Goal: Task Accomplishment & Management: Manage account settings

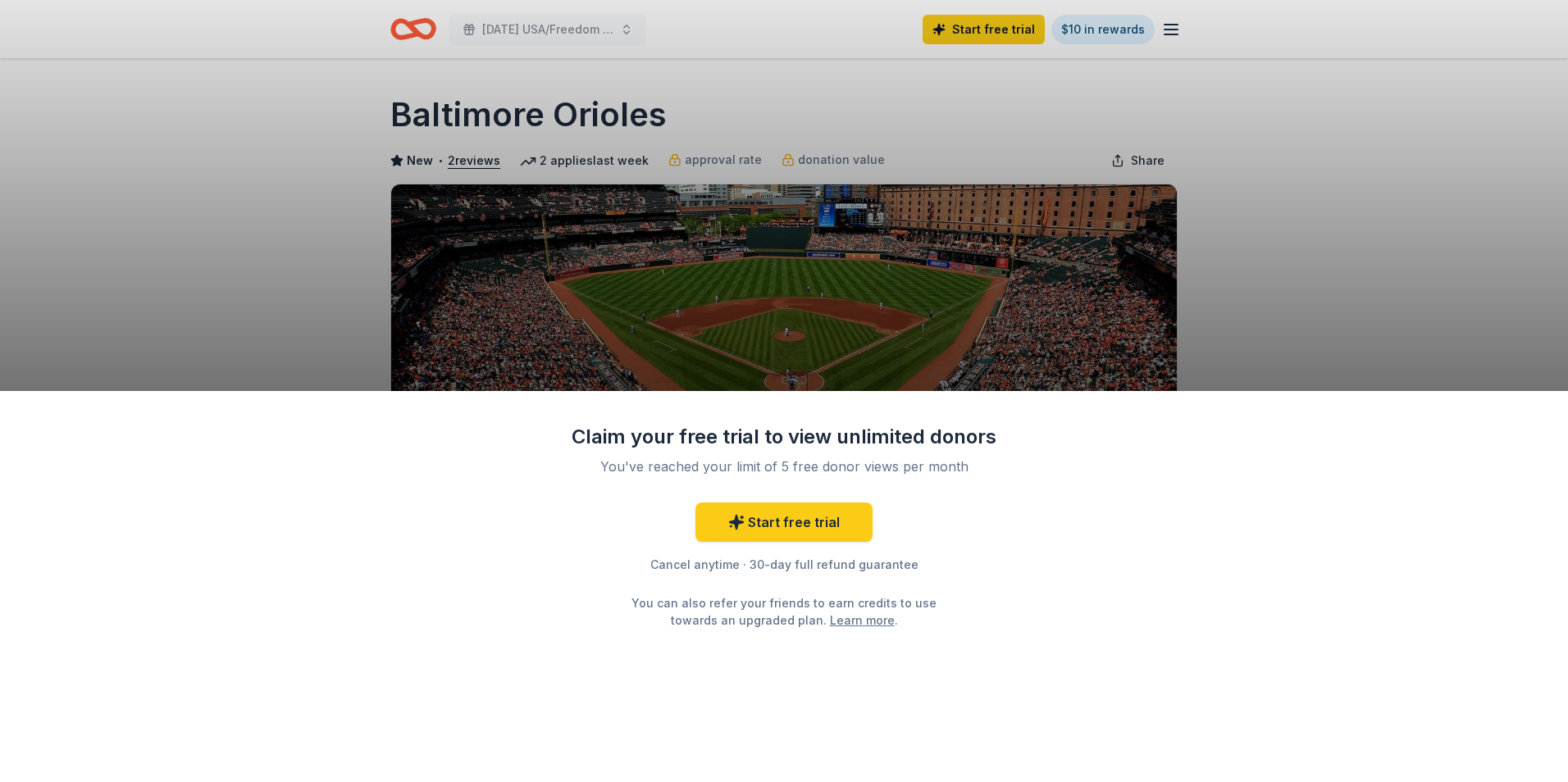
click at [1173, 33] on div "Claim your free trial to view unlimited donors You've reached your limit of 5 f…" at bounding box center [784, 391] width 1568 height 782
click at [730, 91] on div "Claim your free trial to view unlimited donors You've reached your limit of 5 f…" at bounding box center [784, 391] width 1568 height 782
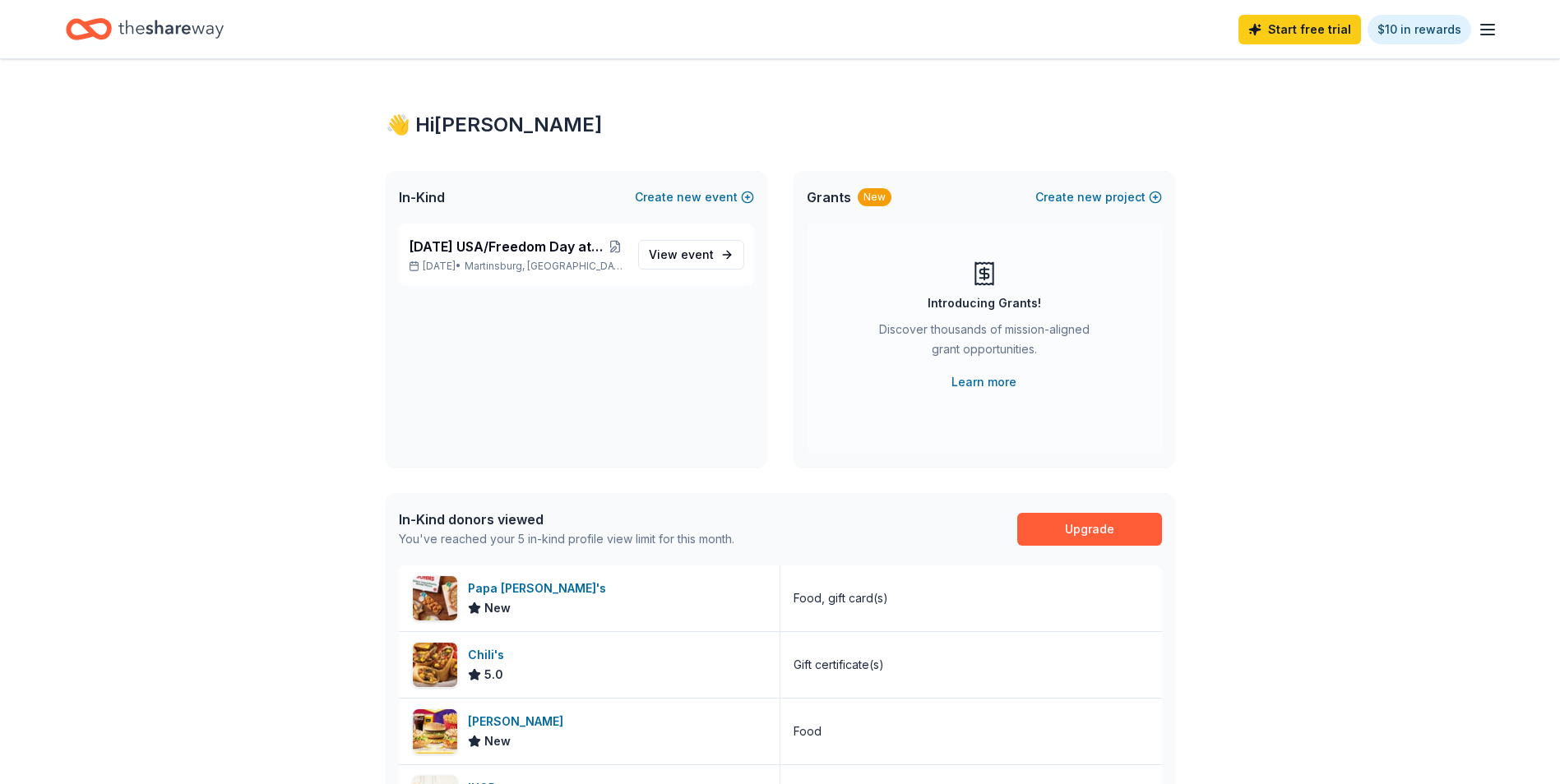
click at [1495, 25] on icon "button" at bounding box center [1488, 29] width 19 height 19
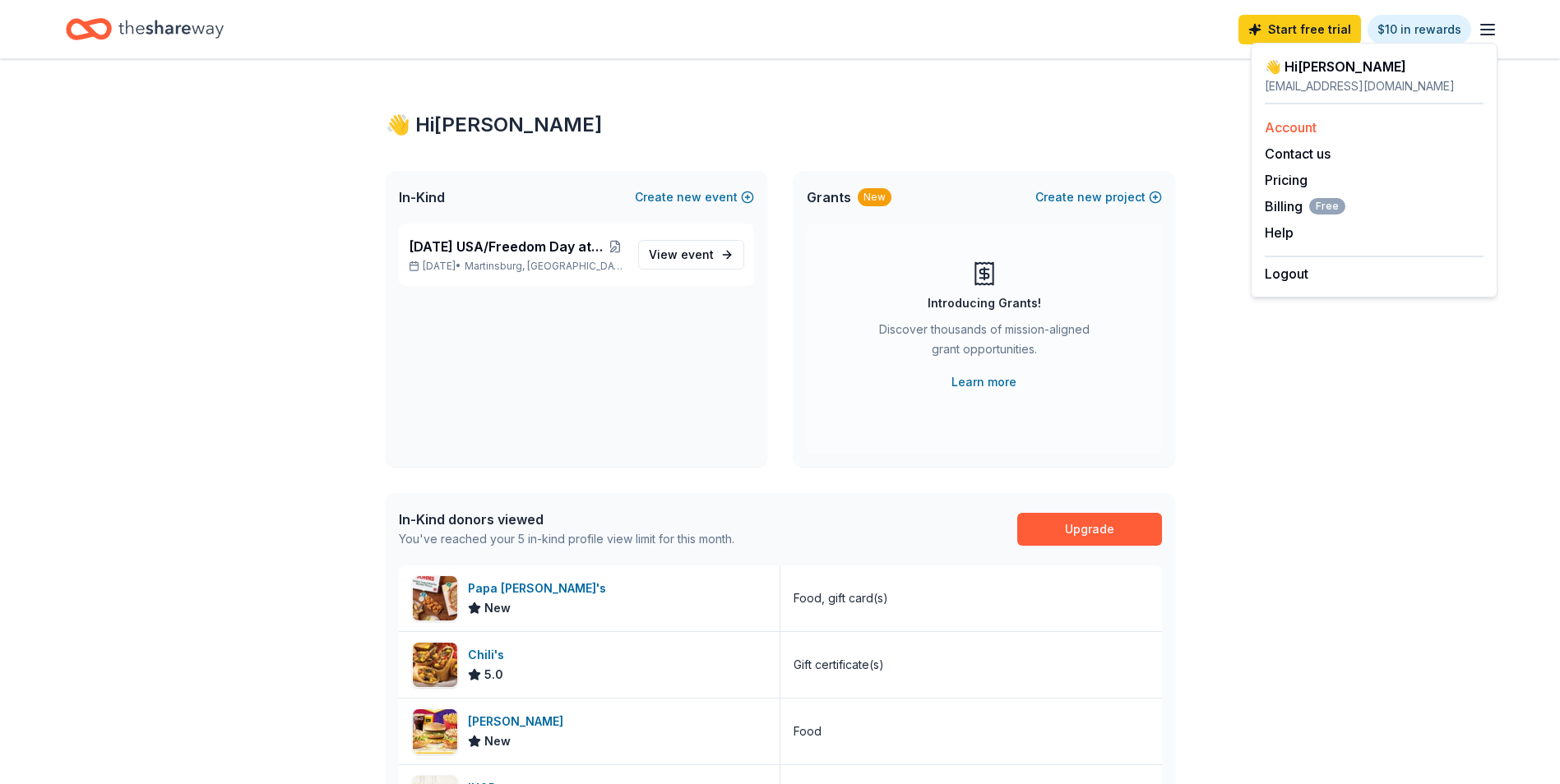
click at [1366, 126] on div "Account" at bounding box center [1374, 127] width 218 height 19
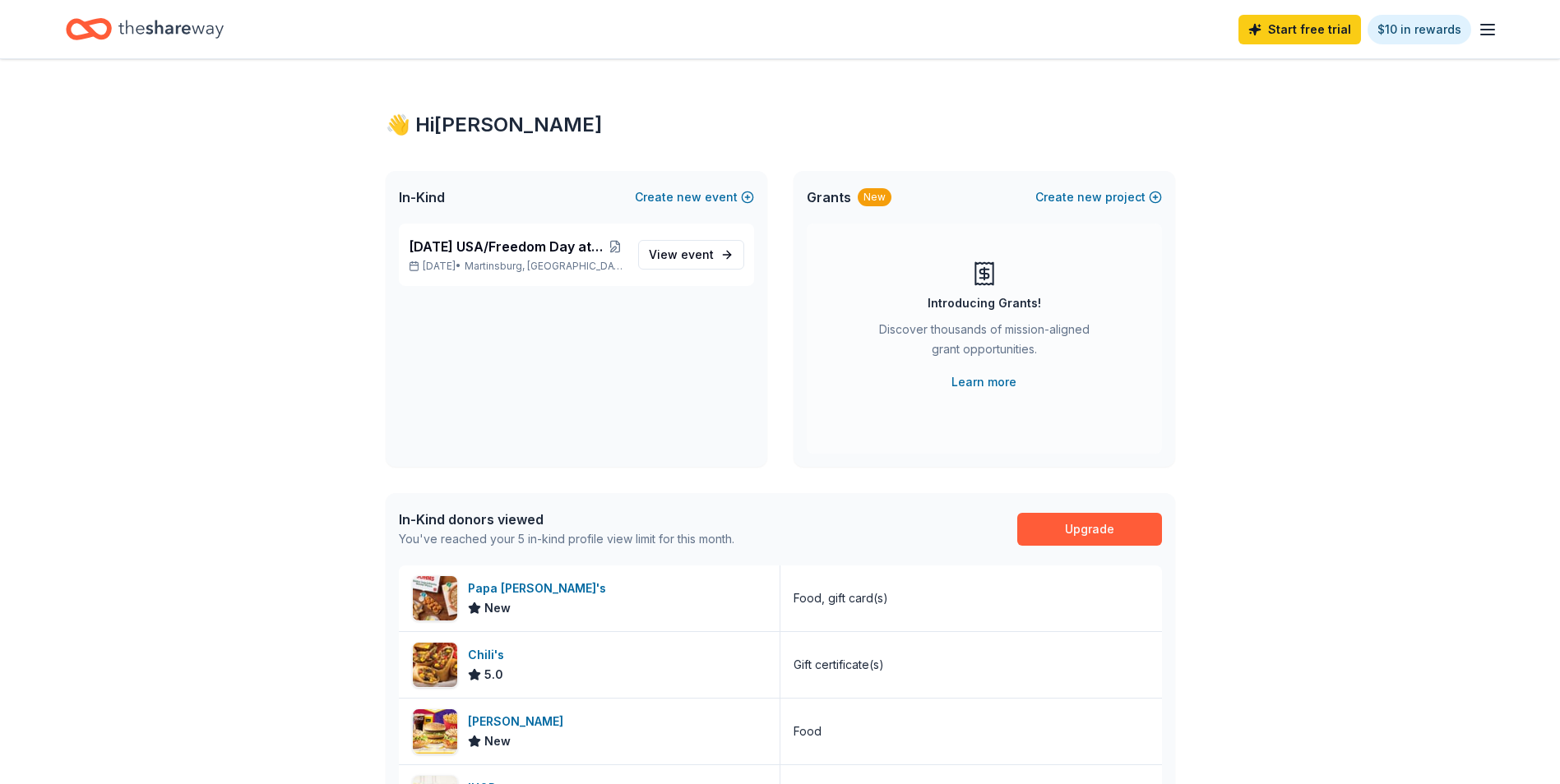
click at [1489, 26] on icon "button" at bounding box center [1488, 29] width 19 height 19
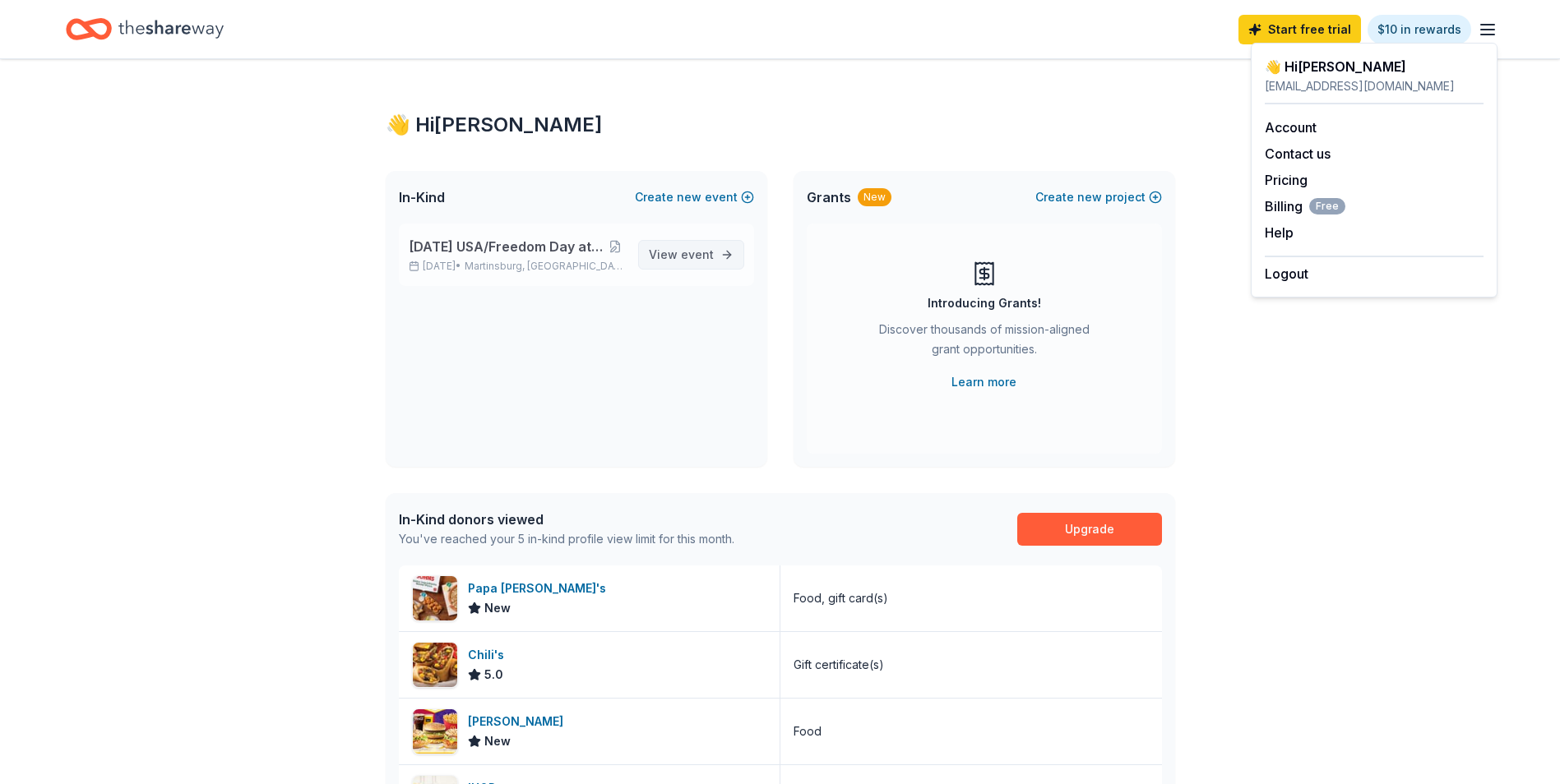
click at [705, 247] on span "event" at bounding box center [697, 254] width 33 height 14
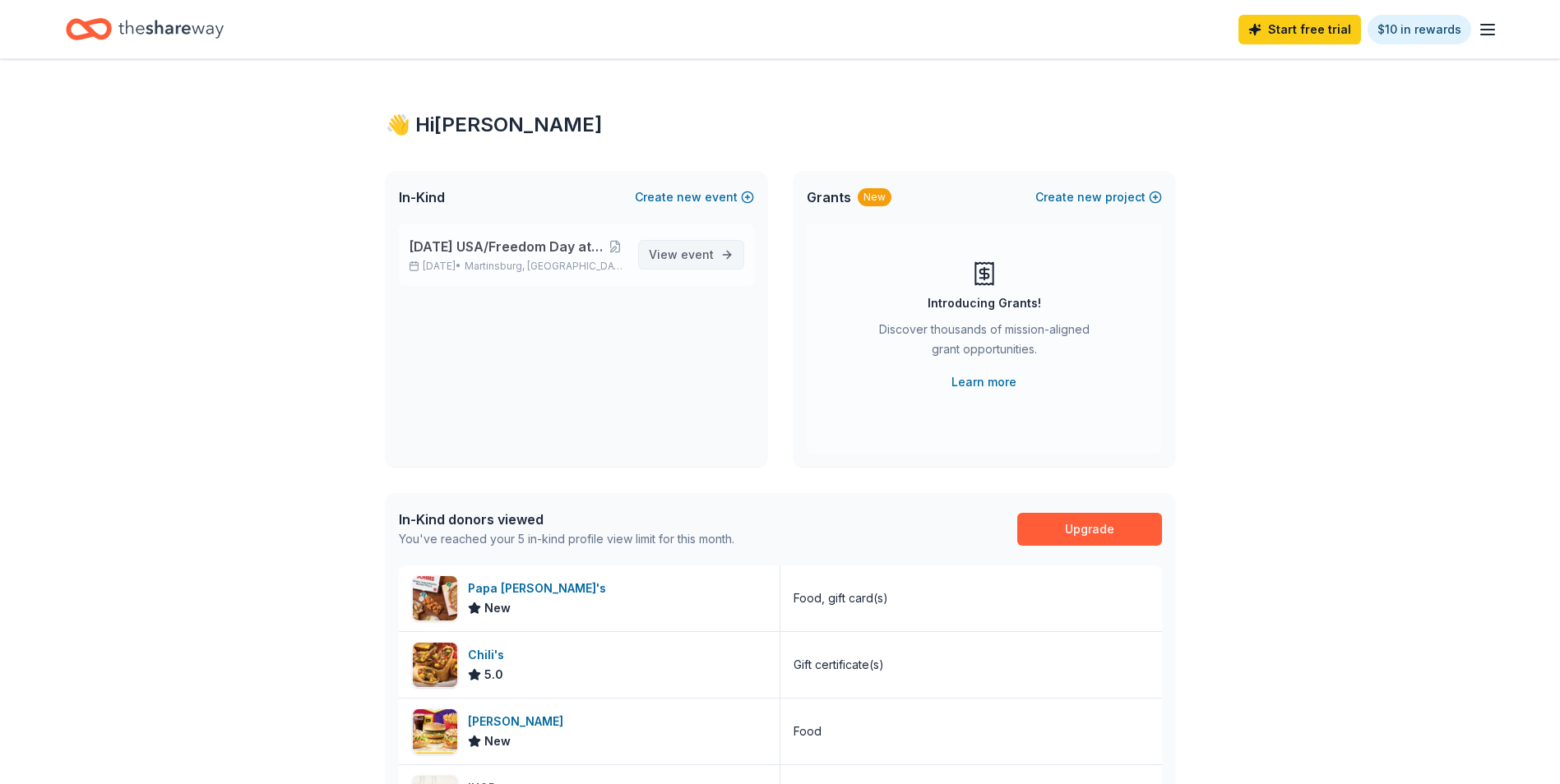
click at [721, 262] on link "View event" at bounding box center [692, 255] width 106 height 30
click at [714, 262] on link "View event" at bounding box center [692, 255] width 106 height 30
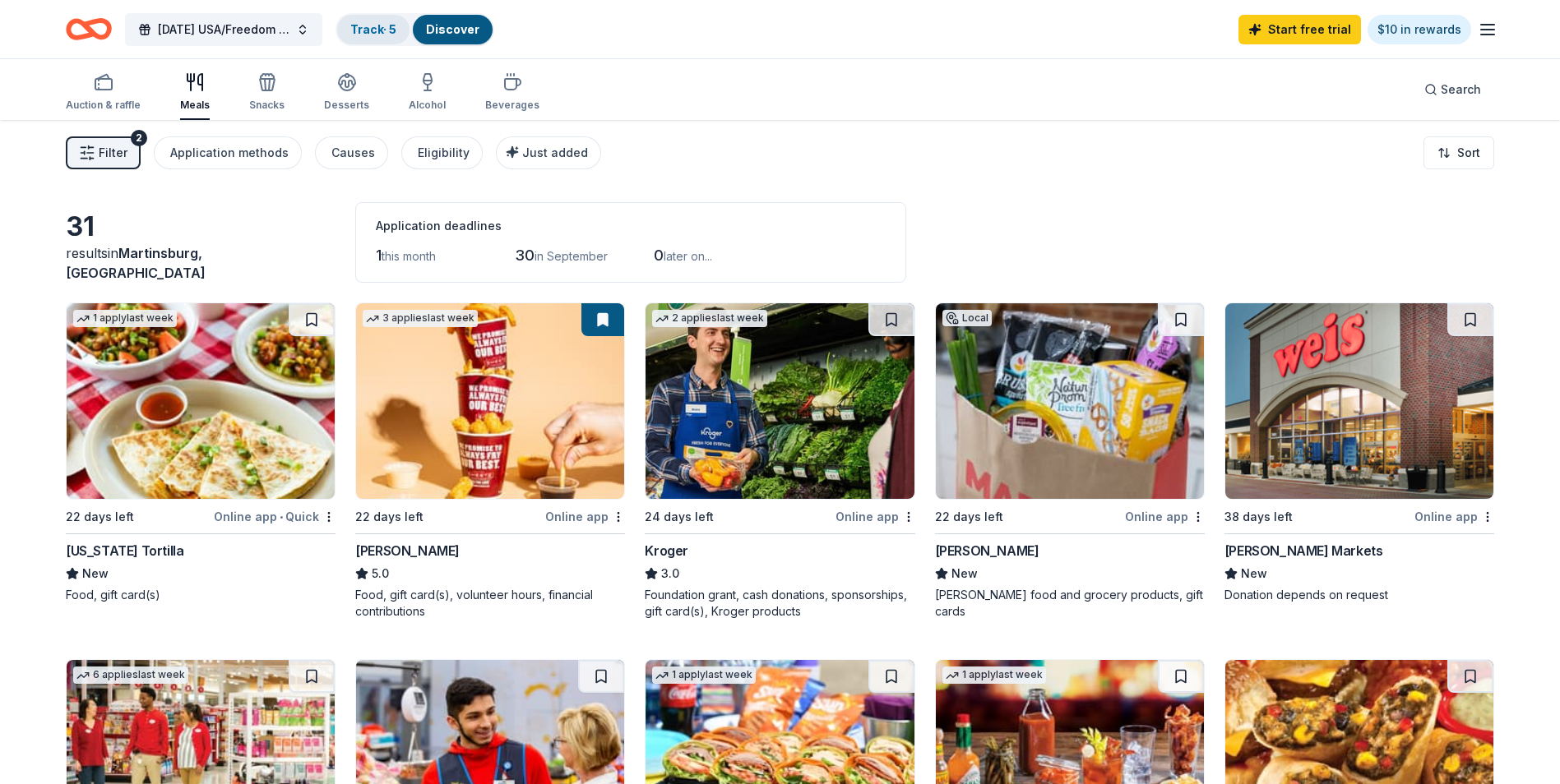
click at [386, 33] on link "Track · 5" at bounding box center [374, 29] width 46 height 14
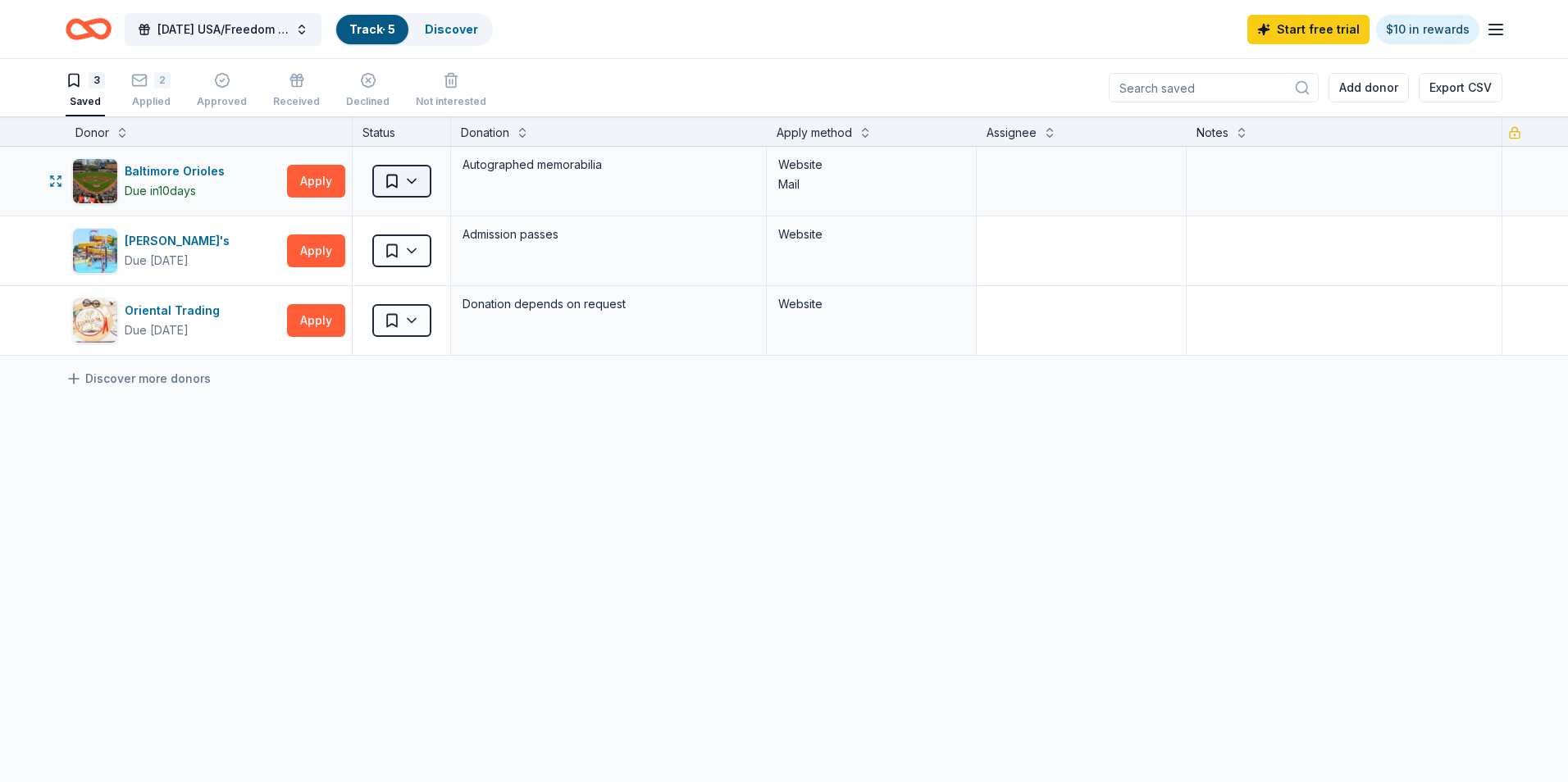
click at [415, 181] on html "Freedom Day USA/Freedom Day at Tuscarora Dental 2025 Track · 5 Discover Start f…" at bounding box center [784, 391] width 1568 height 782
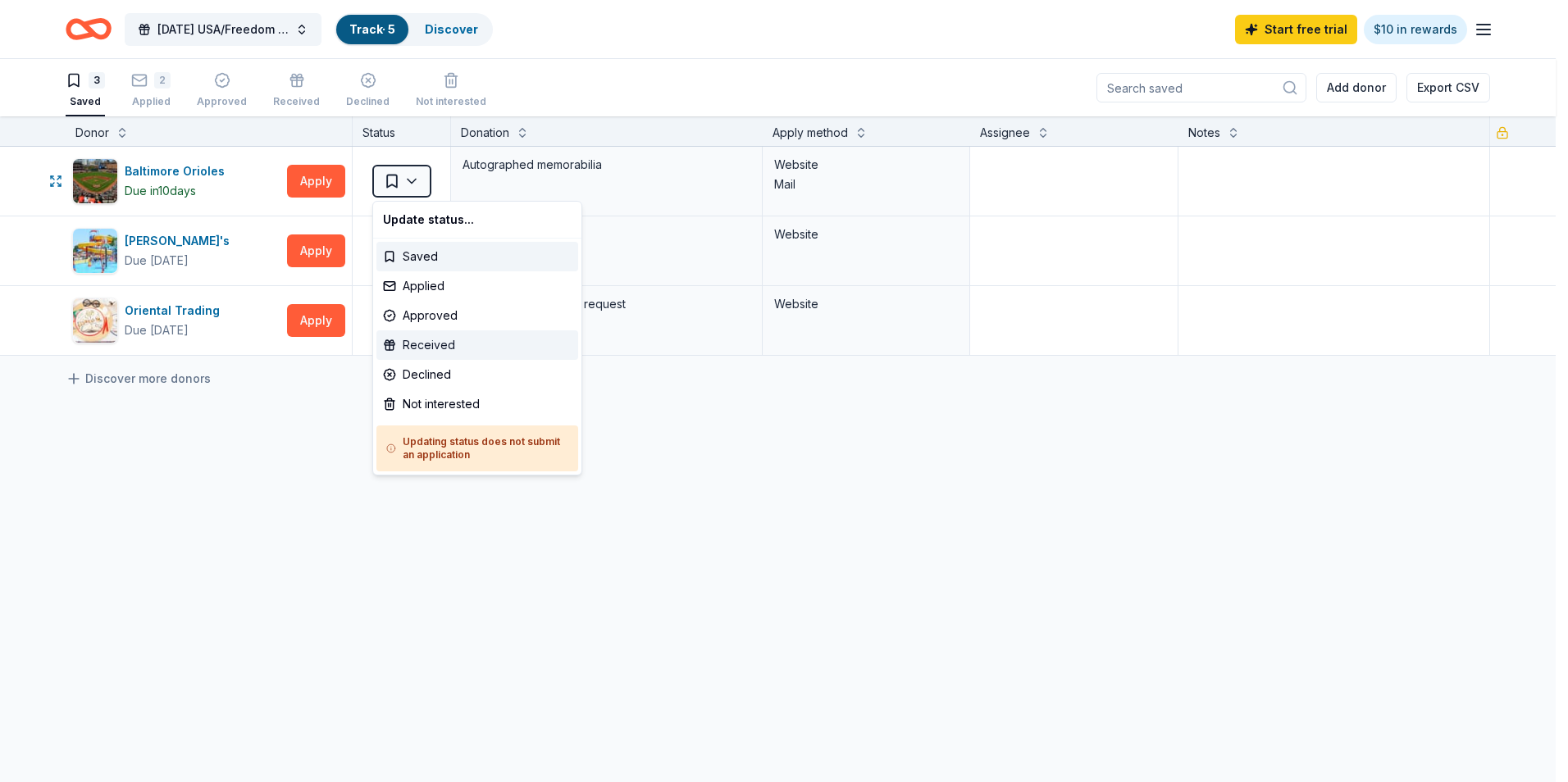
click at [434, 345] on div "Received" at bounding box center [477, 345] width 201 height 30
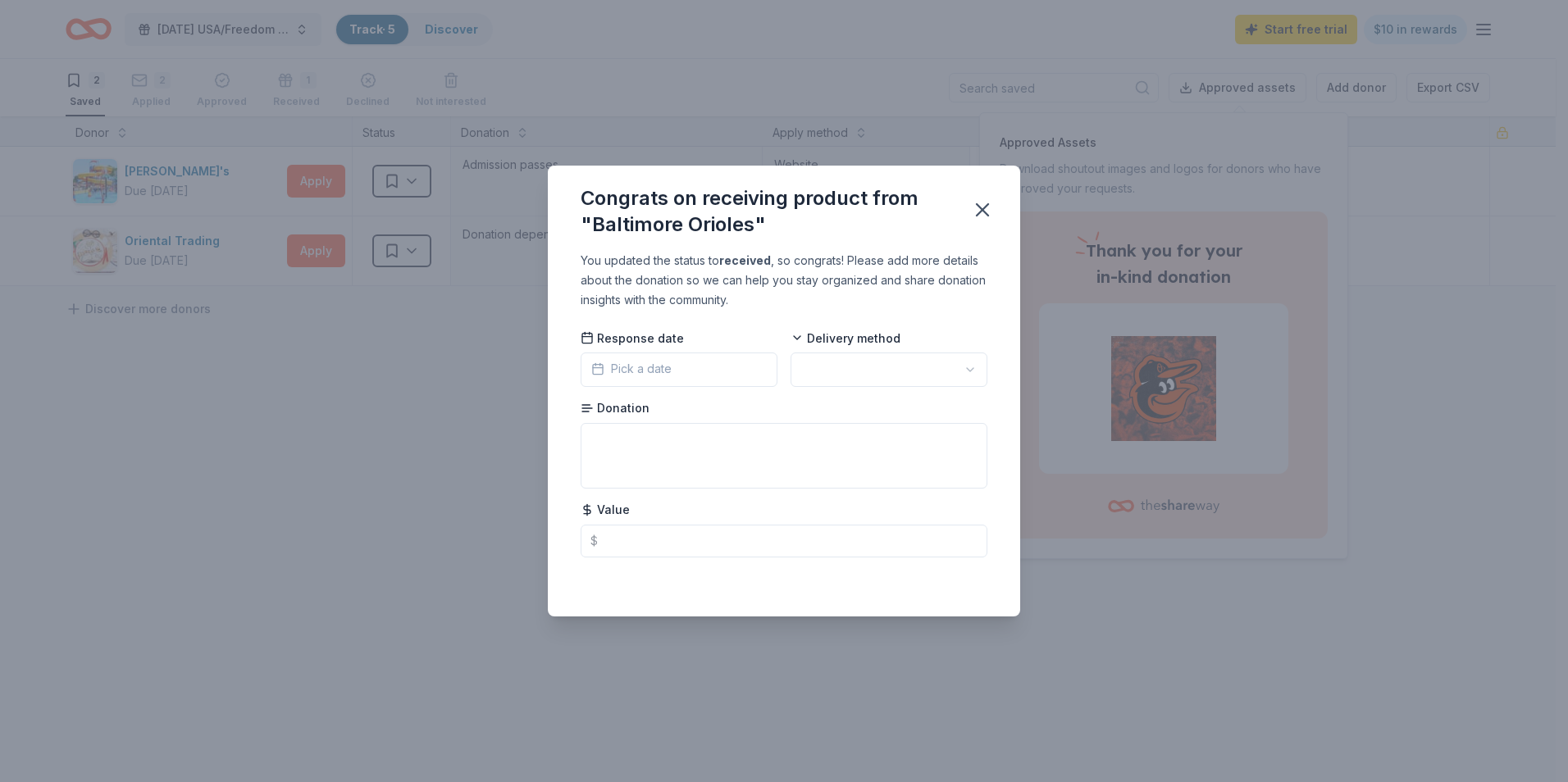
click at [752, 367] on button "Pick a date" at bounding box center [679, 370] width 196 height 35
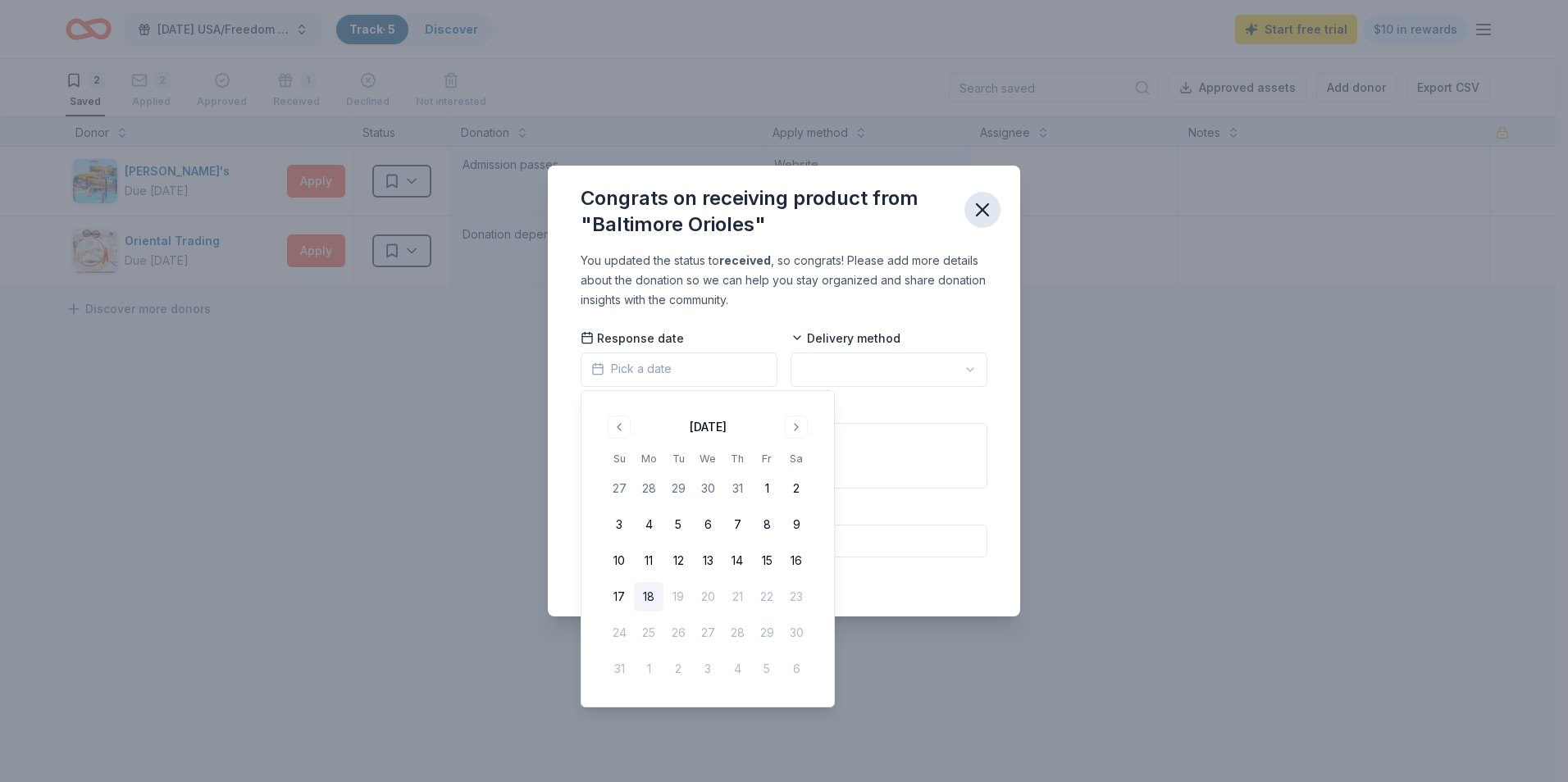
click at [988, 218] on icon "button" at bounding box center [982, 210] width 23 height 23
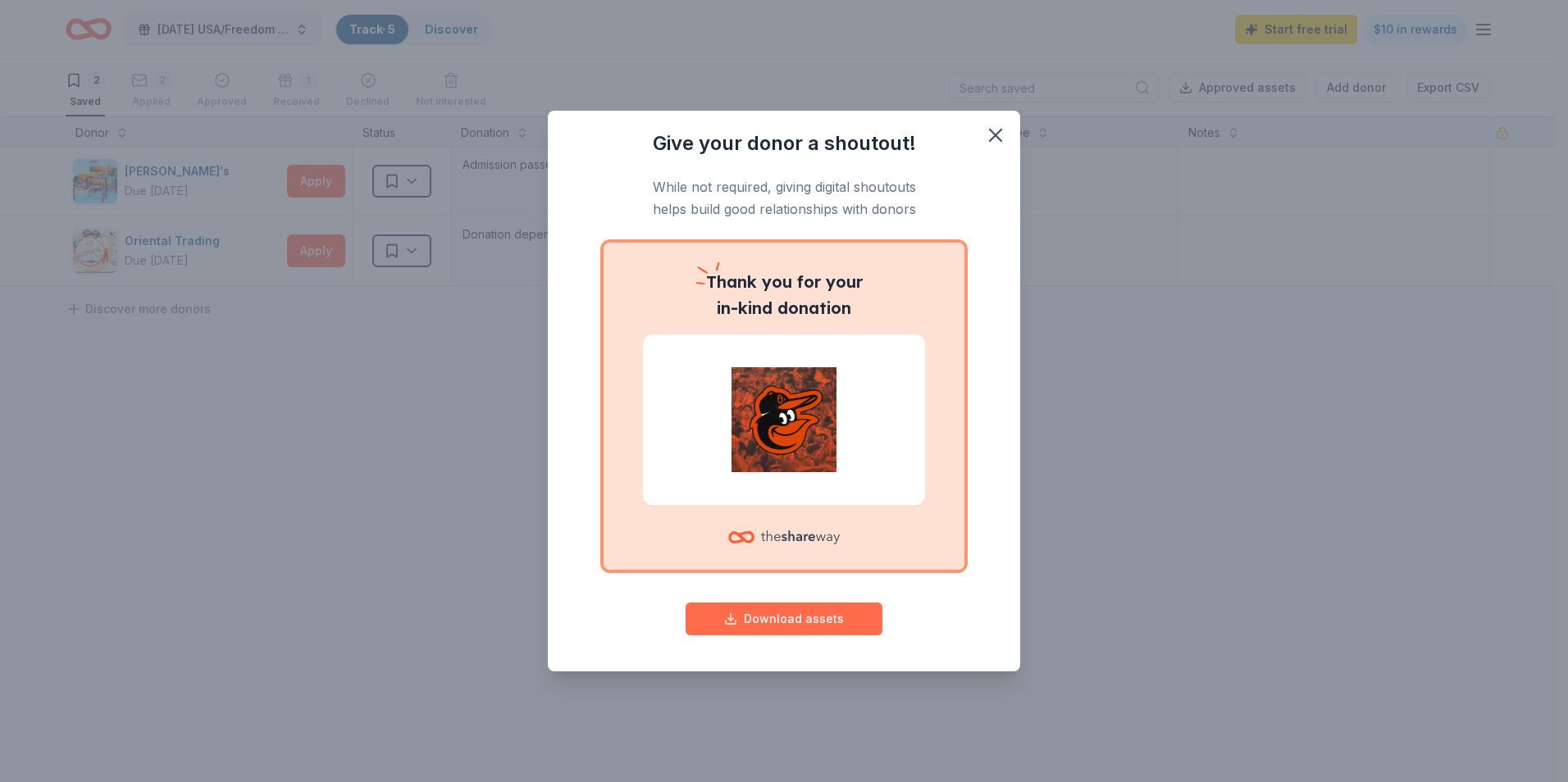
click at [848, 623] on button "Download assets" at bounding box center [784, 619] width 196 height 33
click at [995, 132] on icon "button" at bounding box center [996, 136] width 23 height 23
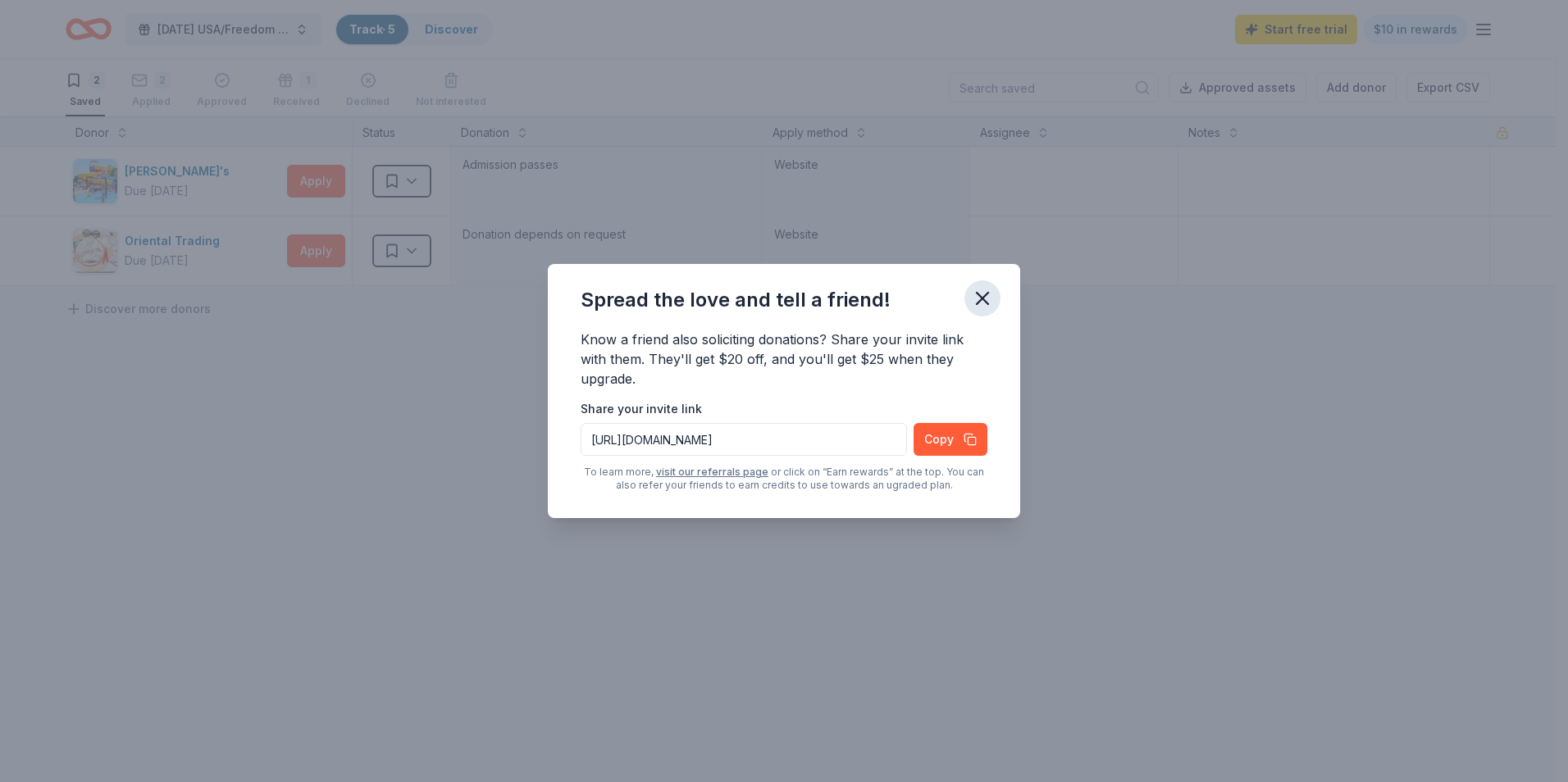
click at [988, 305] on icon "button" at bounding box center [982, 299] width 23 height 23
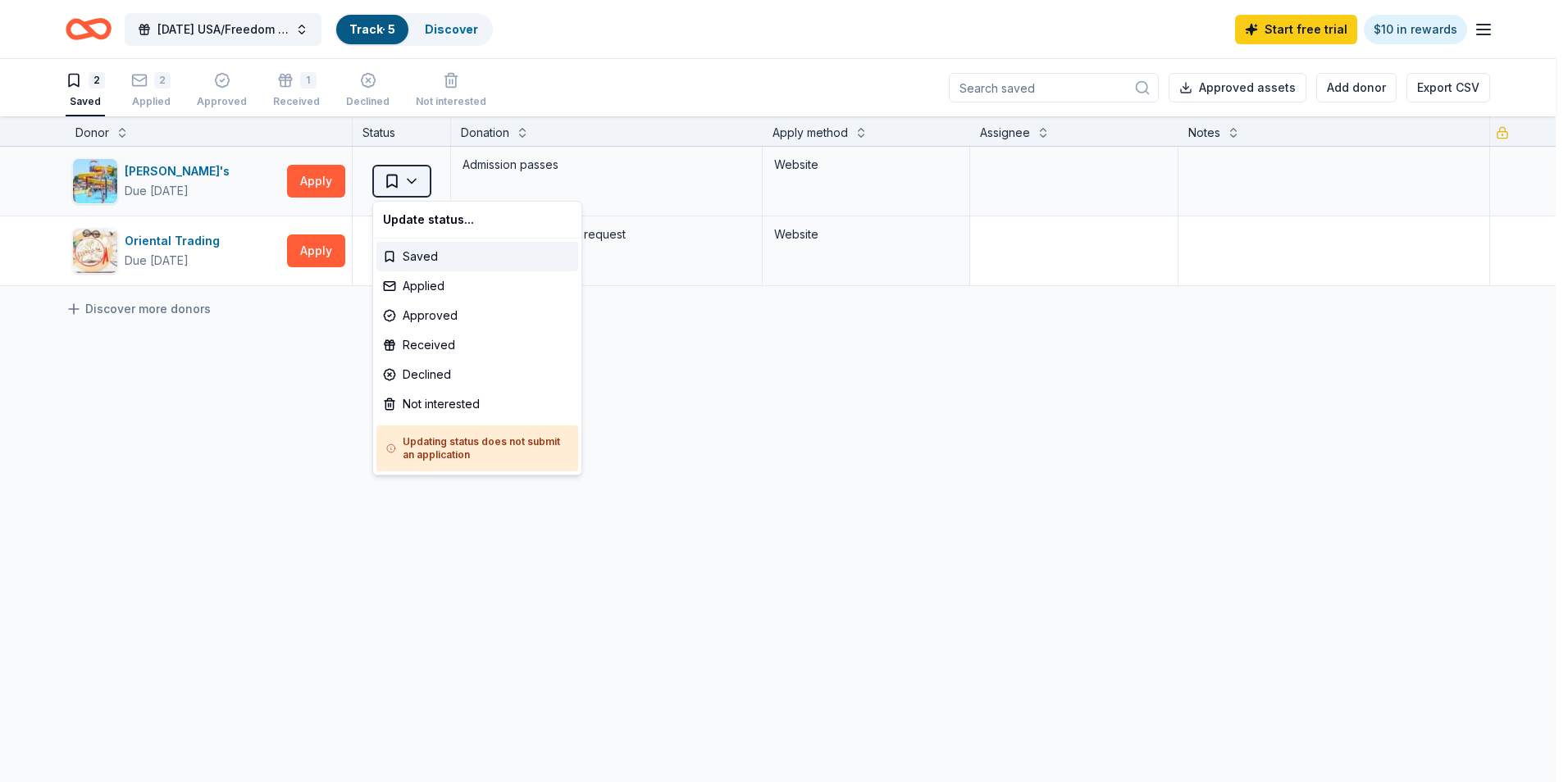
click at [426, 190] on html "Freedom Day USA/Freedom Day at Tuscarora Dental 2025 Track · 5 Discover Start f…" at bounding box center [784, 391] width 1568 height 782
click at [431, 288] on div "Applied" at bounding box center [477, 286] width 201 height 30
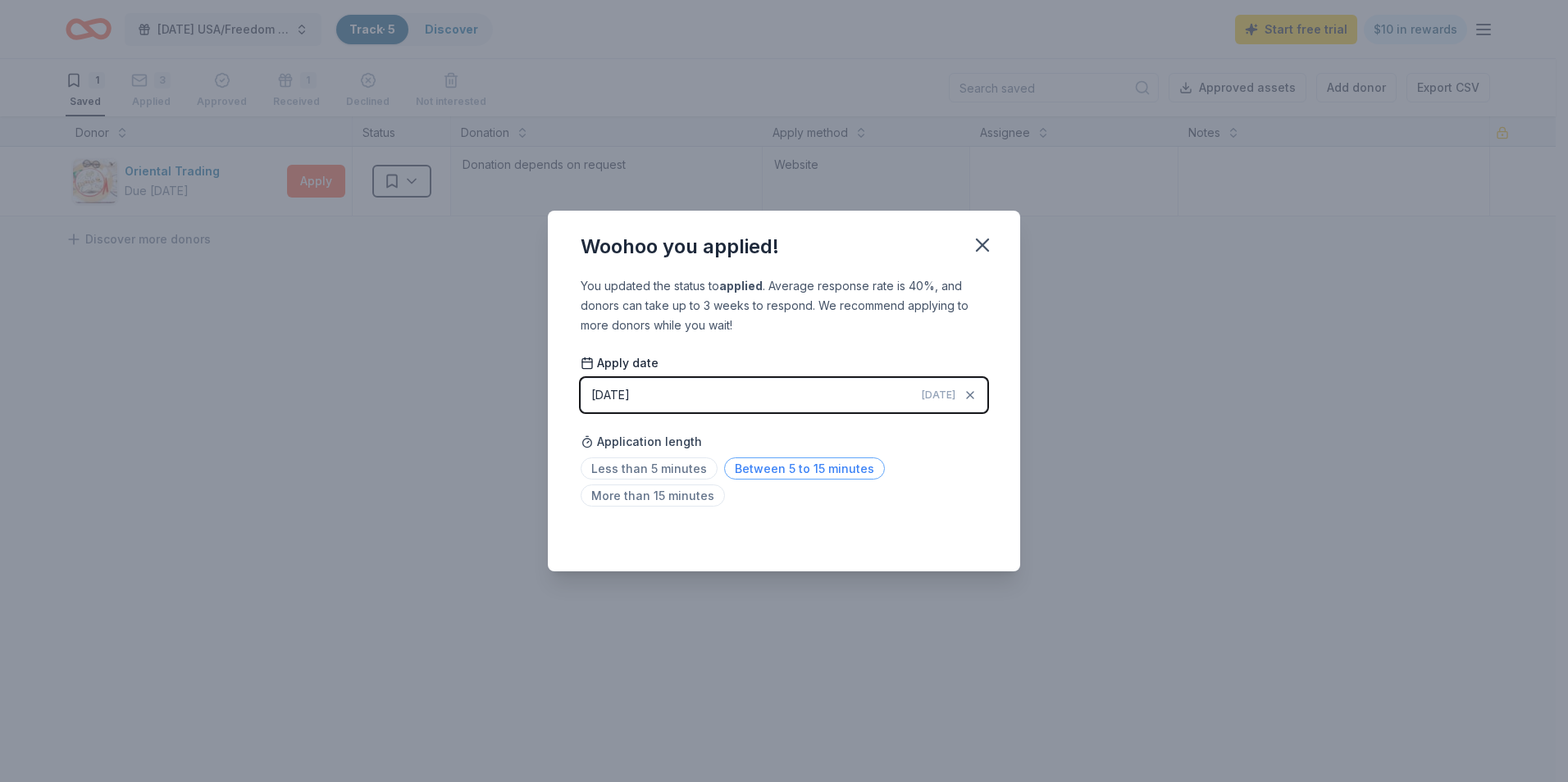
click at [762, 466] on span "Between 5 to 15 minutes" at bounding box center [804, 468] width 161 height 22
click at [981, 248] on icon "button" at bounding box center [982, 246] width 23 height 23
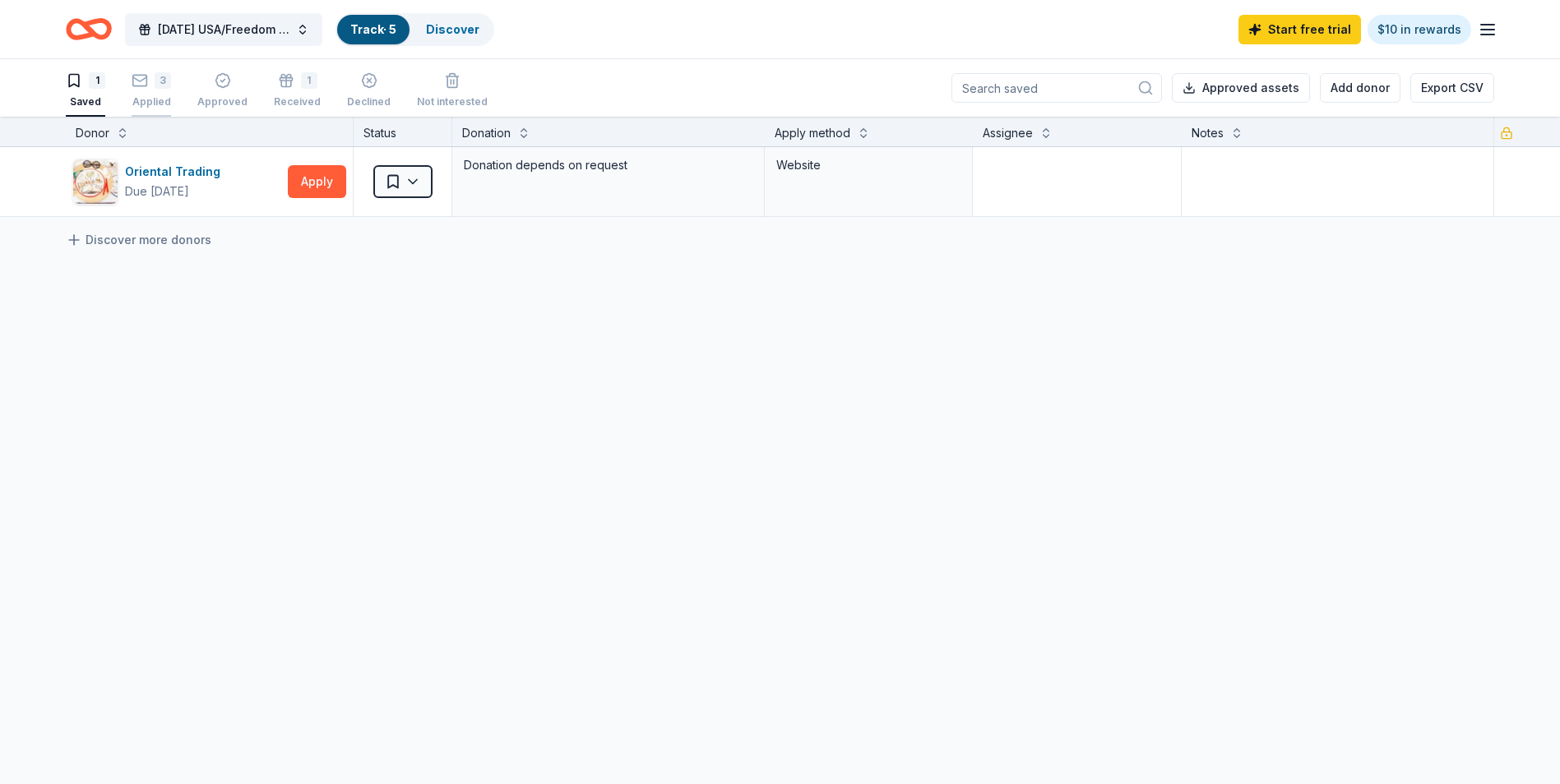
click at [153, 80] on div "3" at bounding box center [151, 71] width 40 height 16
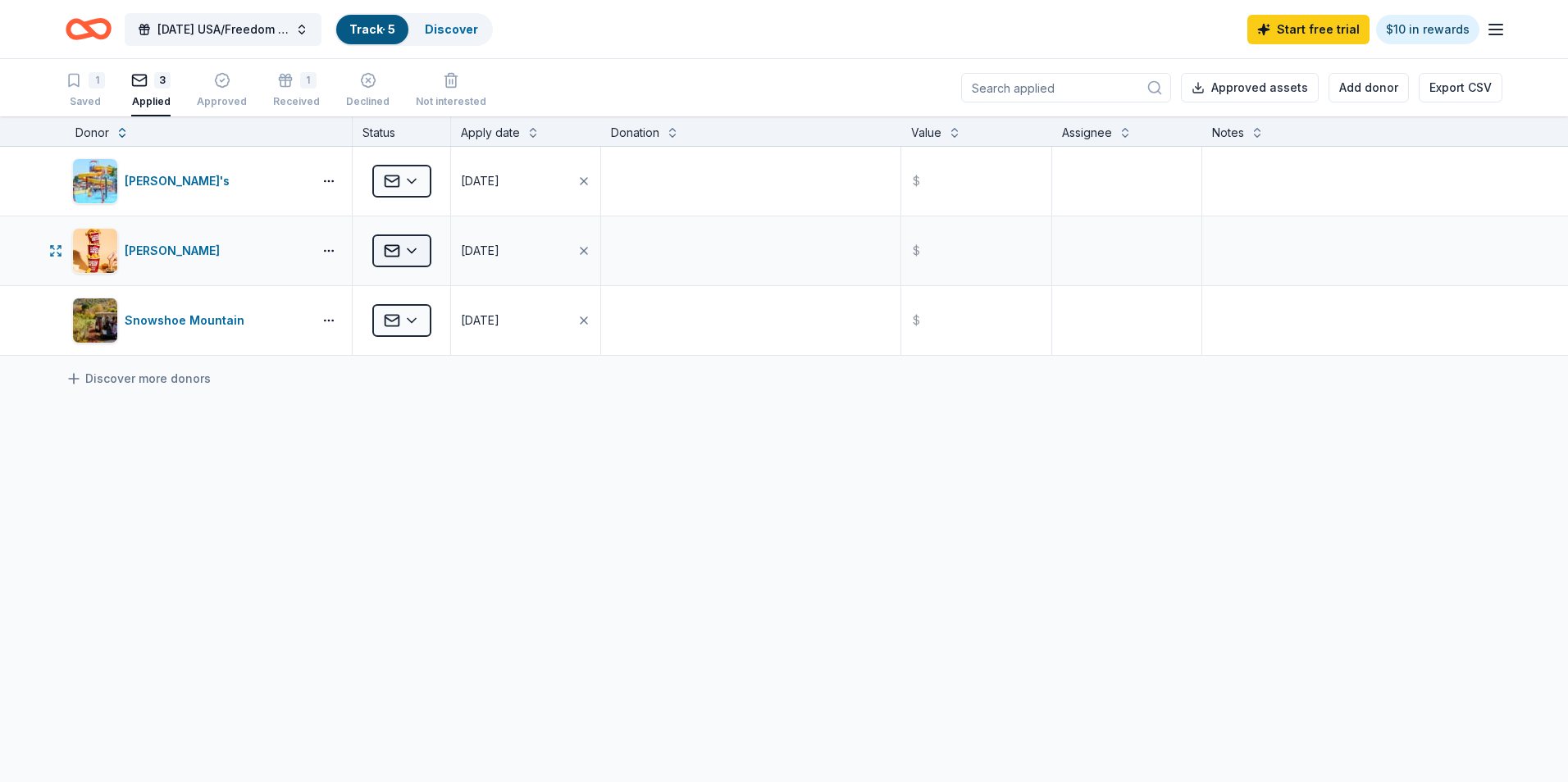
click at [415, 249] on html "Freedom Day USA/Freedom Day at Tuscarora Dental 2025 Track · 5 Discover Start f…" at bounding box center [784, 391] width 1568 height 782
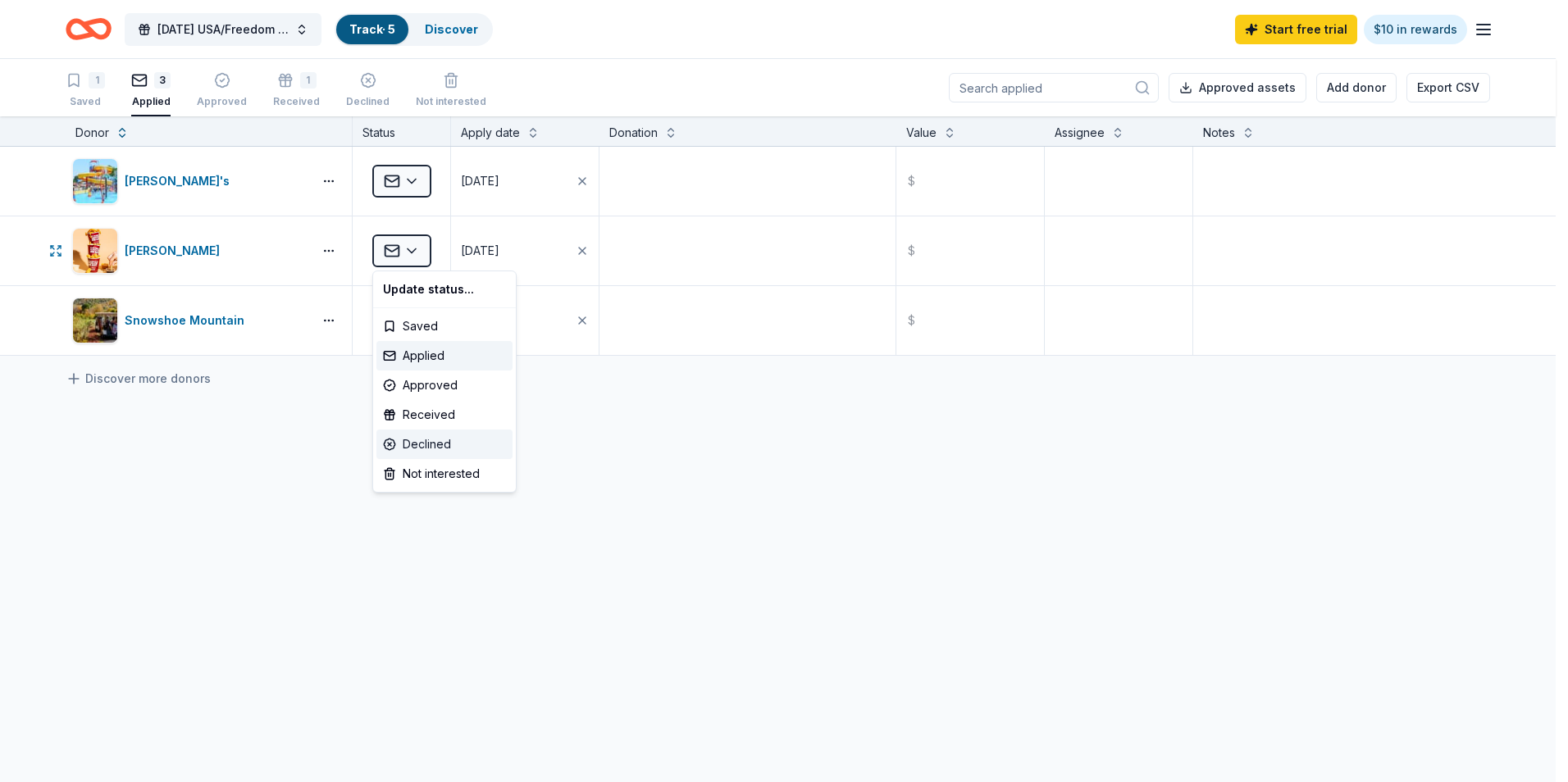
click at [410, 435] on div "Declined" at bounding box center [444, 444] width 136 height 30
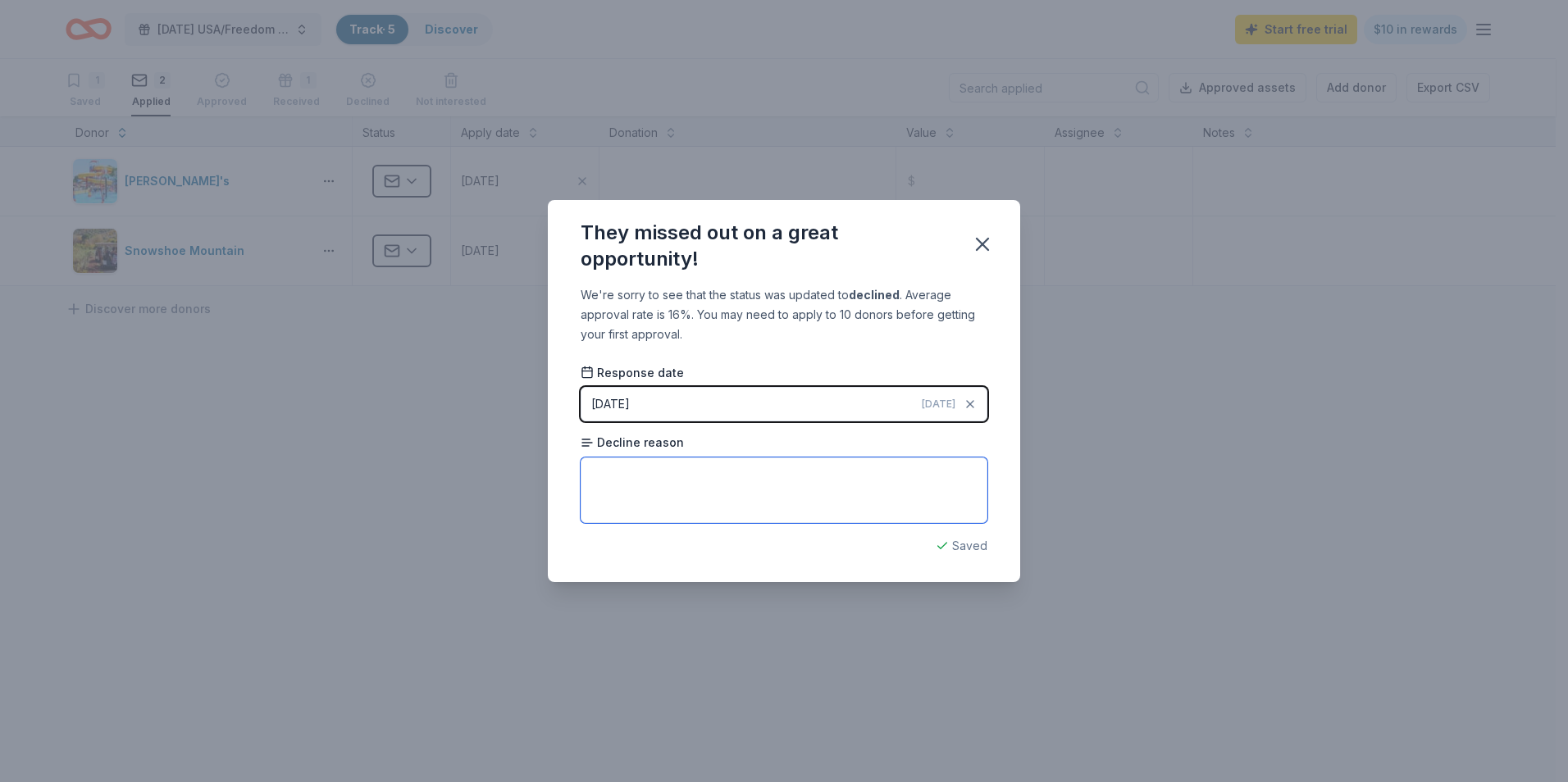
click at [931, 488] on textarea at bounding box center [784, 490] width 406 height 65
type textarea "T"
type textarea "Not doing donations at this time"
click at [980, 242] on icon "button" at bounding box center [982, 245] width 12 height 12
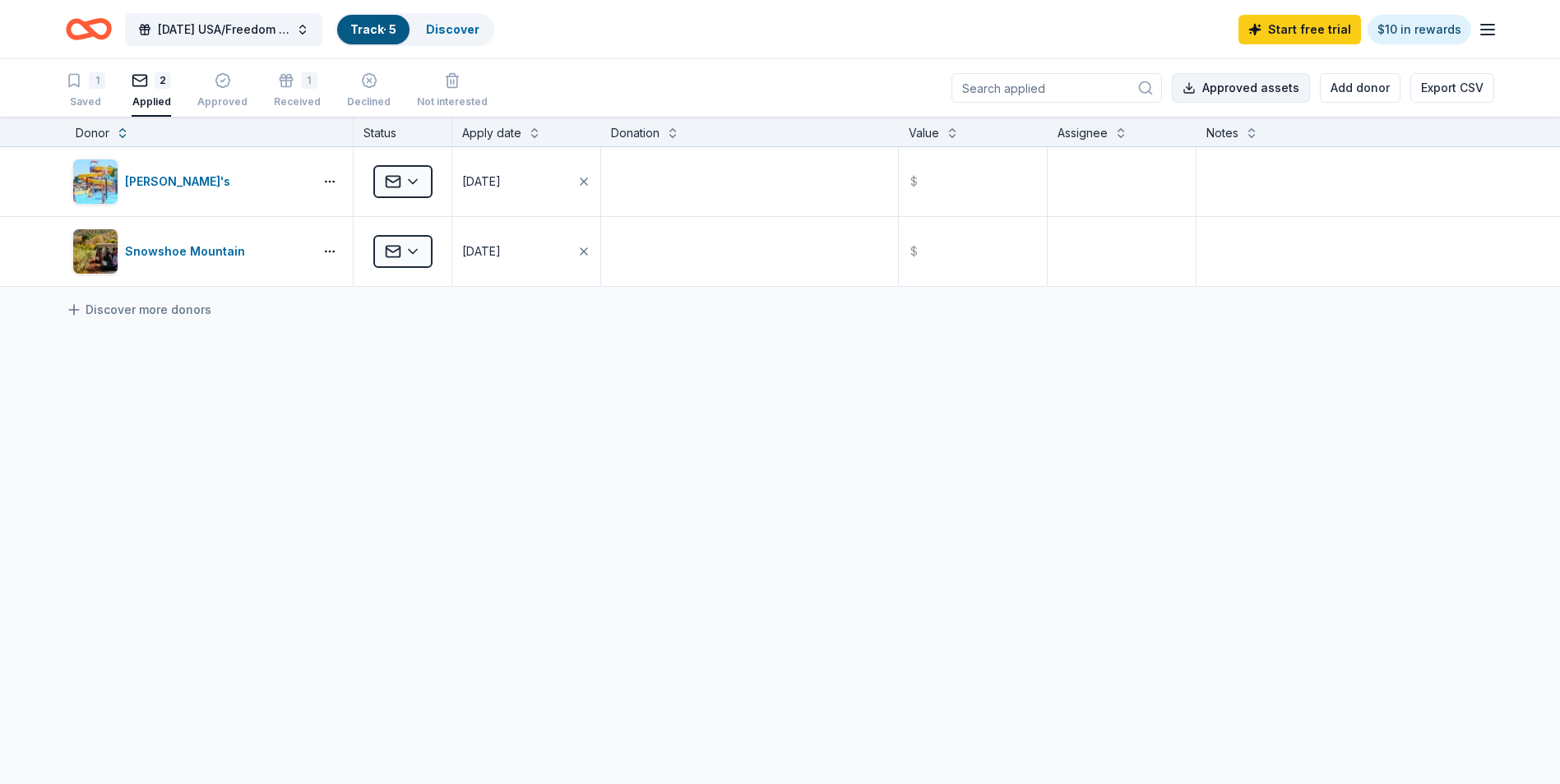
click at [1281, 97] on button "Approved assets" at bounding box center [1240, 88] width 138 height 30
drag, startPoint x: 1291, startPoint y: 698, endPoint x: 1298, endPoint y: 670, distance: 28.9
click at [1292, 695] on div "Donor Status Apply date Donation Value Assignee Notes JayDee's Applied 08/18/20…" at bounding box center [780, 451] width 1560 height 668
click at [1479, 30] on icon "button" at bounding box center [1488, 29] width 19 height 19
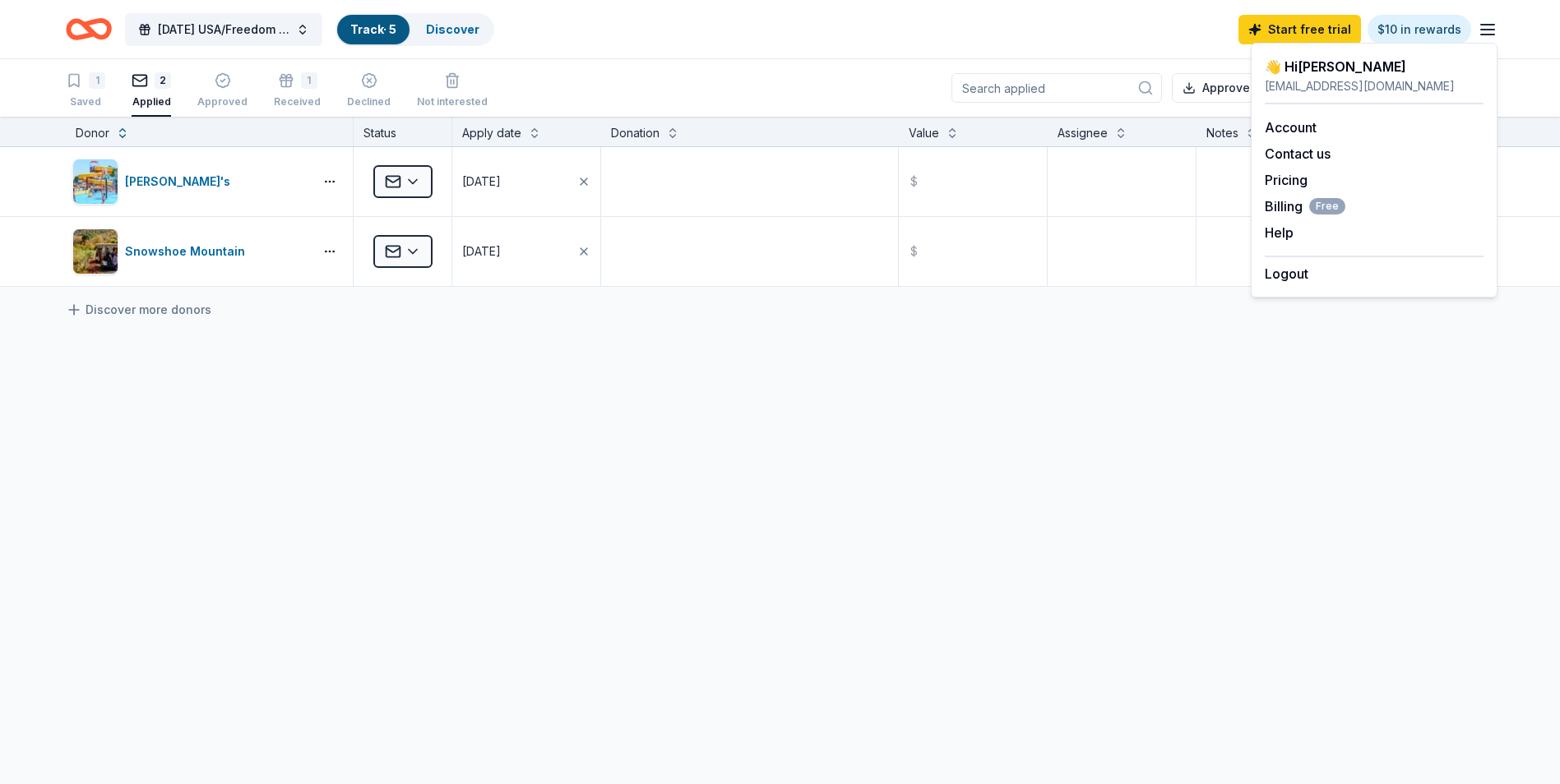
click at [1364, 79] on div "cstaubstfdc@gmail.com" at bounding box center [1374, 86] width 218 height 19
click at [1351, 132] on div "Account" at bounding box center [1374, 127] width 218 height 19
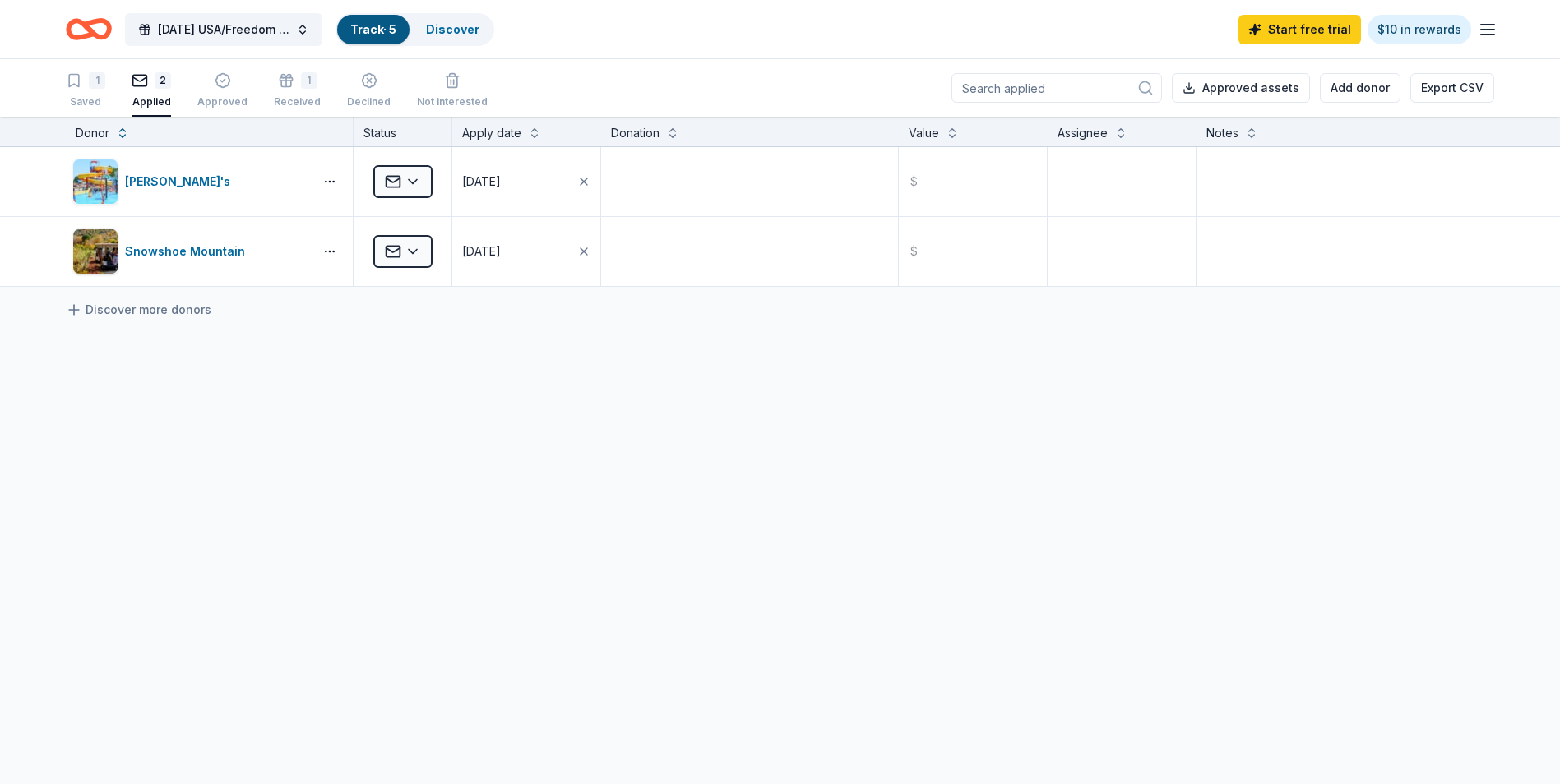
click at [1489, 25] on line "button" at bounding box center [1488, 25] width 14 height 0
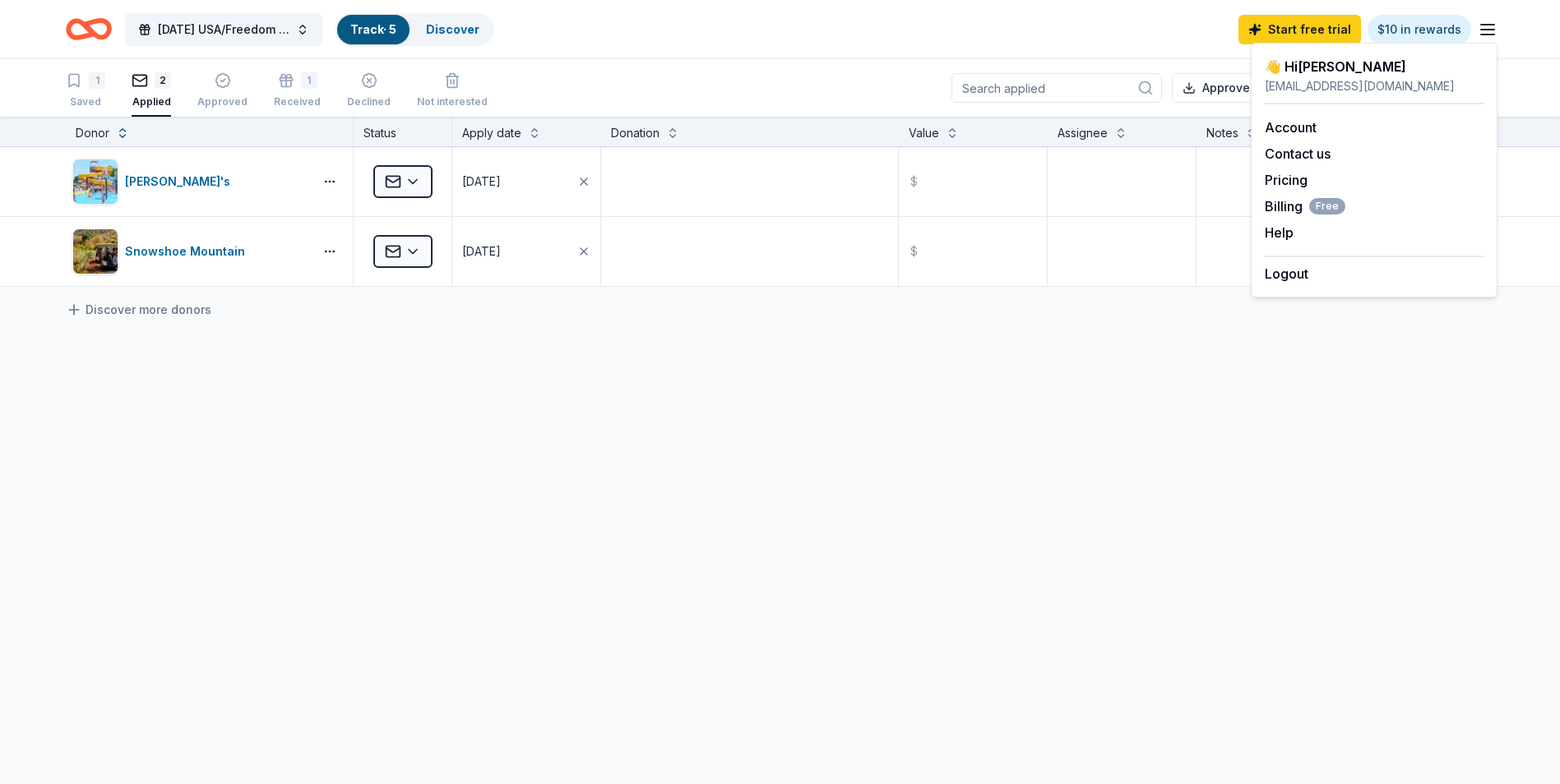
click at [1405, 74] on div "👋 Hi Candi" at bounding box center [1374, 67] width 218 height 19
click at [1308, 127] on link "Account" at bounding box center [1291, 126] width 52 height 16
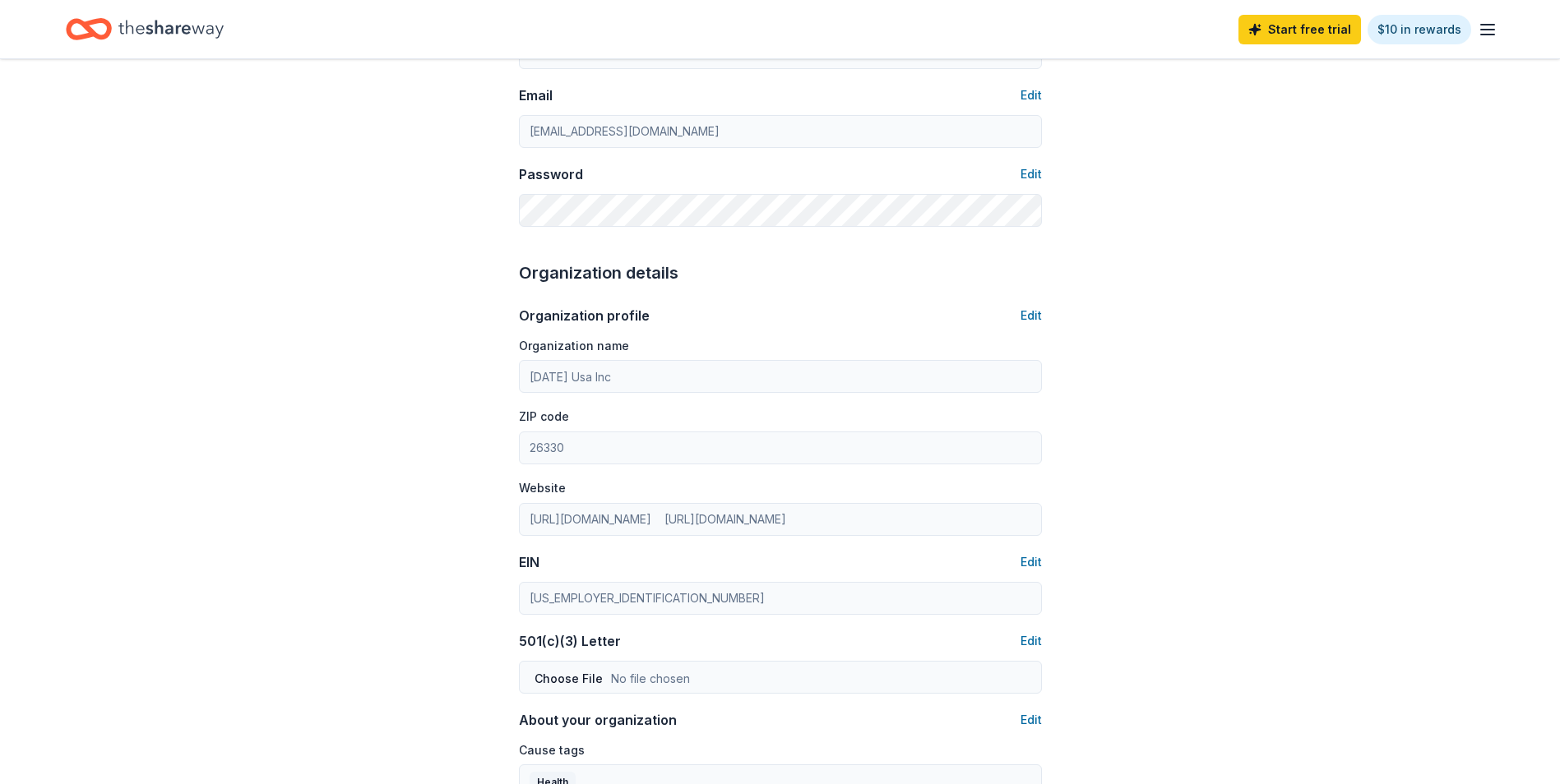
scroll to position [658, 0]
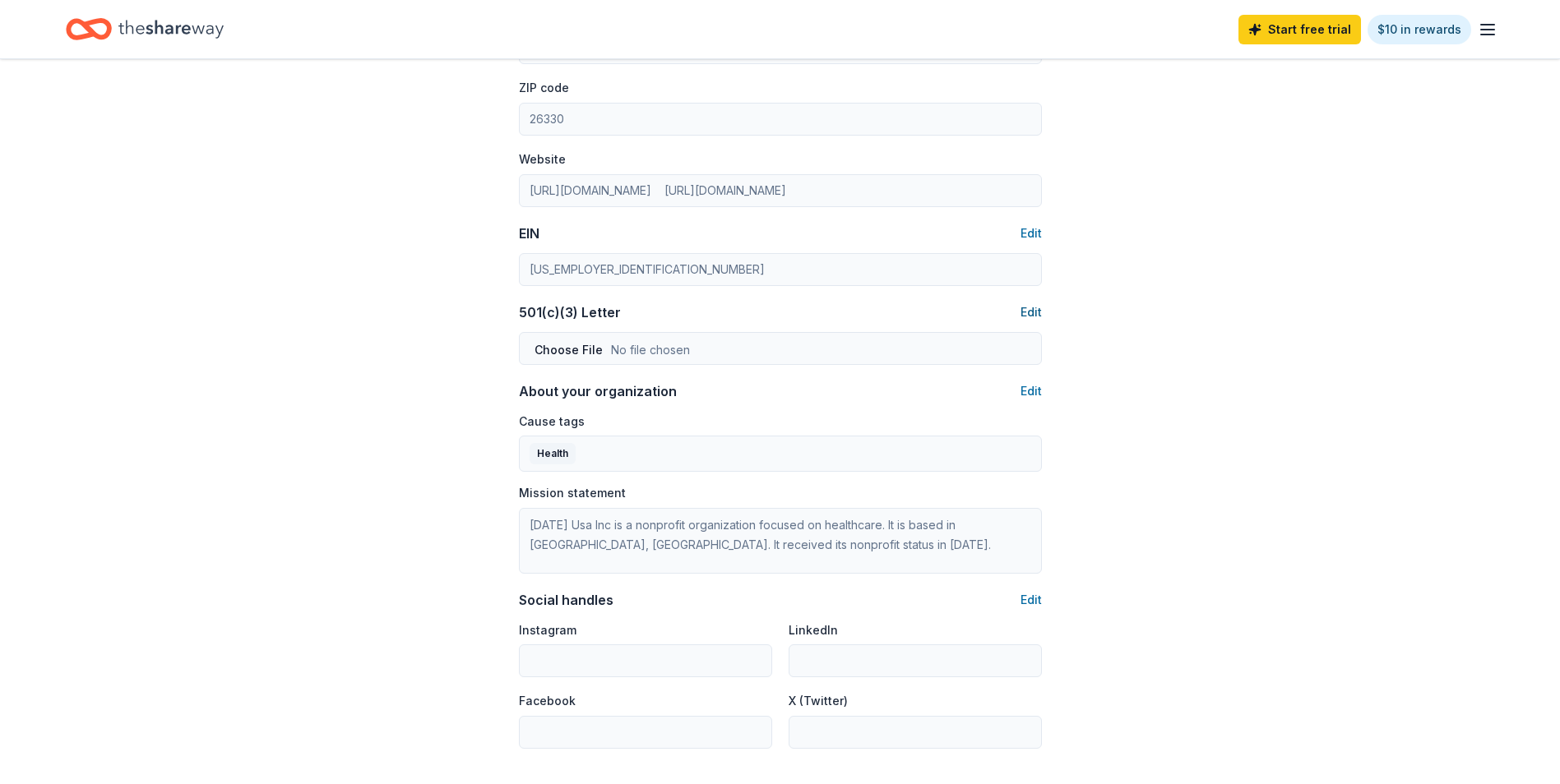
click at [1035, 309] on button "Edit" at bounding box center [1031, 312] width 21 height 19
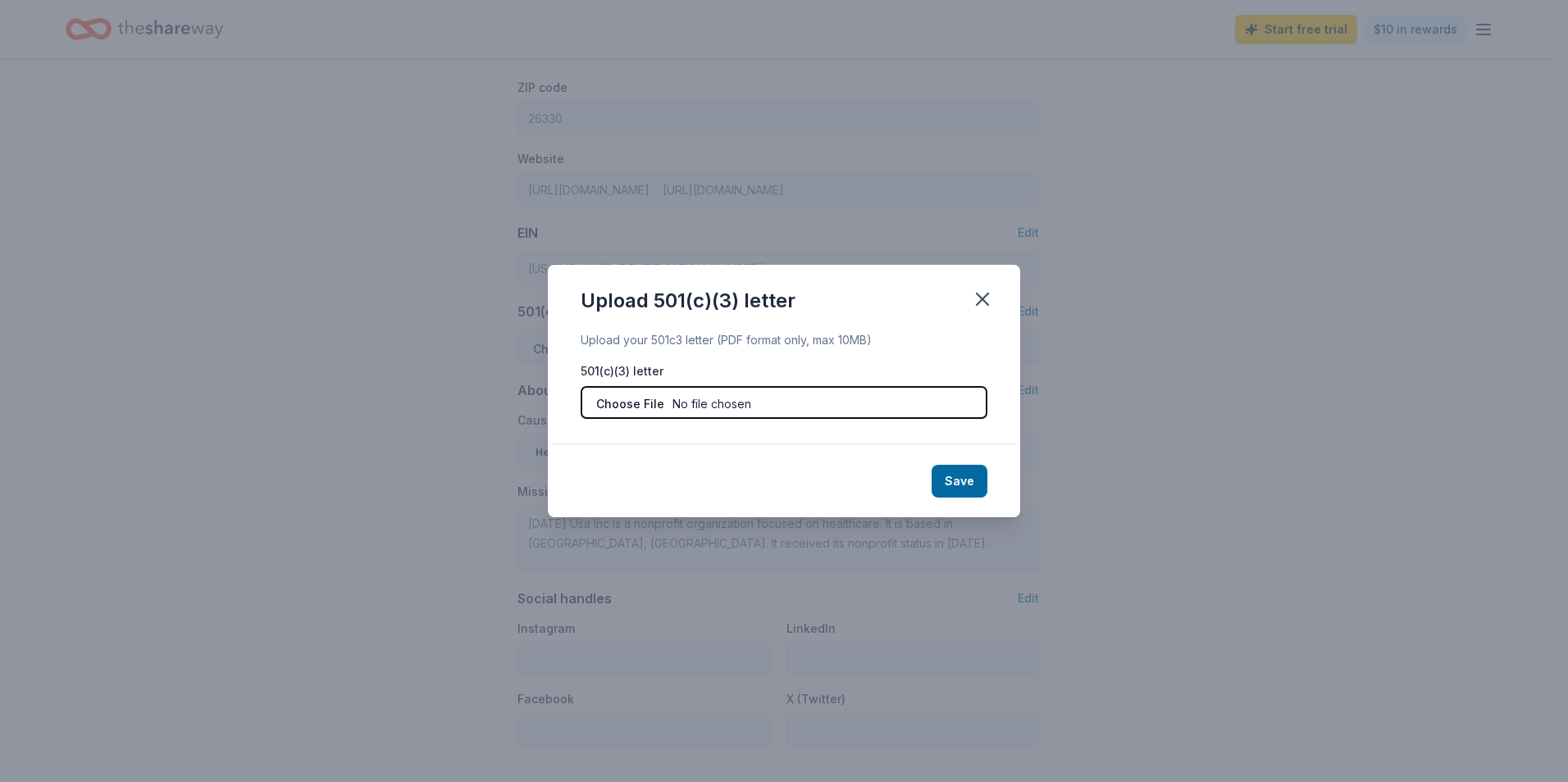
click at [797, 401] on input "file" at bounding box center [784, 403] width 406 height 33
click at [616, 403] on input "file" at bounding box center [784, 403] width 406 height 33
click at [628, 404] on input "file" at bounding box center [784, 403] width 406 height 33
type input "C:\fakepath\ein and determination letter.pdf"
click at [973, 480] on button "Save" at bounding box center [959, 482] width 56 height 33
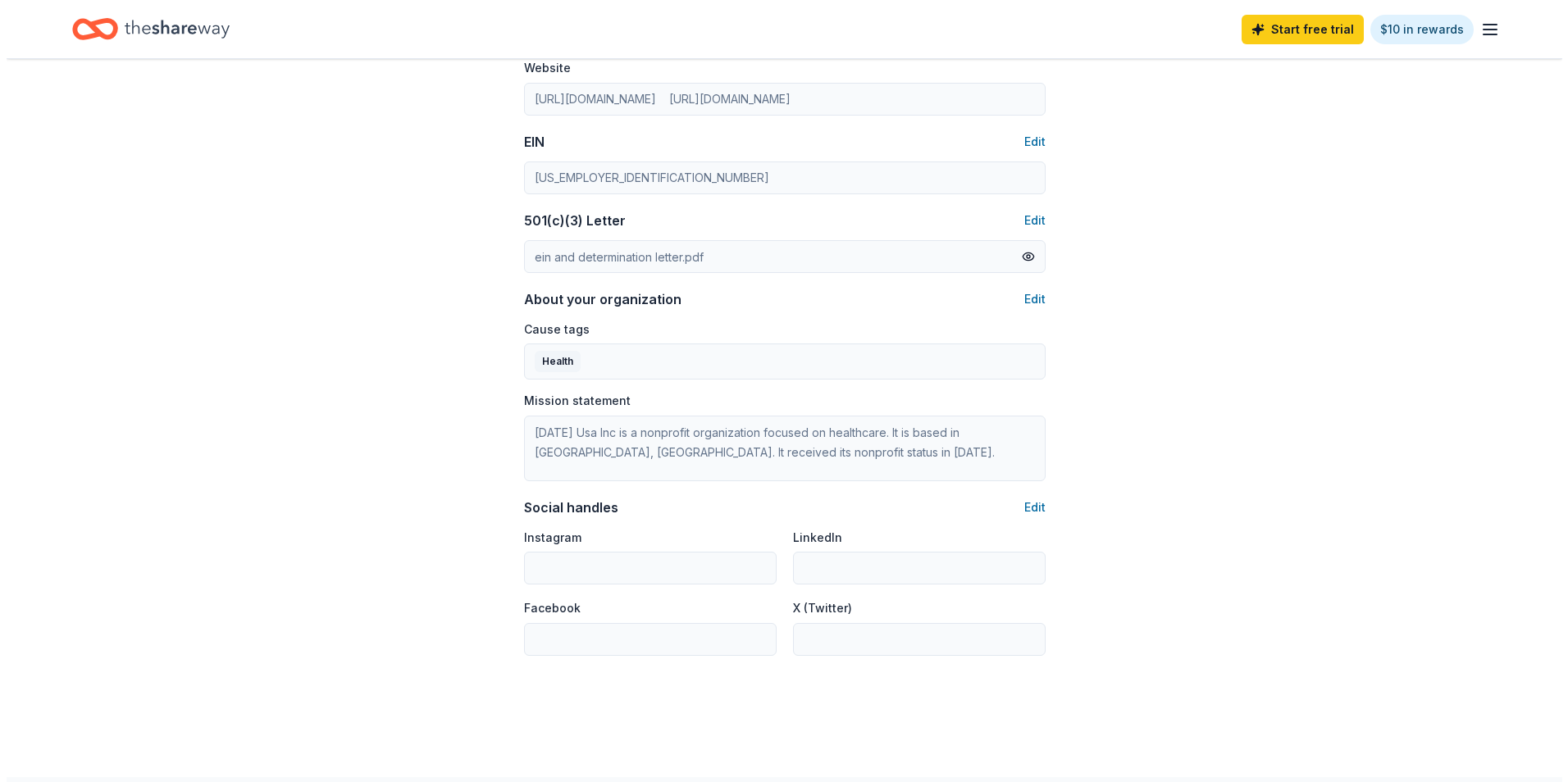
scroll to position [820, 0]
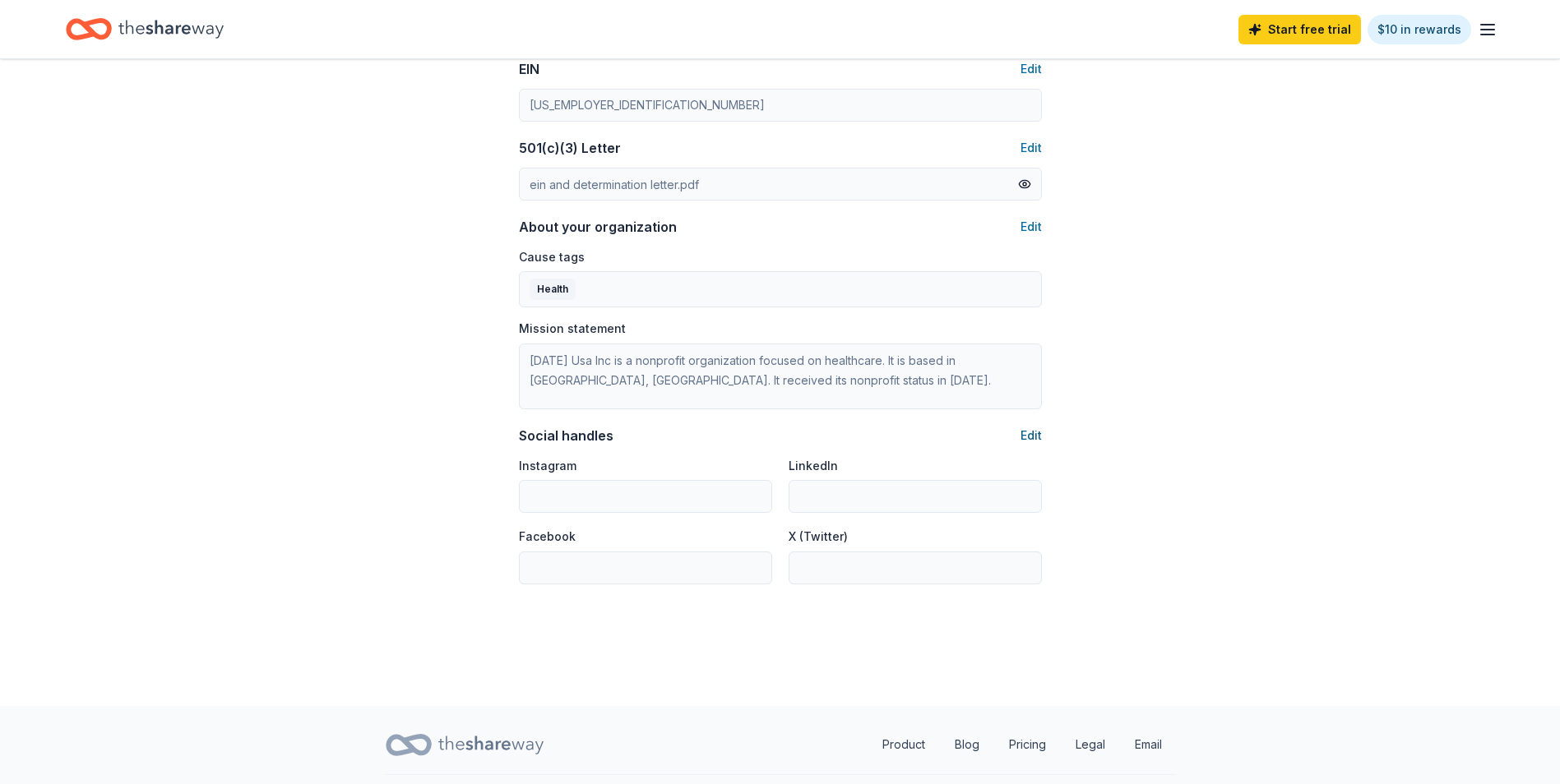
click at [1031, 426] on button "Edit" at bounding box center [1031, 435] width 21 height 19
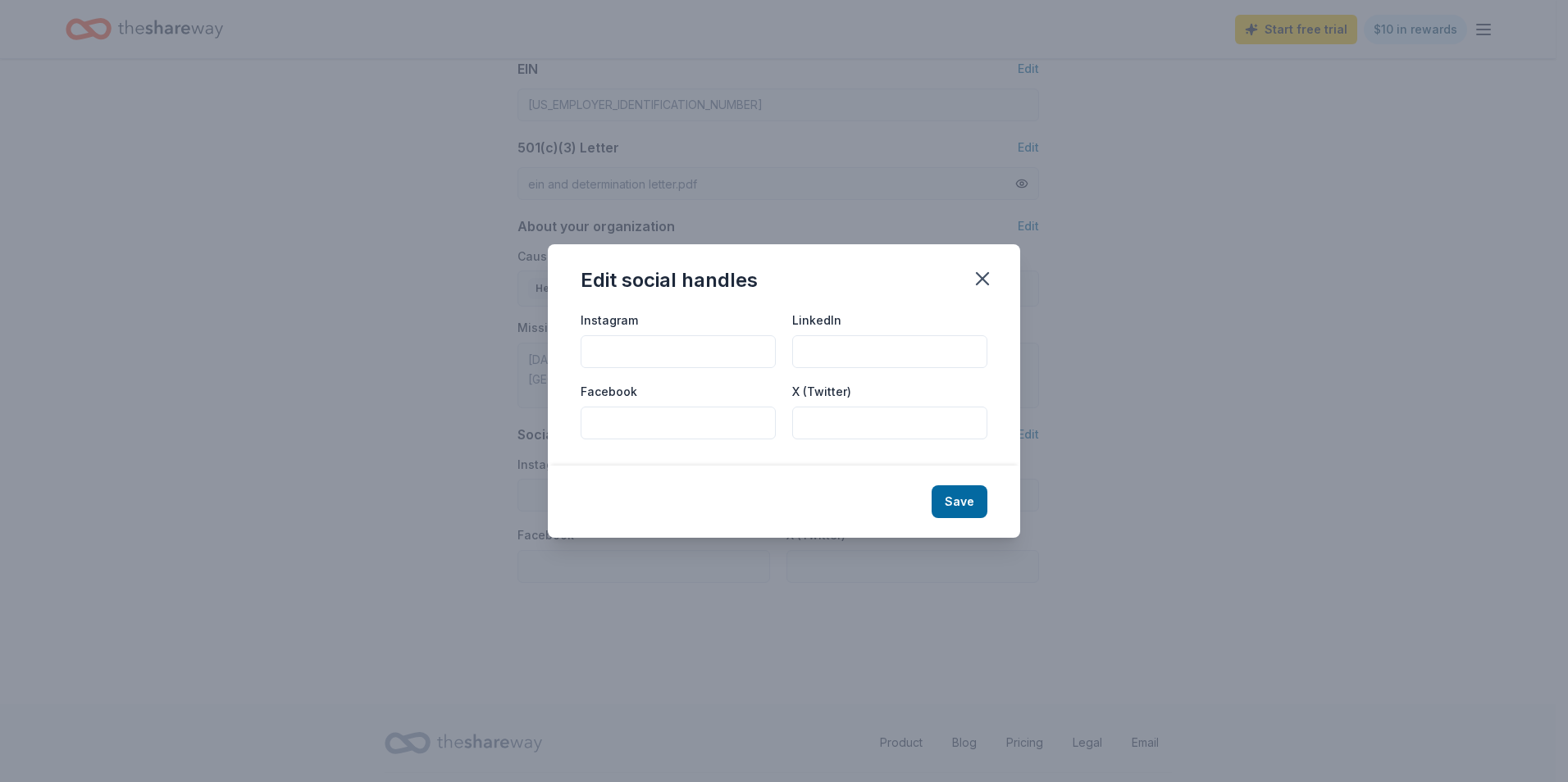
click at [715, 423] on input "Facebook" at bounding box center [678, 423] width 196 height 33
paste input "https://www.facebook.com/tuscaroradental"
type input "https://www.facebook.com/tuscaroradental"
click at [963, 502] on button "Save" at bounding box center [959, 502] width 56 height 33
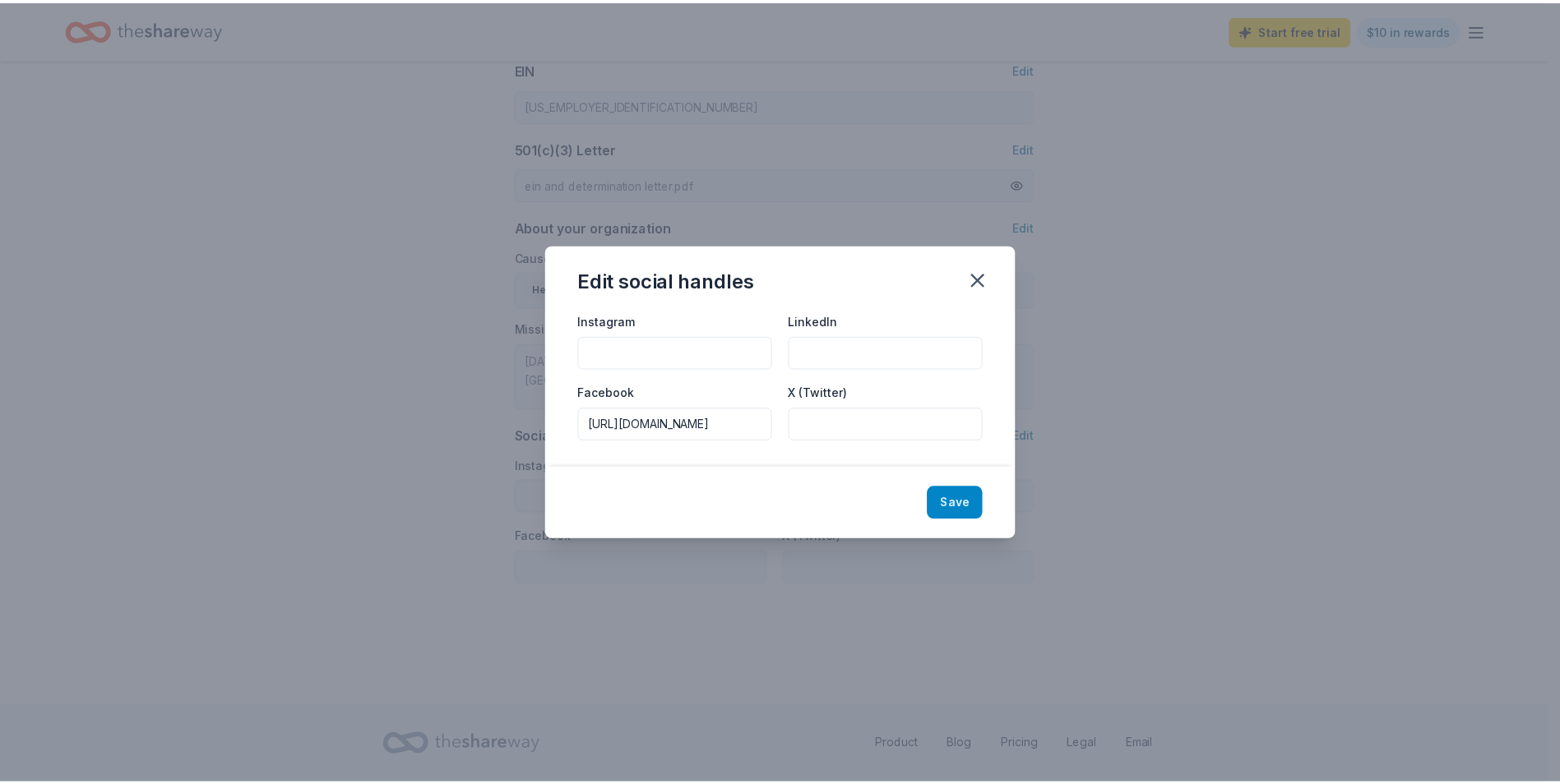
scroll to position [0, 0]
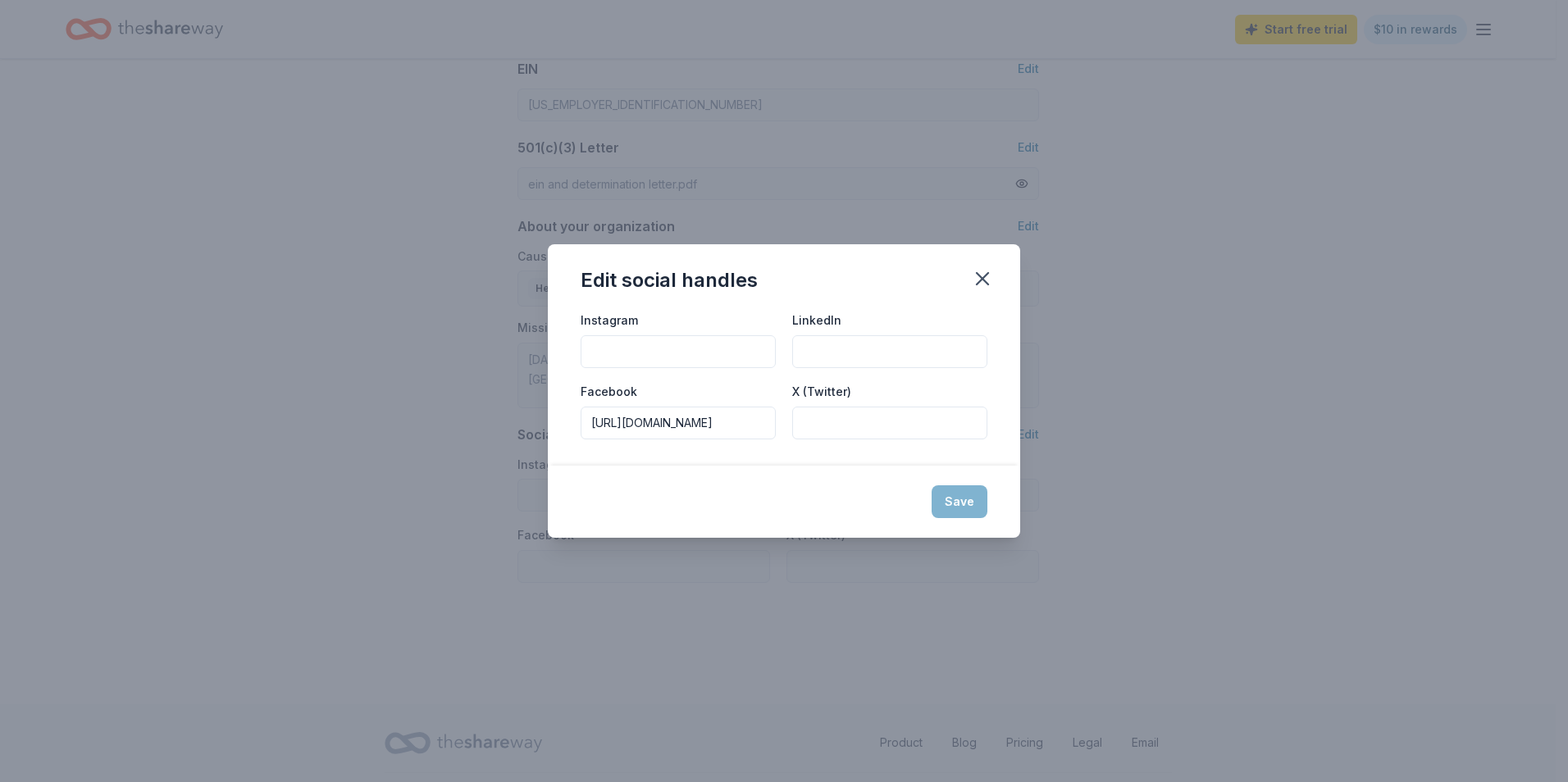
type input "https://www.facebook.com/tuscaroradental"
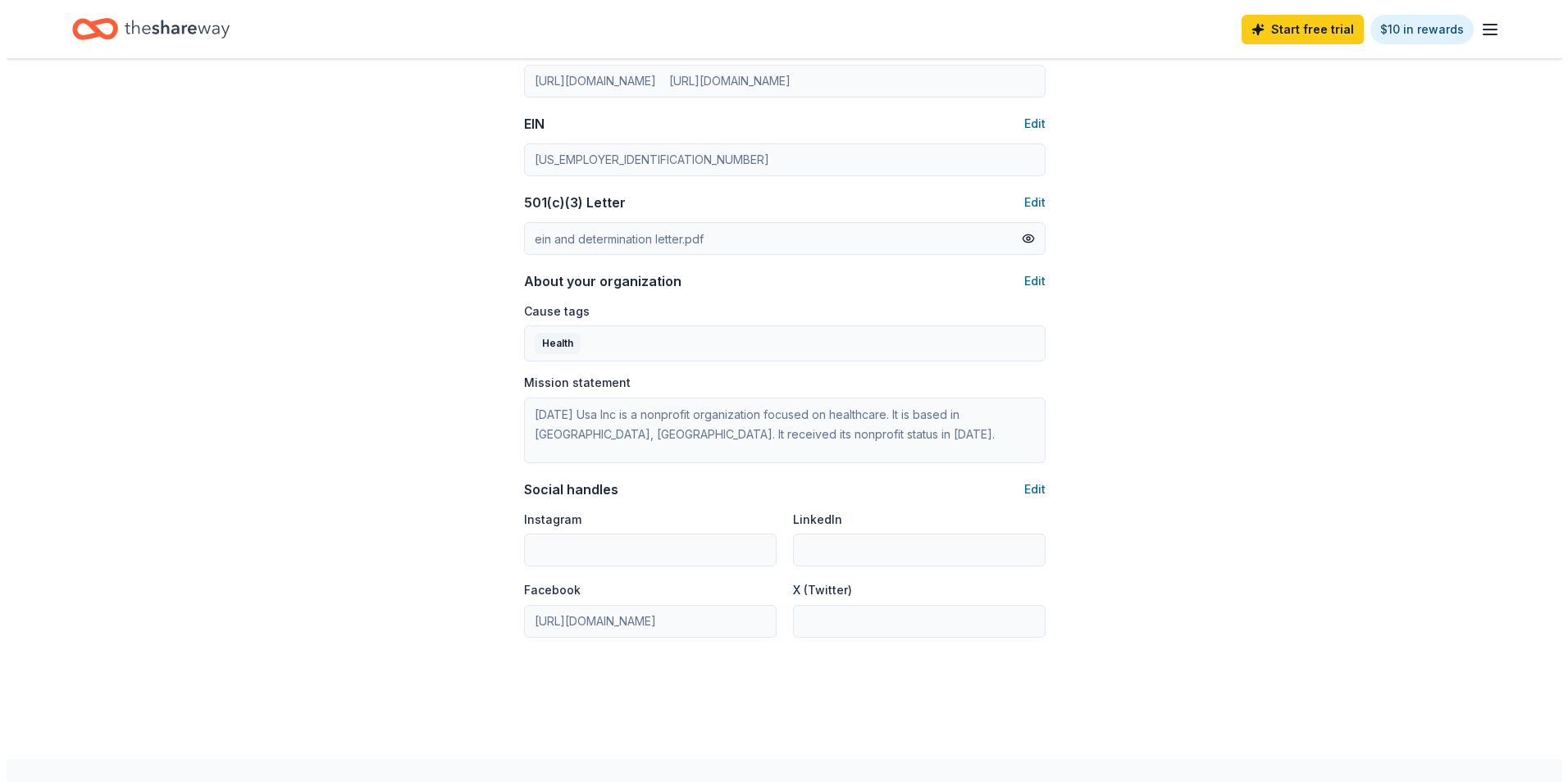
scroll to position [738, 0]
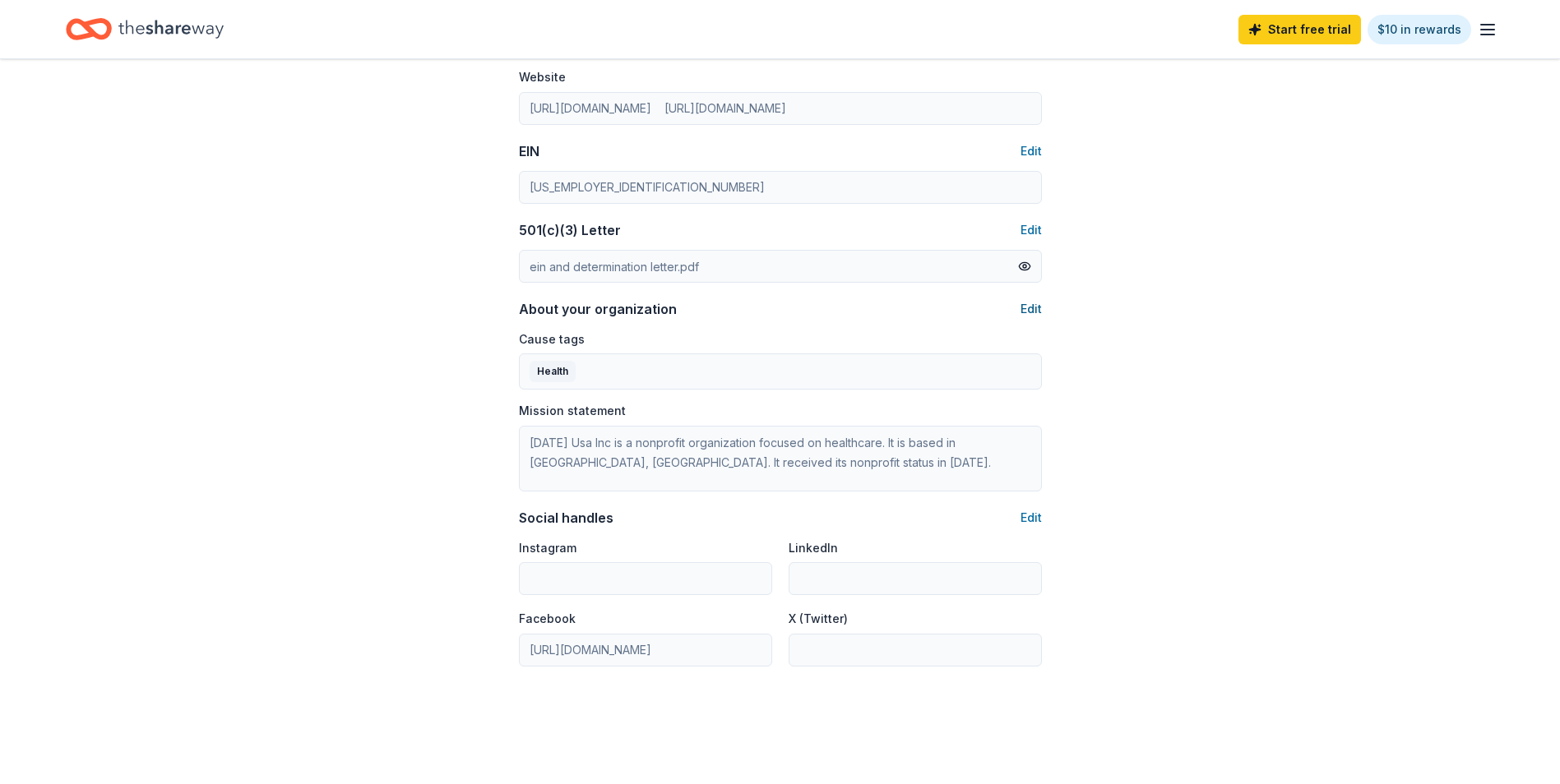
click at [1036, 312] on button "Edit" at bounding box center [1031, 309] width 21 height 19
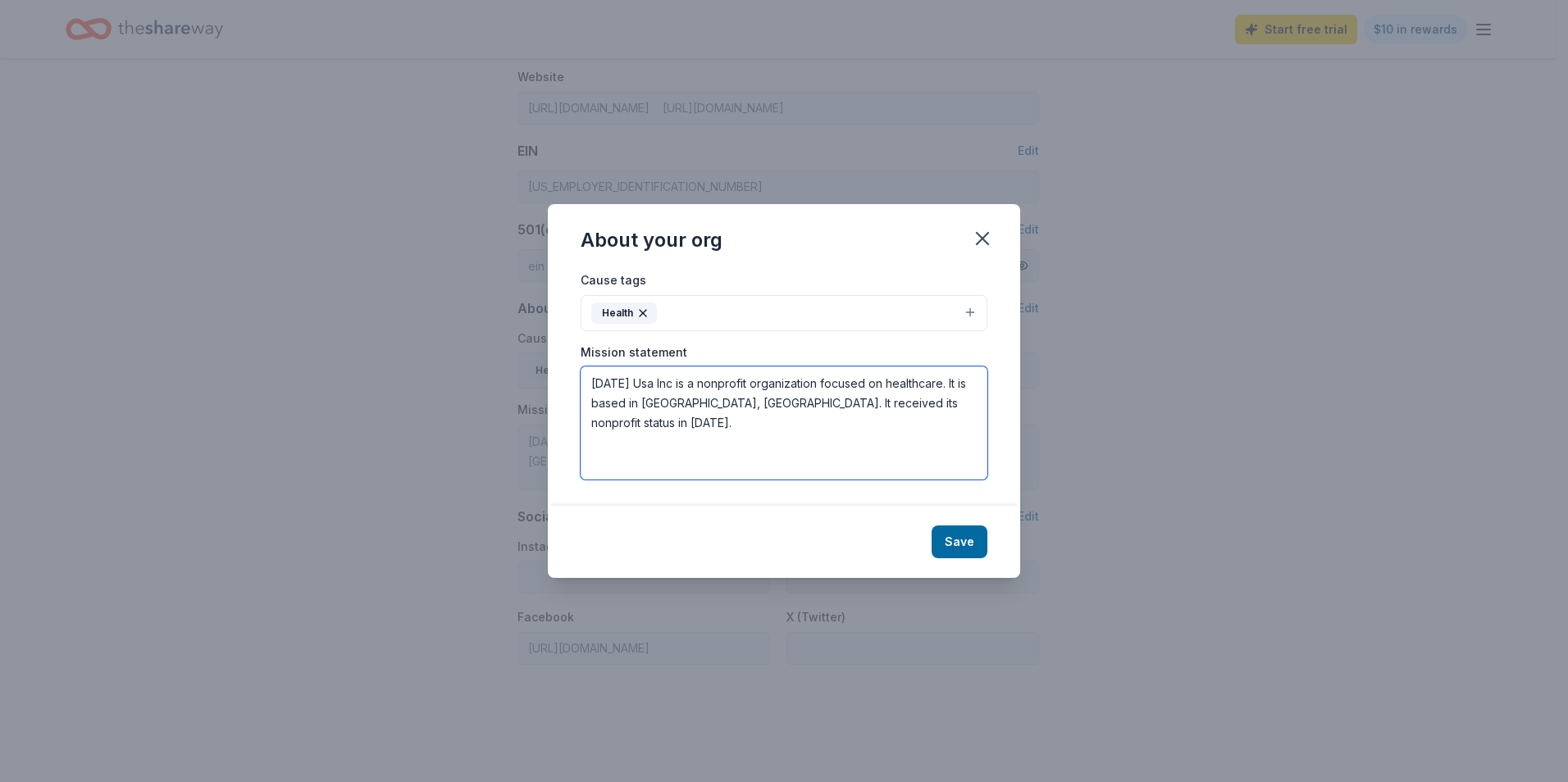
click at [691, 421] on textarea "Freedom Day Usa Inc is a nonprofit organization focused on healthcare. It is ba…" at bounding box center [784, 423] width 406 height 113
click at [588, 381] on textarea "Freedom Day Usa Inc is a nonprofit organization focused on healthcare. It is ba…" at bounding box center [784, 423] width 406 height 113
click at [693, 442] on textarea "Giving "a day of FREE for a lifetime of Freedom" Freedom Day Usa Inc is a nonpr…" at bounding box center [784, 423] width 406 height 113
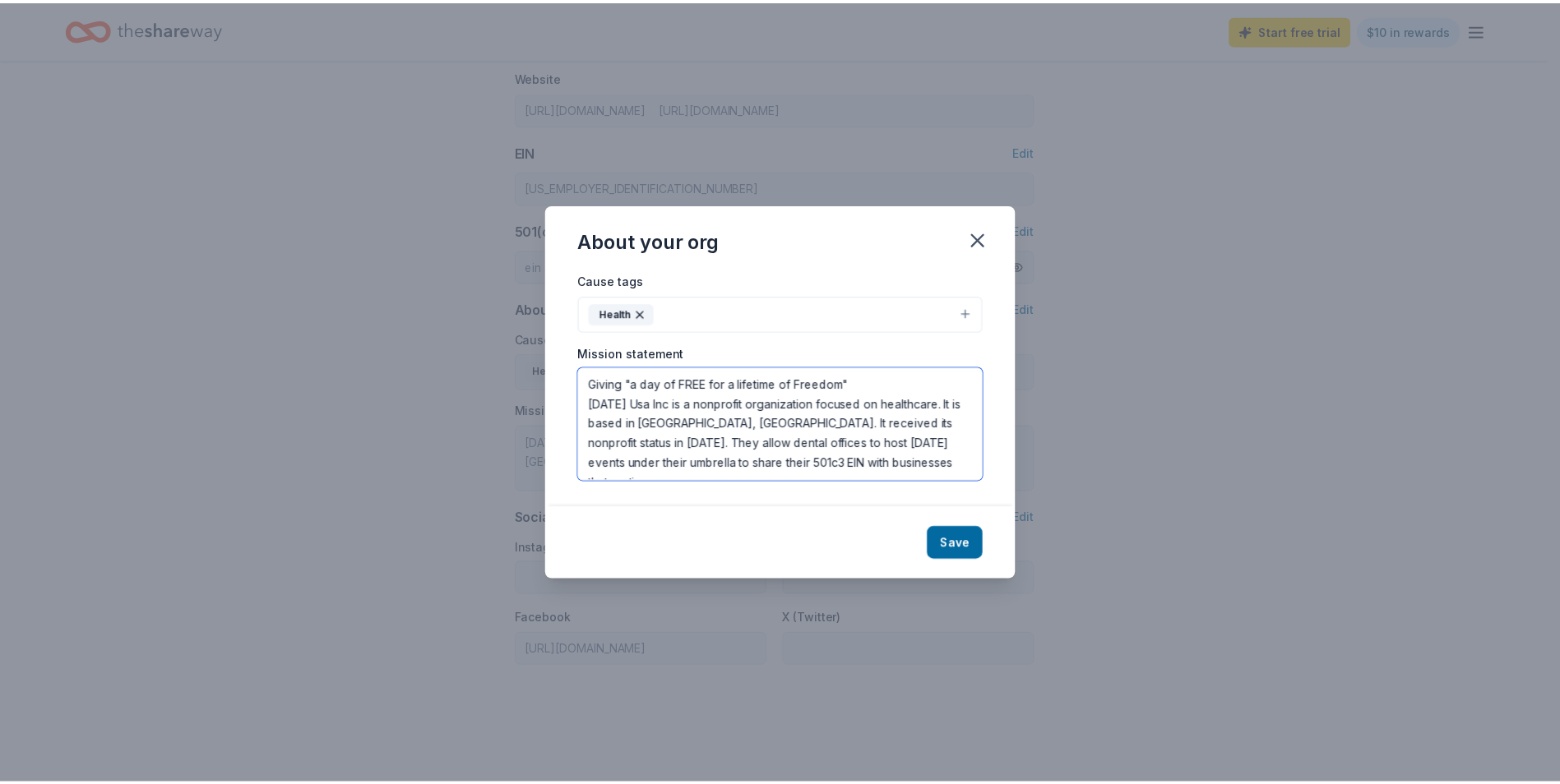
scroll to position [11, 0]
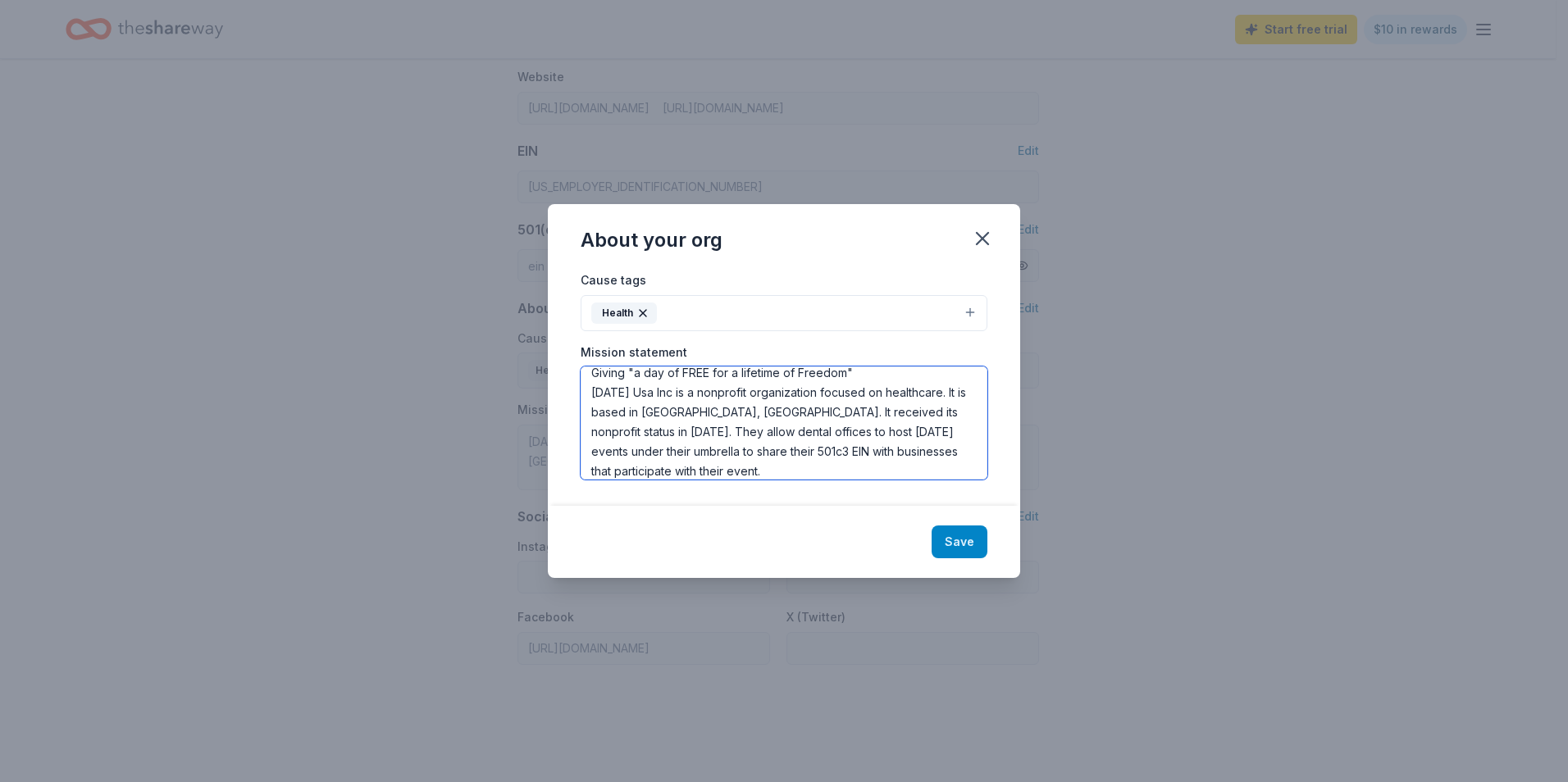
type textarea "Giving "a day of FREE for a lifetime of Freedom" Freedom Day Usa Inc is a nonpr…"
click at [951, 543] on button "Save" at bounding box center [959, 542] width 56 height 33
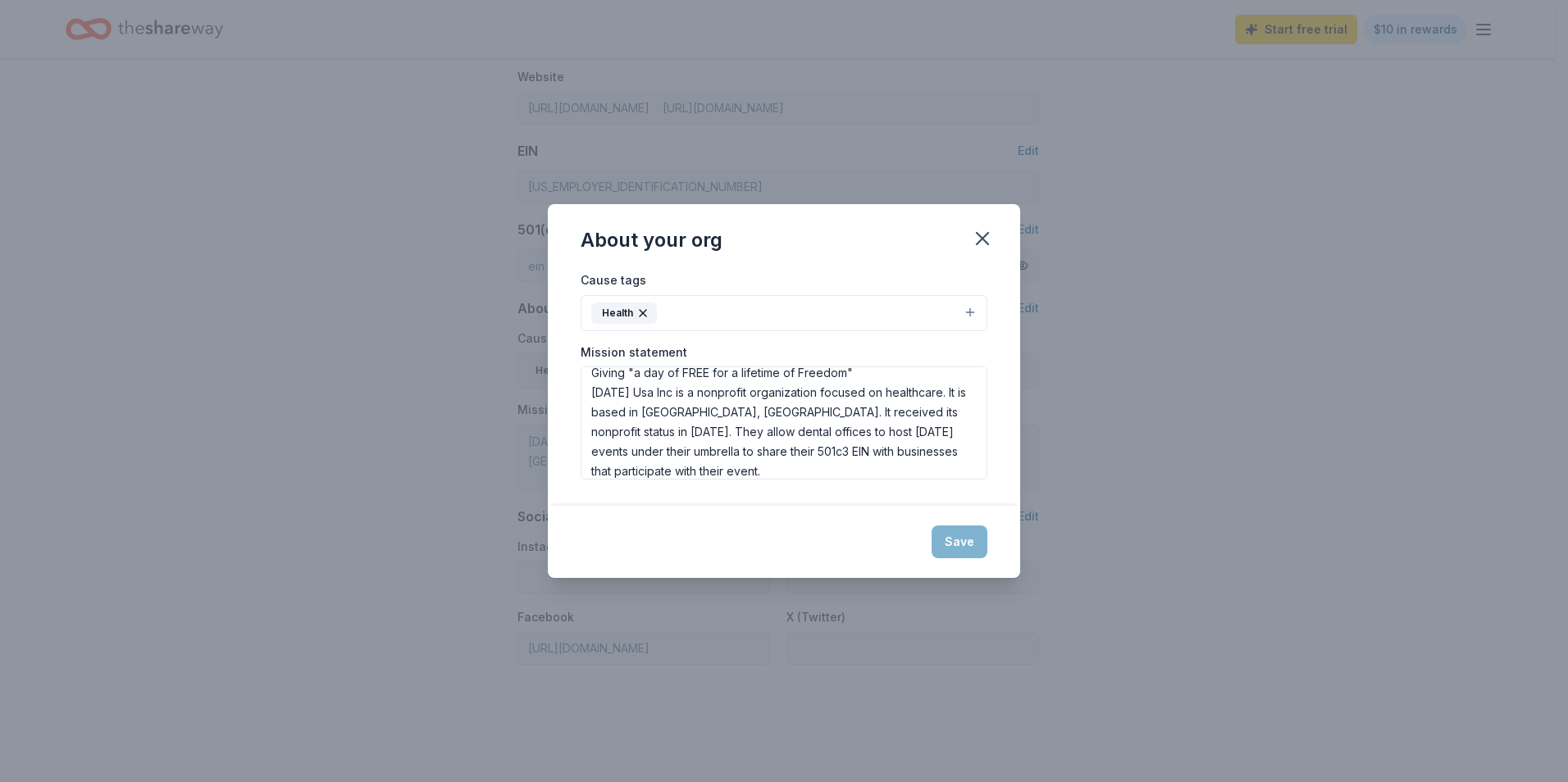
type textarea "Giving "a day of FREE for a lifetime of Freedom" Freedom Day Usa Inc is a nonpr…"
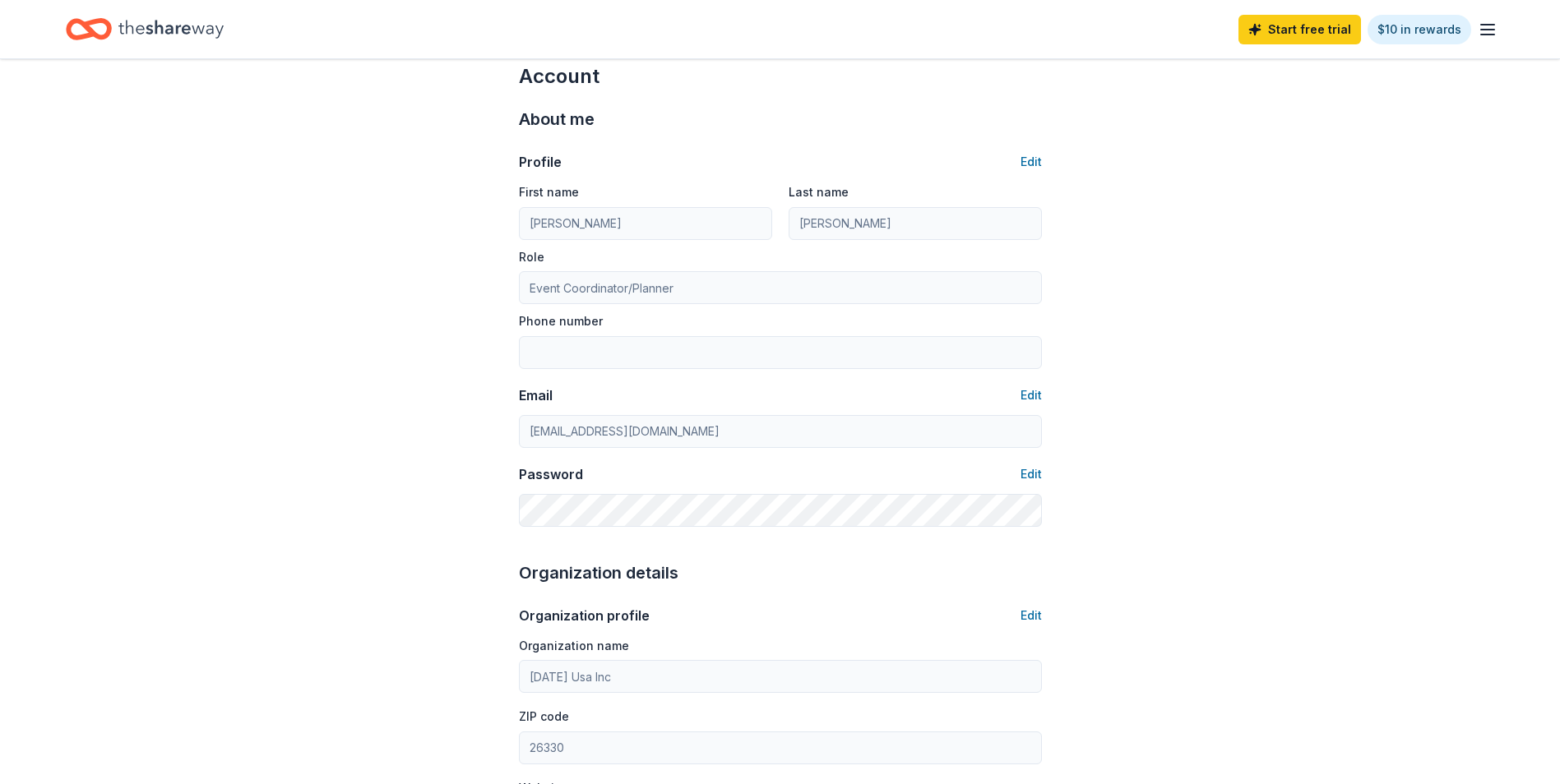
scroll to position [0, 0]
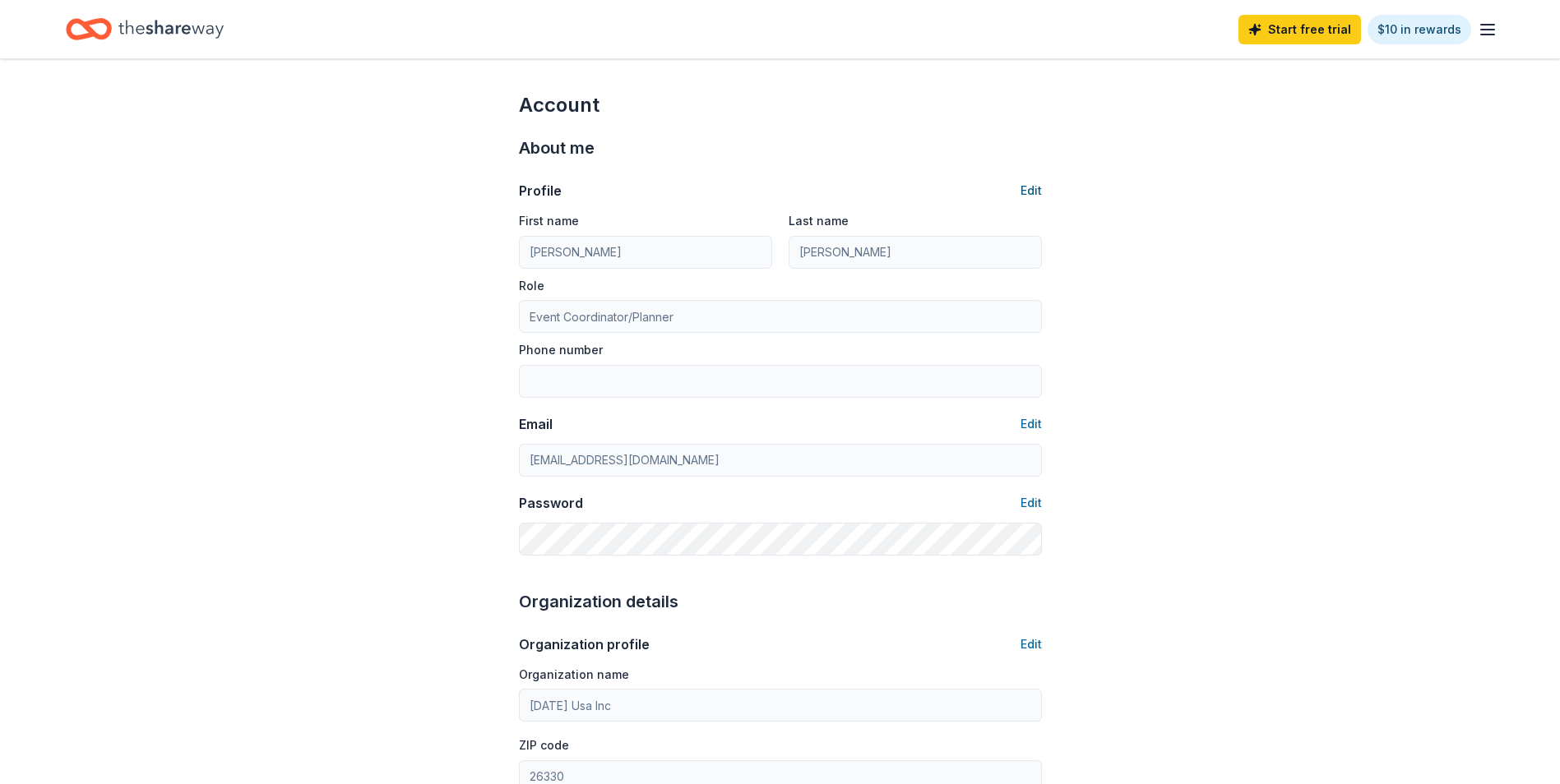
click at [1031, 190] on button "Edit" at bounding box center [1031, 190] width 21 height 19
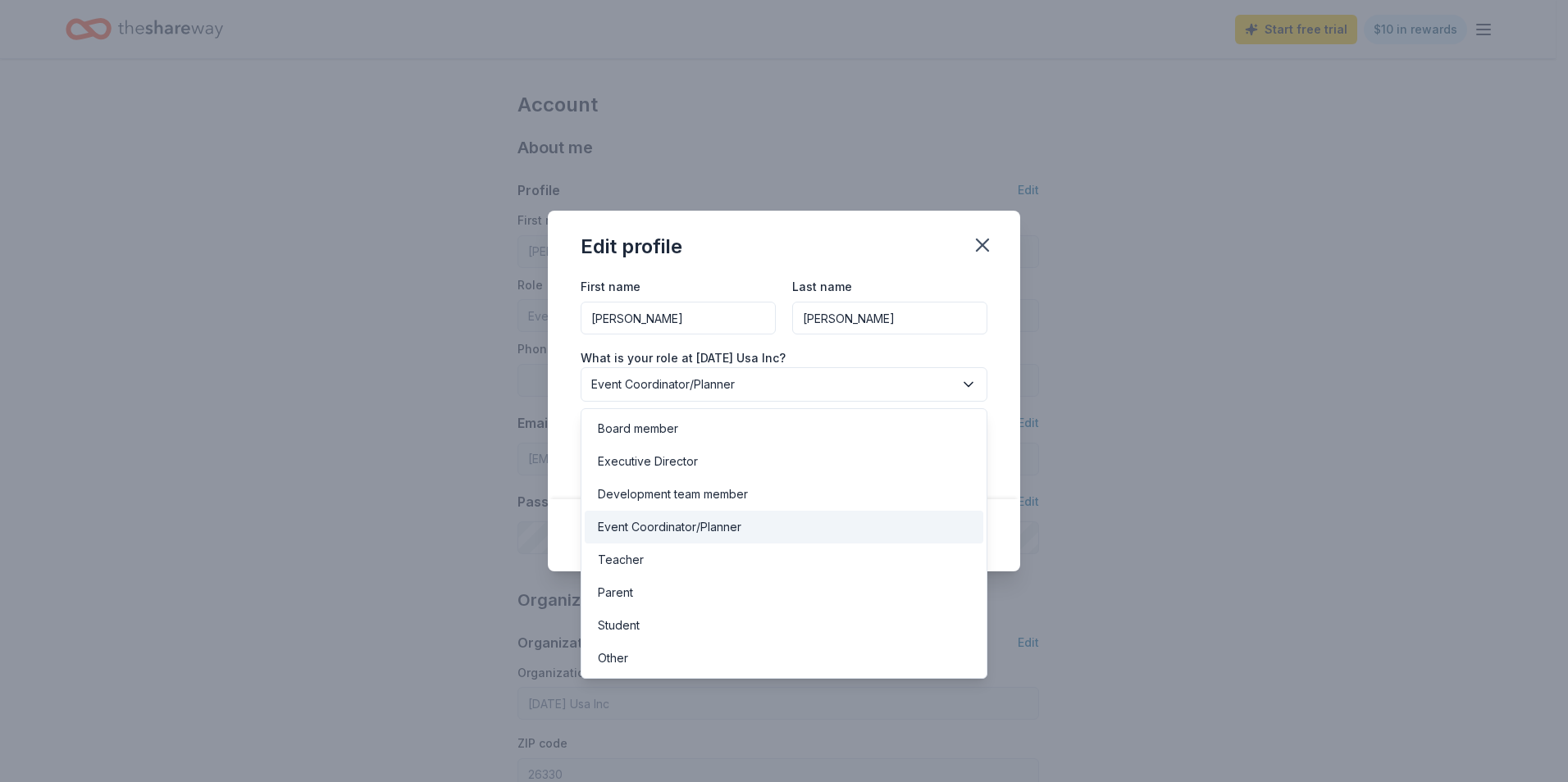
drag, startPoint x: 759, startPoint y: 387, endPoint x: 730, endPoint y: 383, distance: 29.3
click at [730, 383] on span "Event Coordinator/Planner" at bounding box center [772, 384] width 362 height 19
click at [612, 659] on div "Other" at bounding box center [613, 658] width 30 height 19
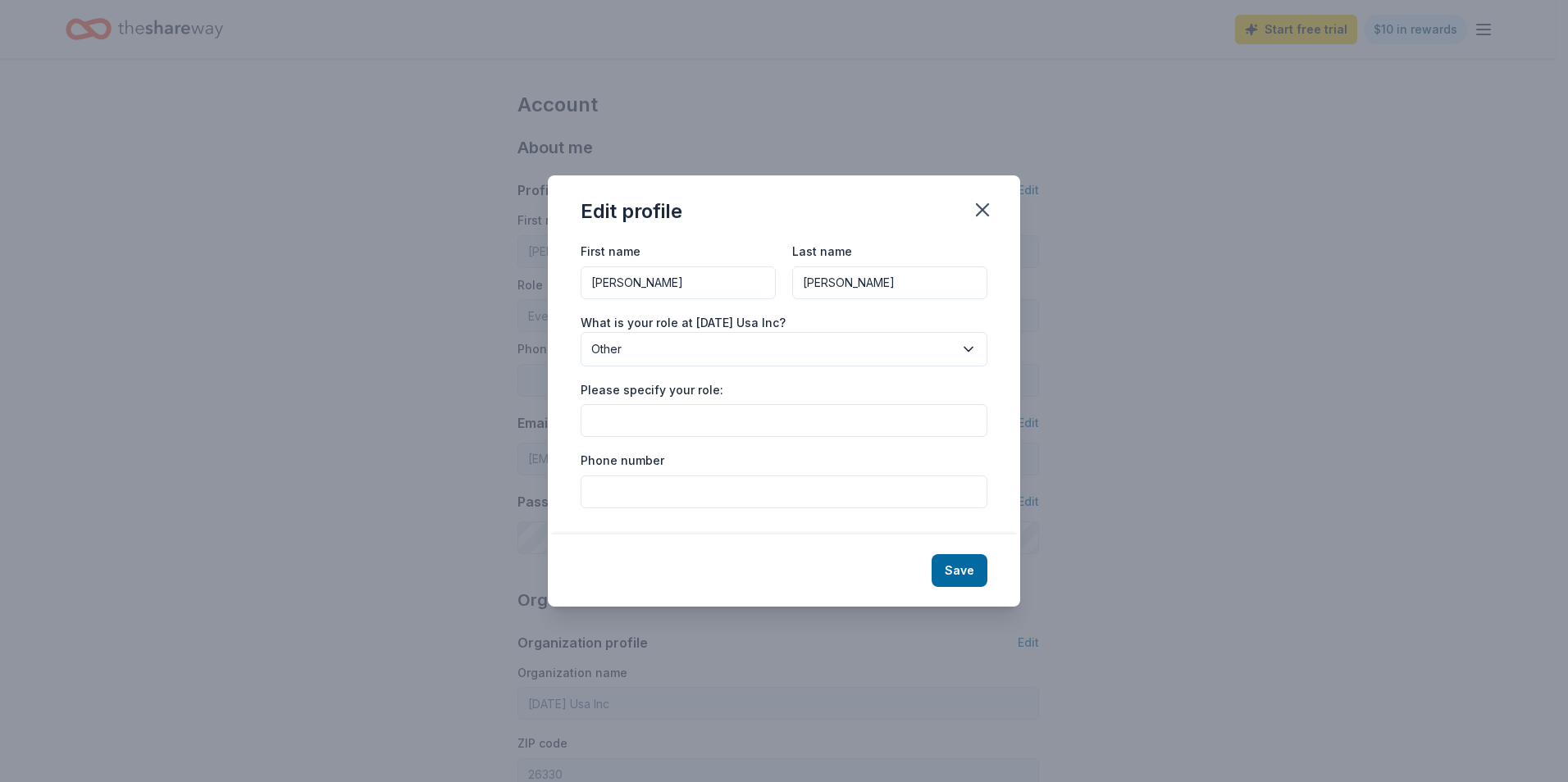
click at [692, 424] on input "Please specify your role:" at bounding box center [784, 421] width 406 height 33
type input "T"
type input "Dental Treatment Coordinator"
click at [738, 488] on input "Phone number" at bounding box center [784, 492] width 406 height 33
type input "3042633131"
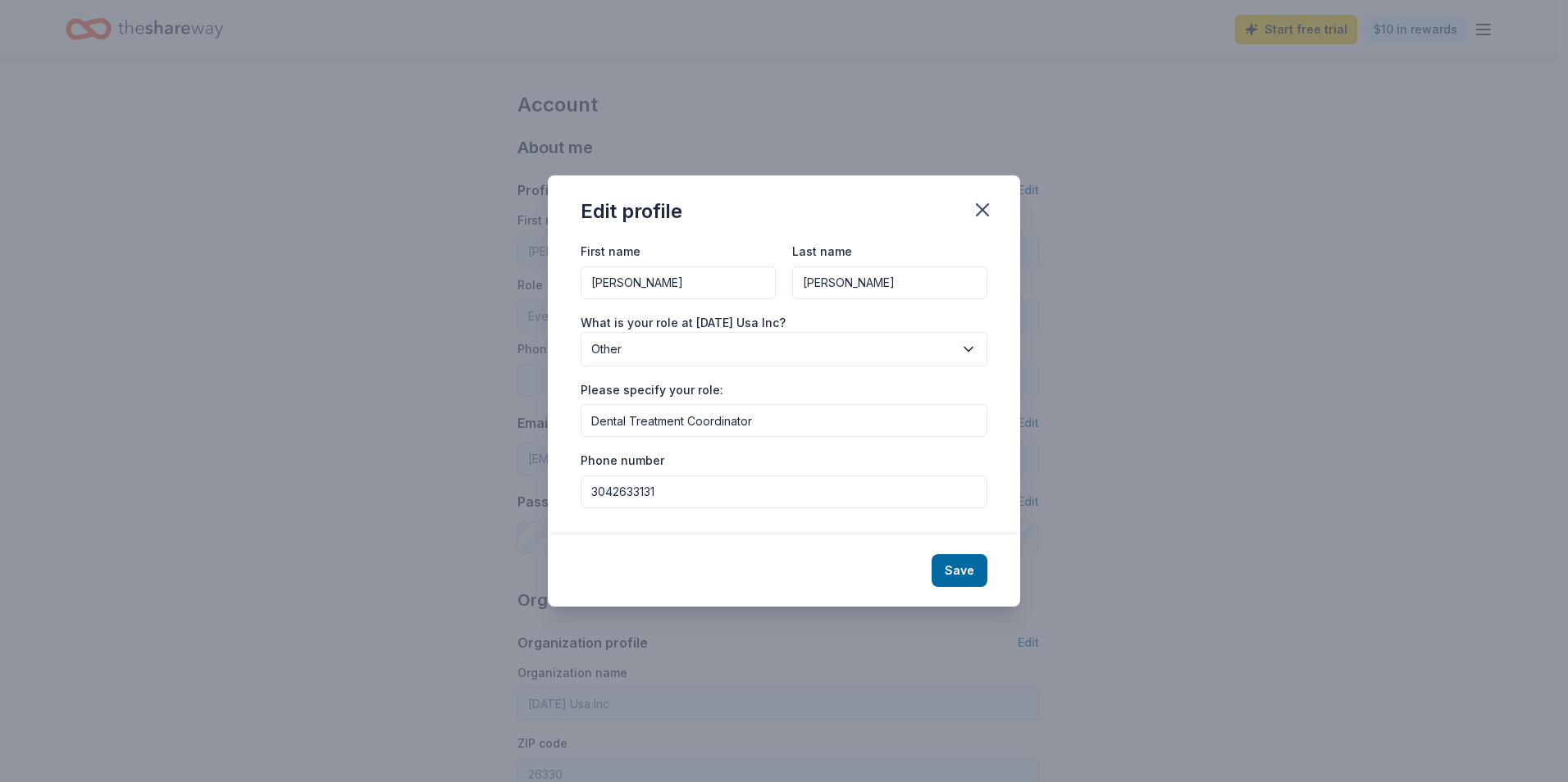
click at [675, 293] on input "Candi" at bounding box center [678, 283] width 196 height 33
type input "Candice"
click at [962, 567] on button "Save" at bounding box center [959, 570] width 56 height 33
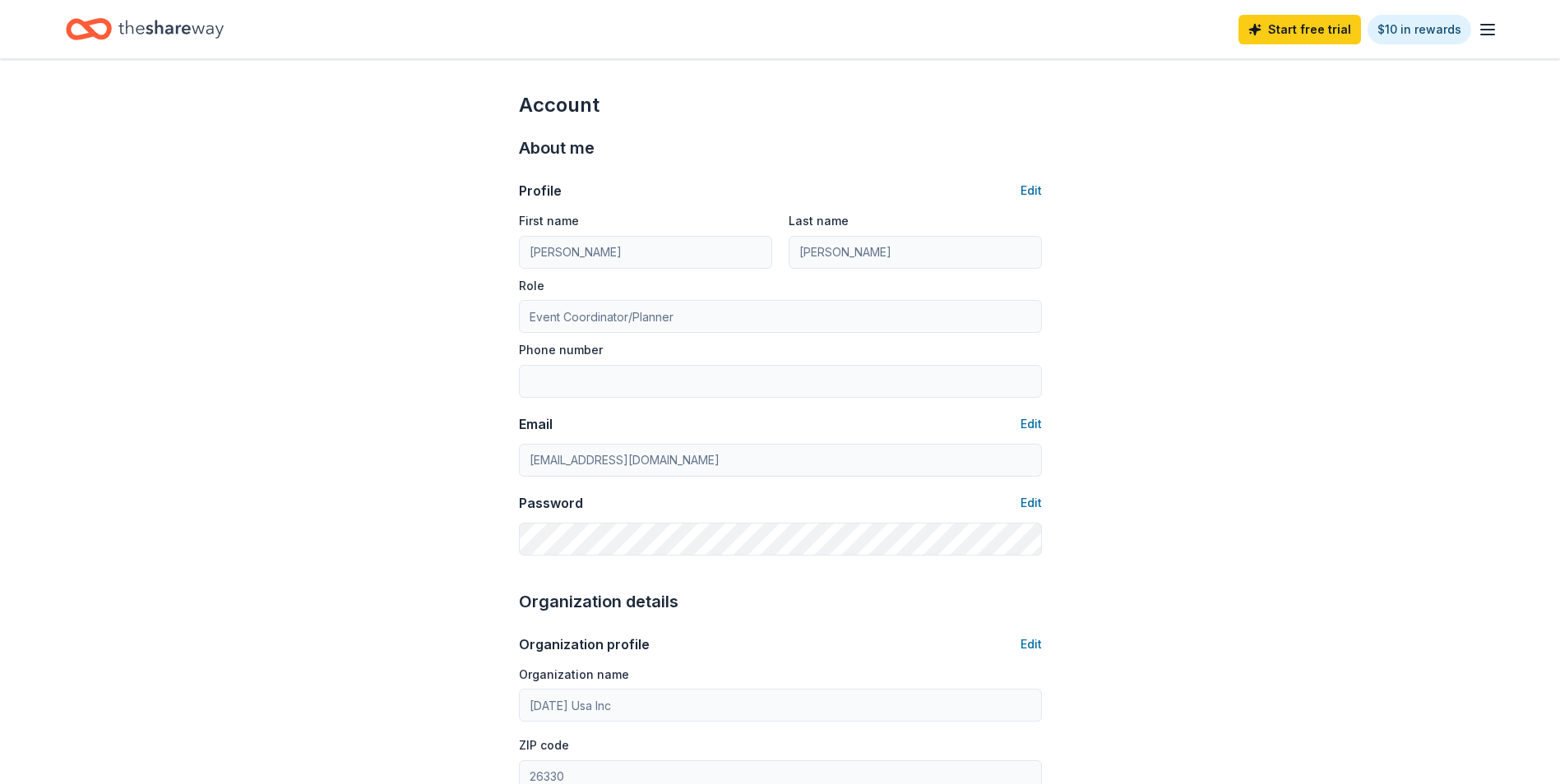
type input "Candice"
type input "Dental Treatment Coordinator"
type input "3042633131"
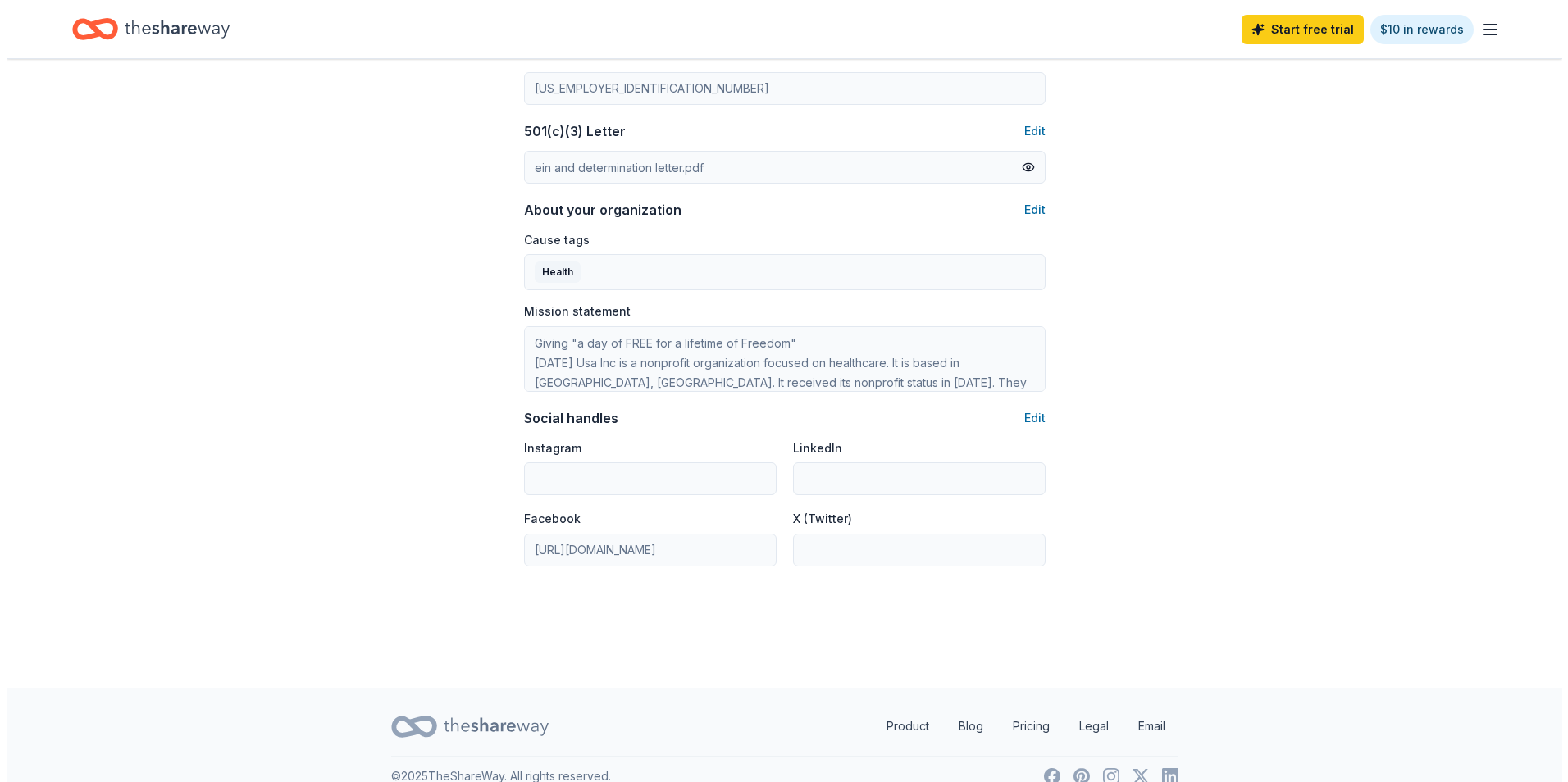
scroll to position [860, 0]
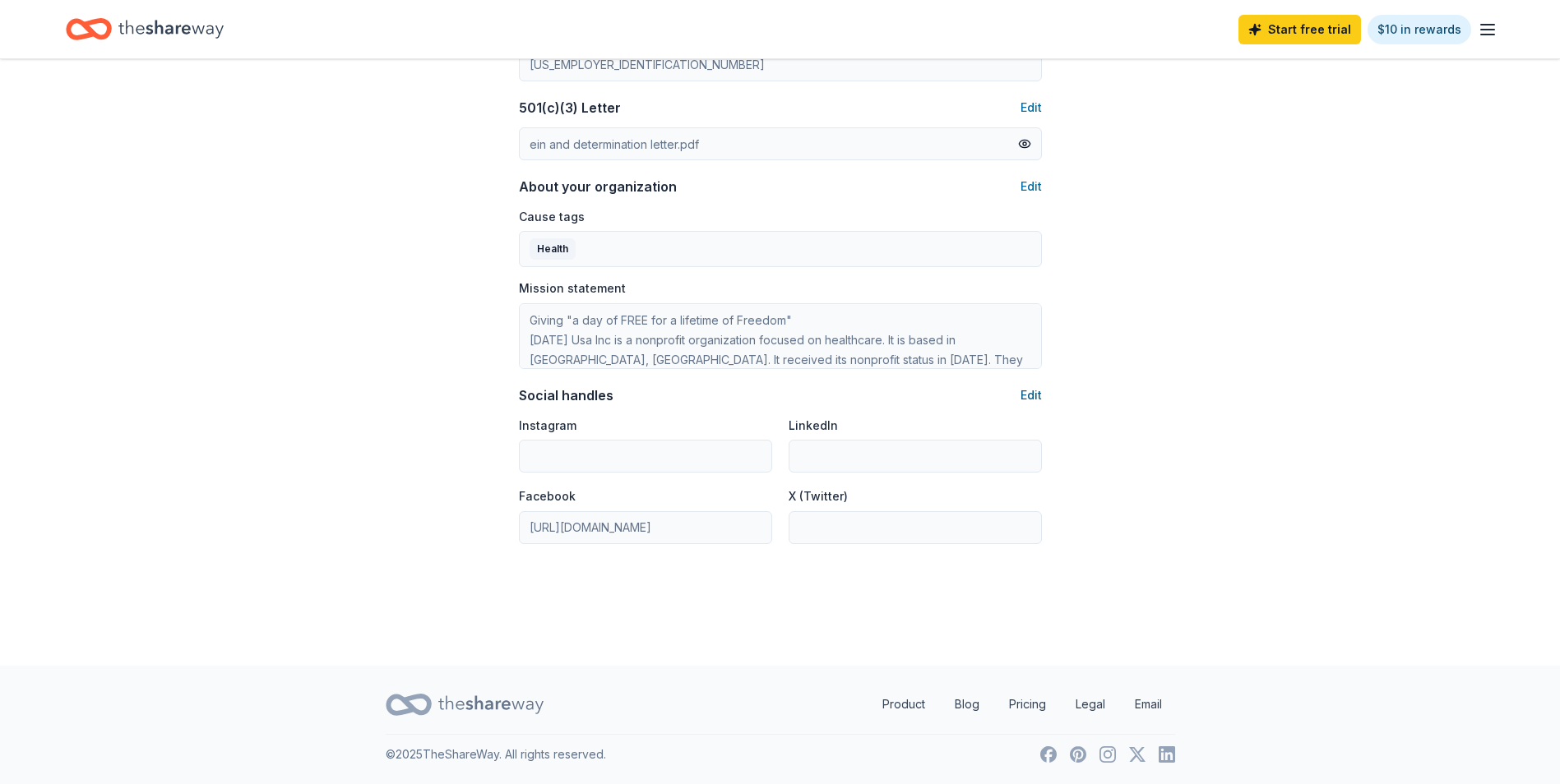
click at [1032, 398] on button "Edit" at bounding box center [1031, 395] width 21 height 19
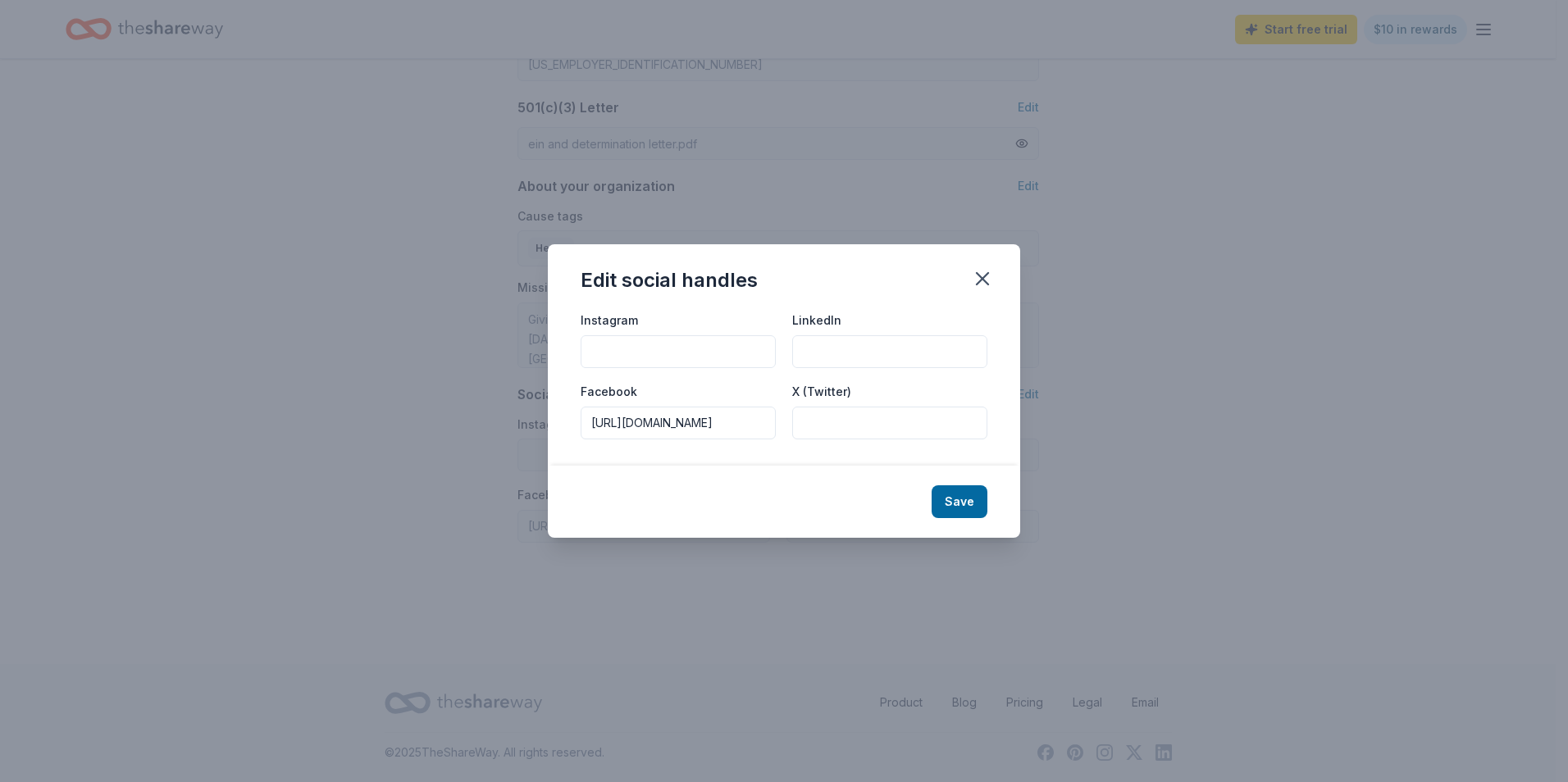
click at [770, 423] on input "https://www.facebook.com/tuscaroradental" at bounding box center [678, 423] width 196 height 33
click at [765, 422] on input "https://www.facebook.com/tusca roradental" at bounding box center [678, 423] width 196 height 33
click at [769, 418] on input "https://www.facebook.com/tusca roradental" at bounding box center [678, 423] width 196 height 33
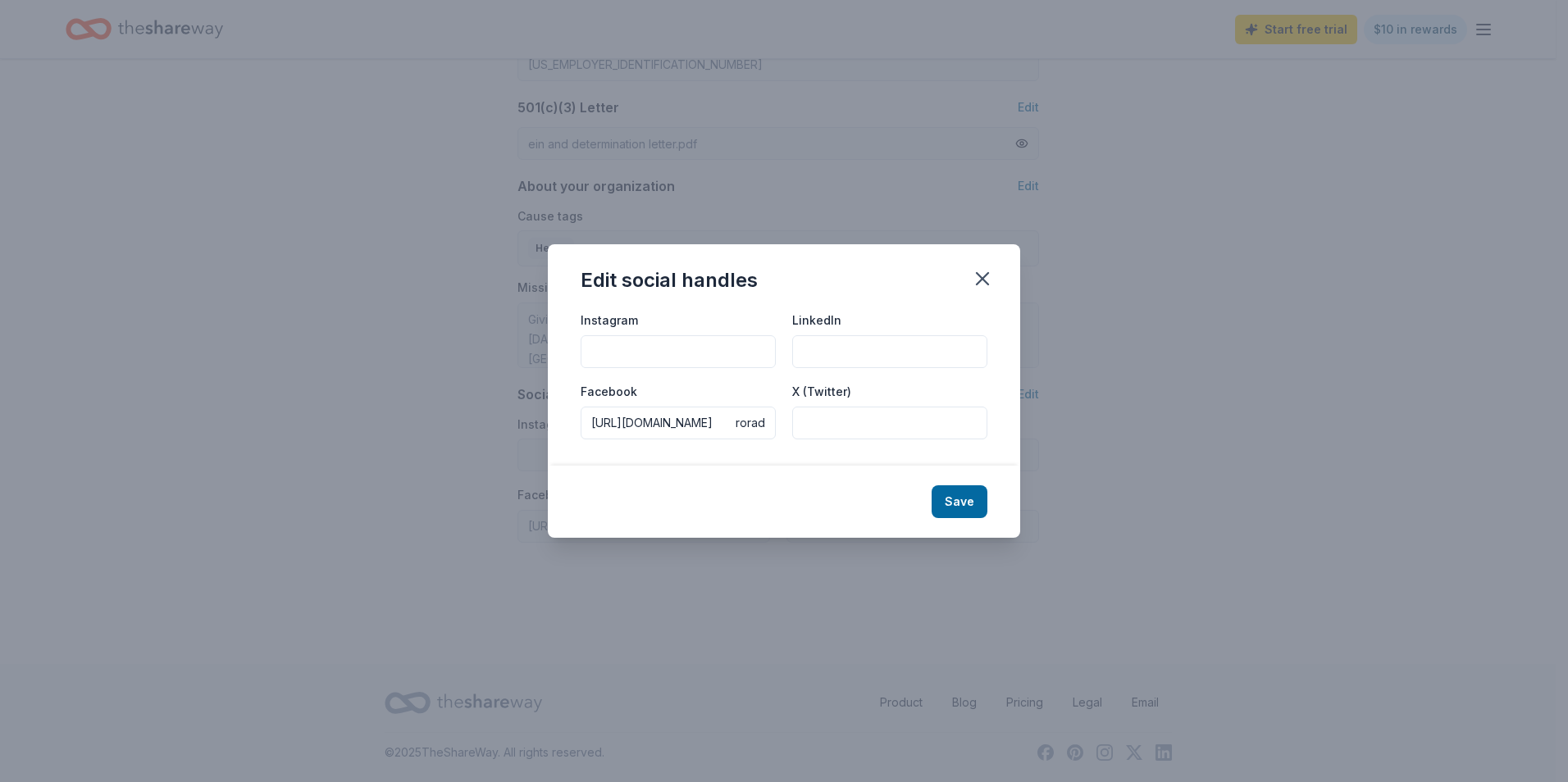
click at [774, 492] on div "Save" at bounding box center [784, 502] width 472 height 72
click at [758, 423] on input "https://www.facebook.com/tusca roradental" at bounding box center [678, 423] width 196 height 33
click at [770, 418] on input "https://www.facebook.com/tuscaroradental" at bounding box center [678, 423] width 196 height 33
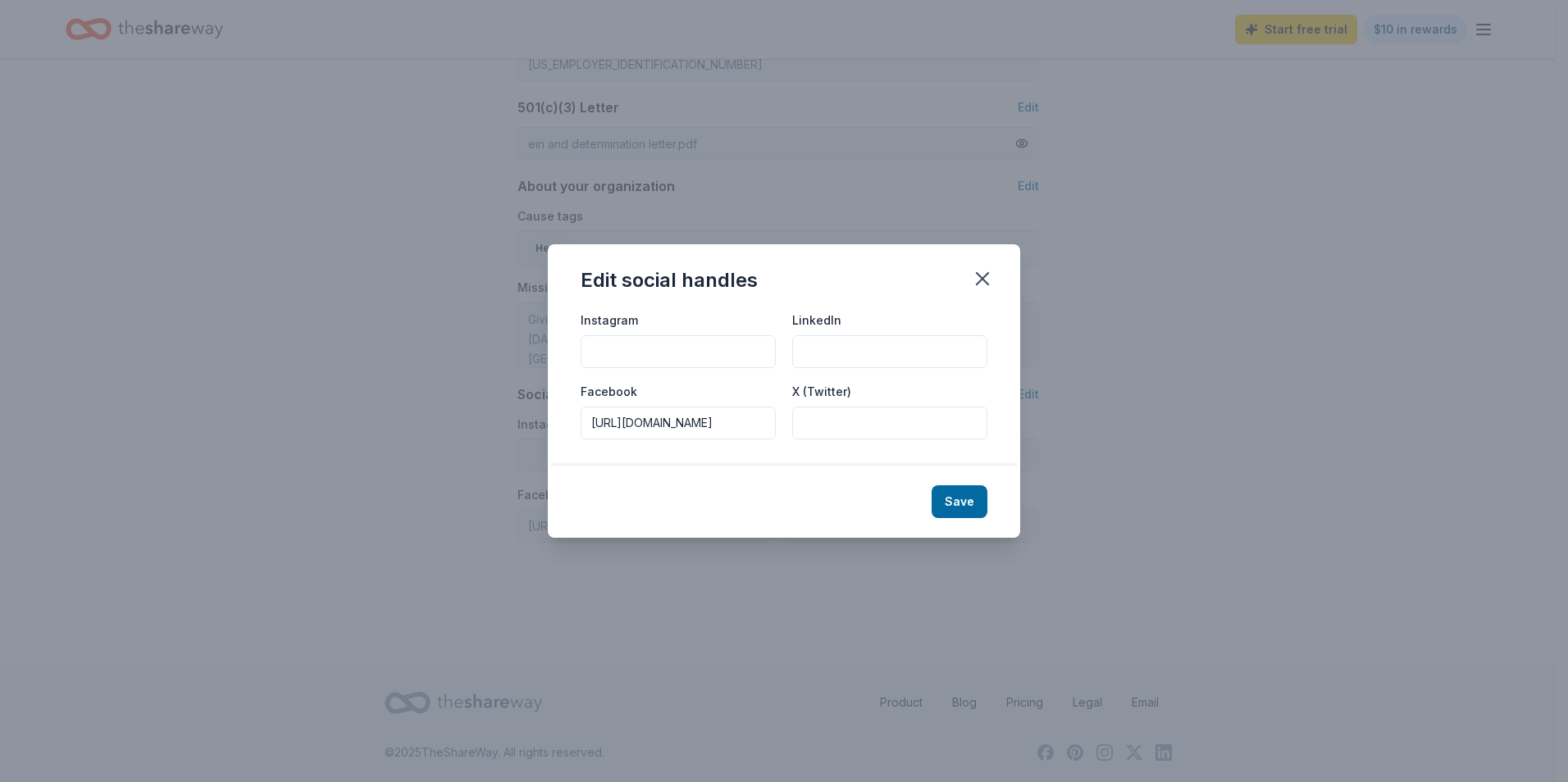
scroll to position [0, 63]
paste input "https://www.facebook.com/FreedomDayUsa"
type input "https://www.facebook.com/tuscaroradental https://www.facebook.com/FreedomDayUsa"
click at [968, 497] on button "Save" at bounding box center [959, 502] width 56 height 33
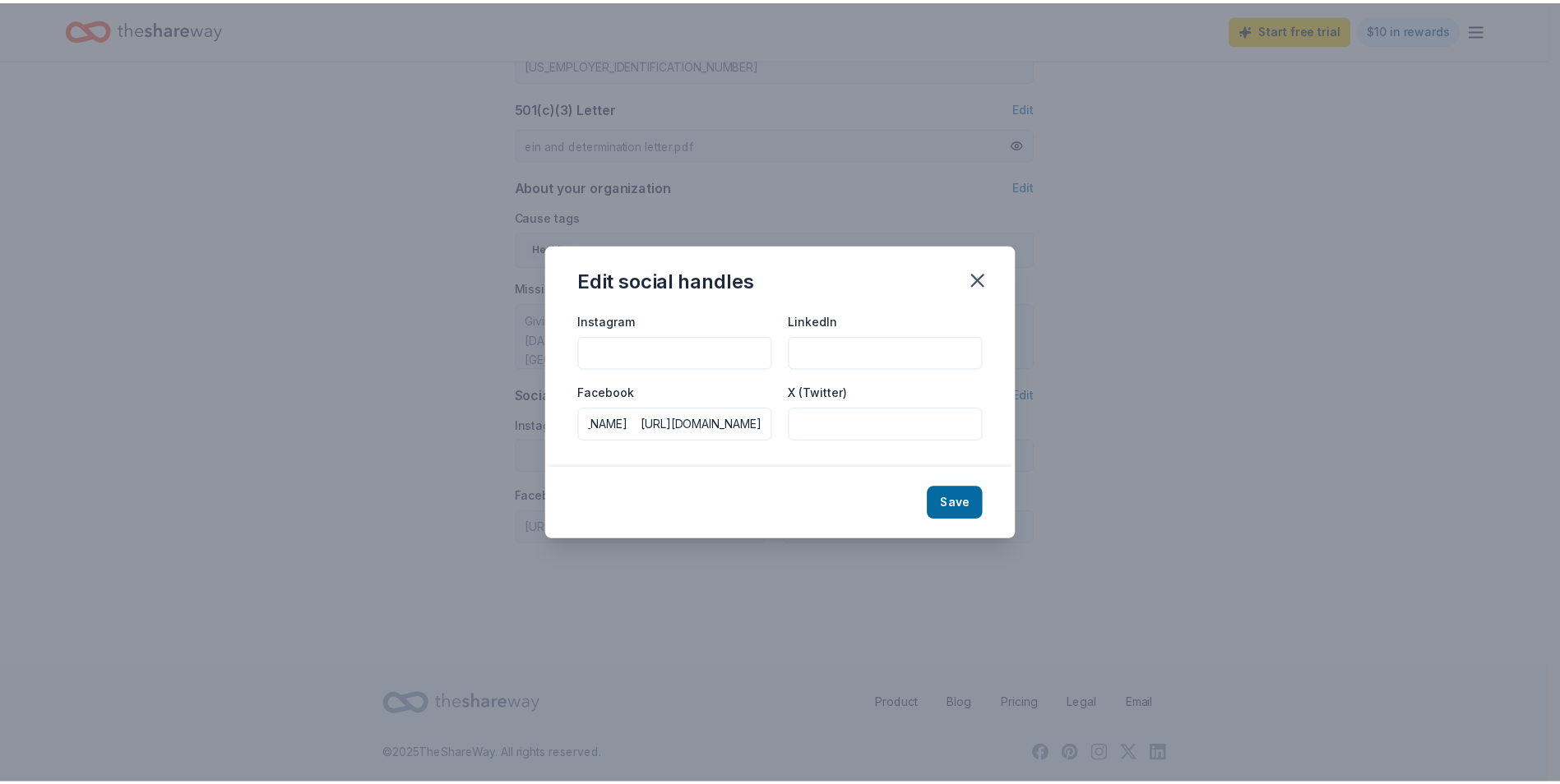
scroll to position [0, 0]
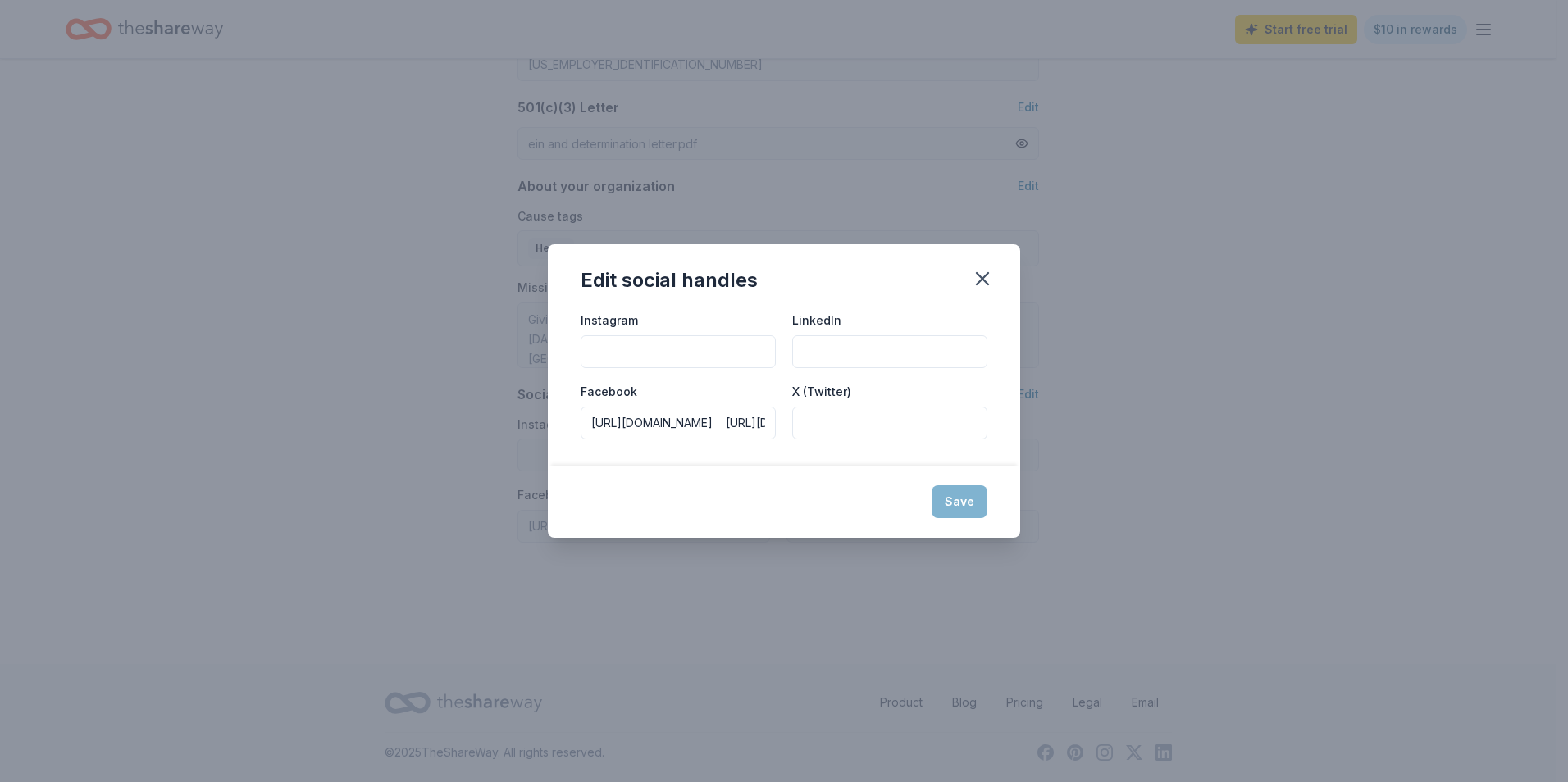
type input "https://www.facebook.com/tuscaroradental https://www.facebook.com/FreedomDayUsa"
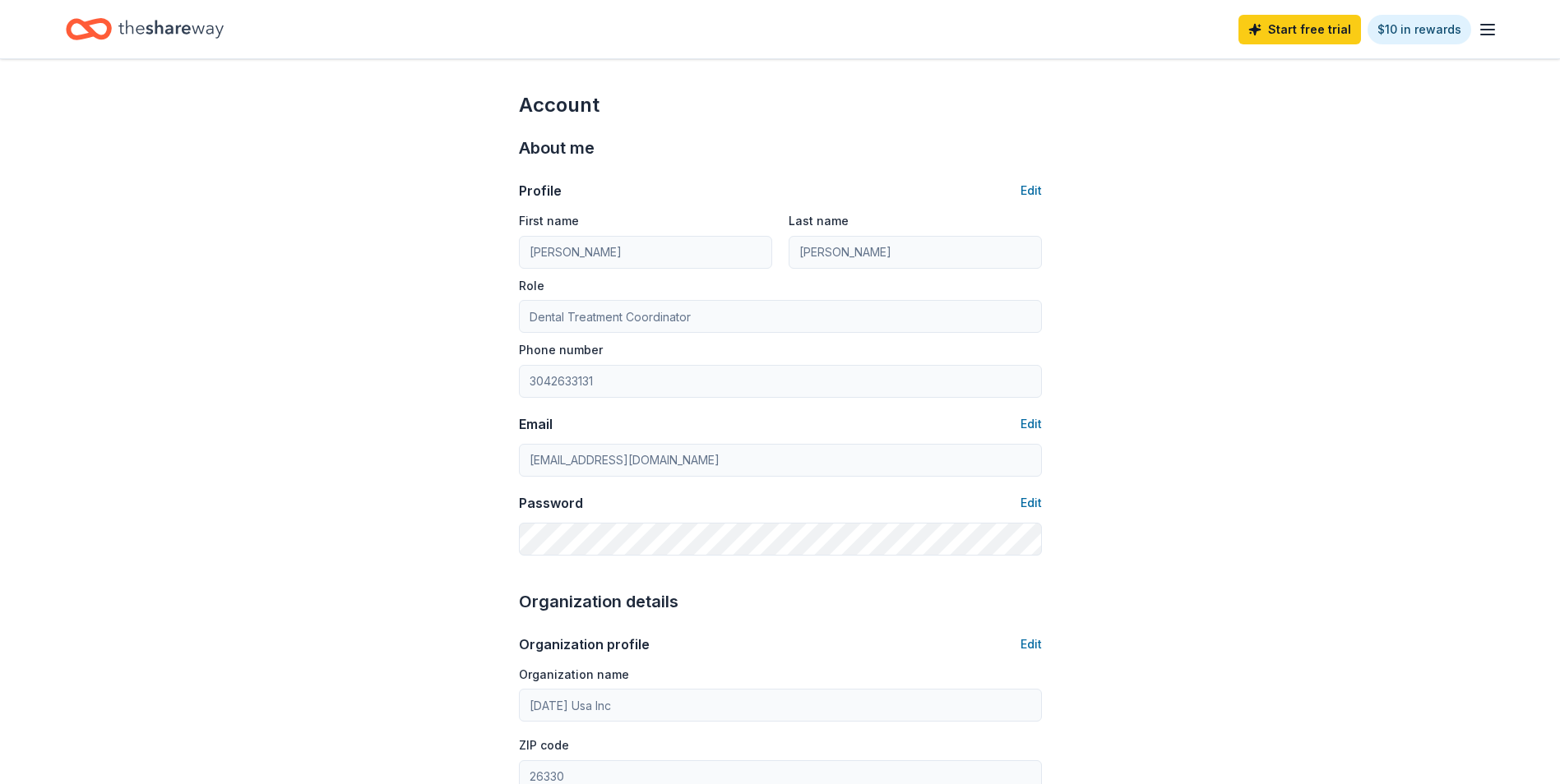
click at [1489, 23] on icon "button" at bounding box center [1488, 29] width 19 height 19
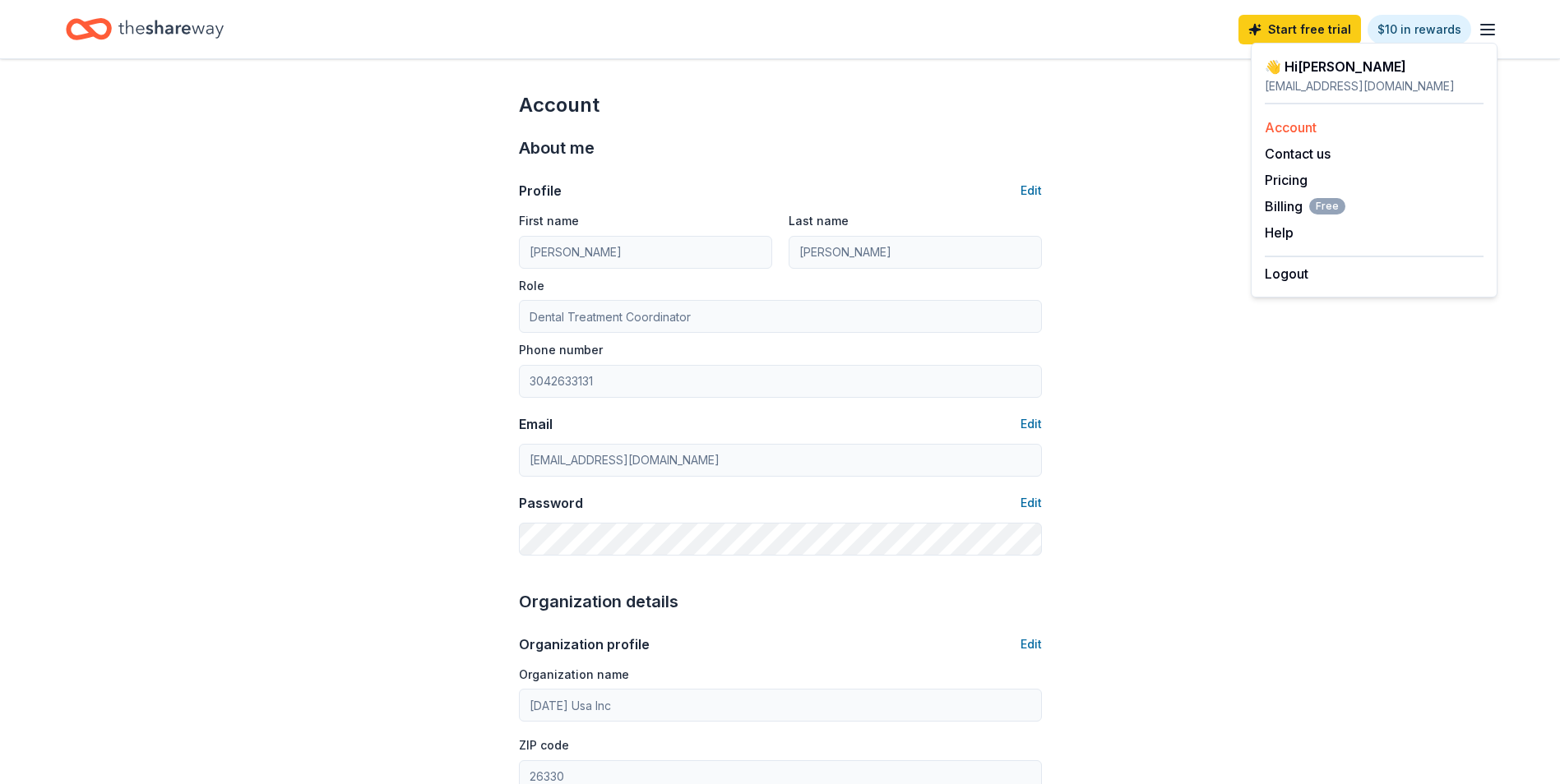
click at [1319, 131] on div "Account" at bounding box center [1374, 127] width 218 height 19
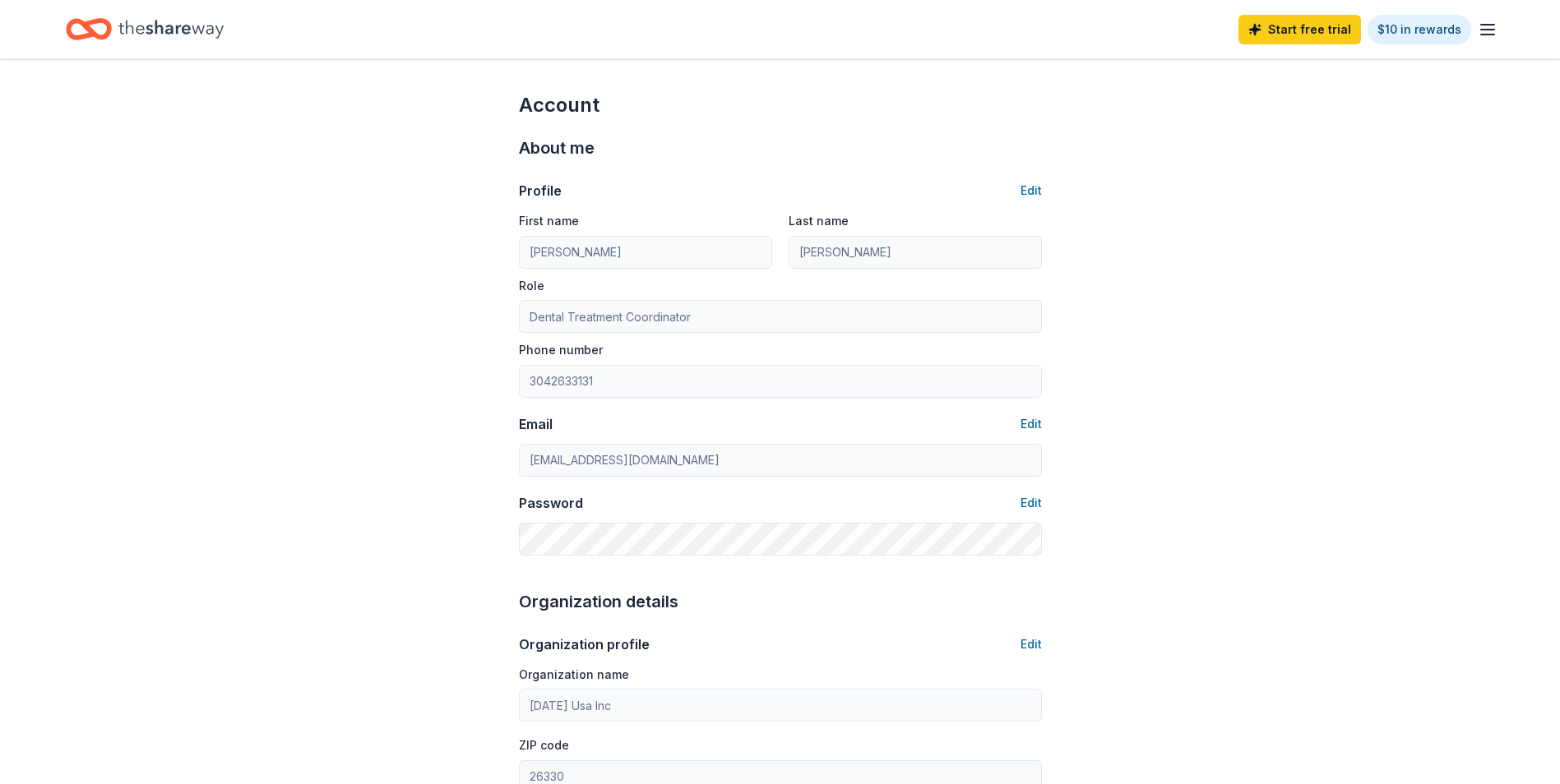
click at [1495, 23] on icon "button" at bounding box center [1488, 29] width 19 height 19
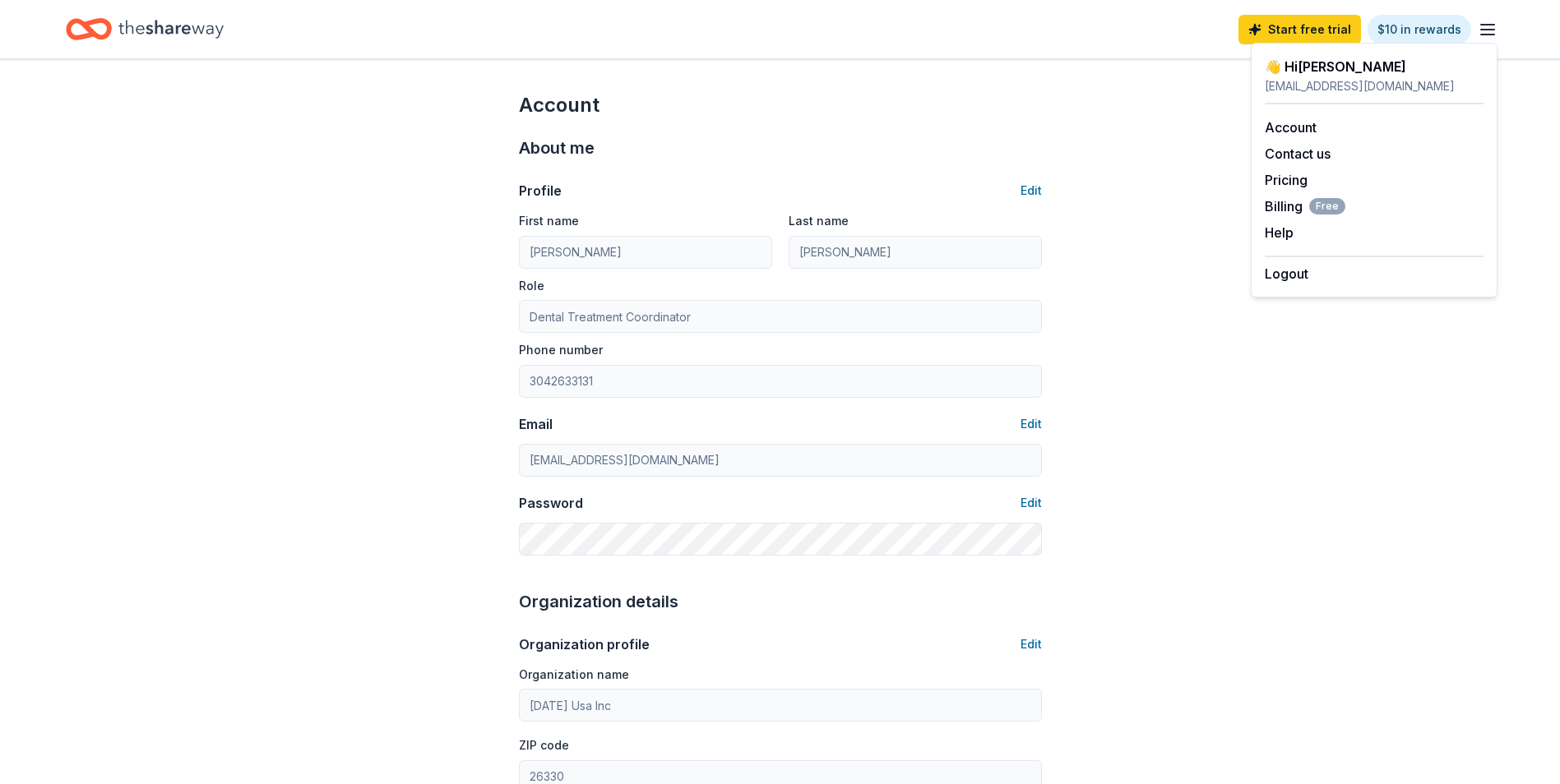
click at [1293, 80] on div "cstaubstfdc@gmail.com" at bounding box center [1374, 86] width 218 height 19
click at [164, 29] on icon "Home" at bounding box center [171, 29] width 105 height 34
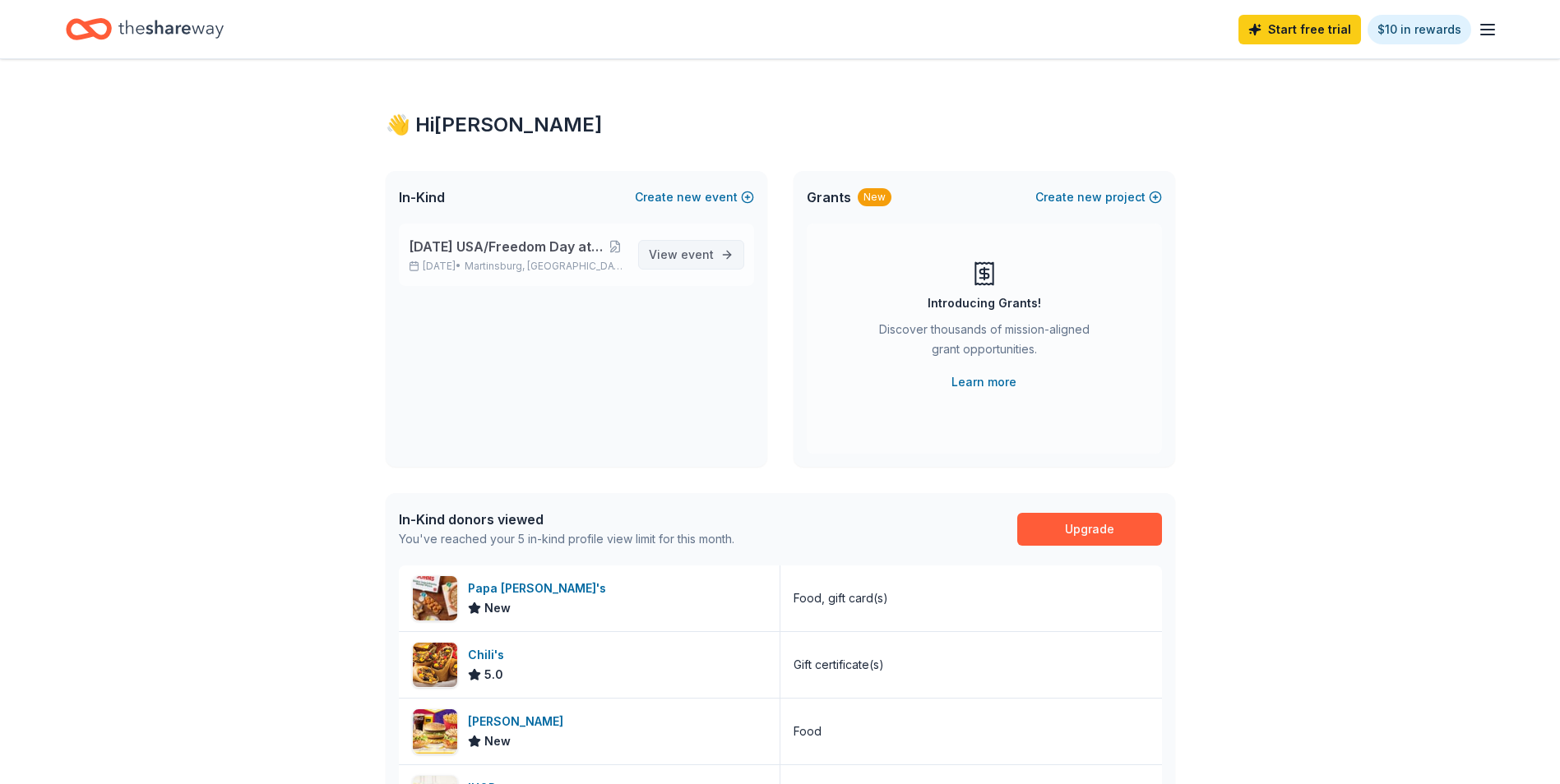
click at [666, 251] on span "View event" at bounding box center [681, 255] width 65 height 19
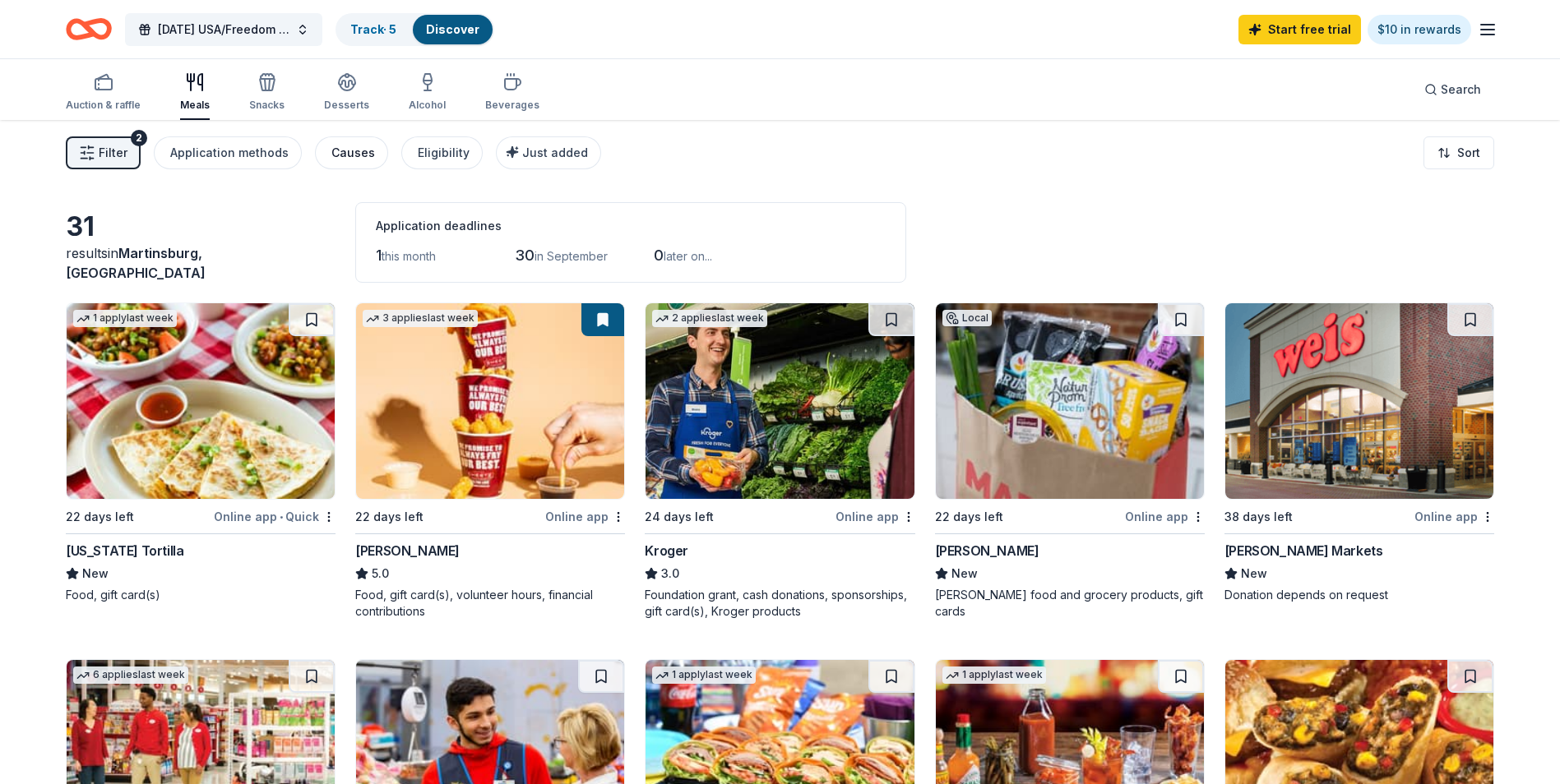
click at [355, 152] on div "Causes" at bounding box center [353, 153] width 43 height 19
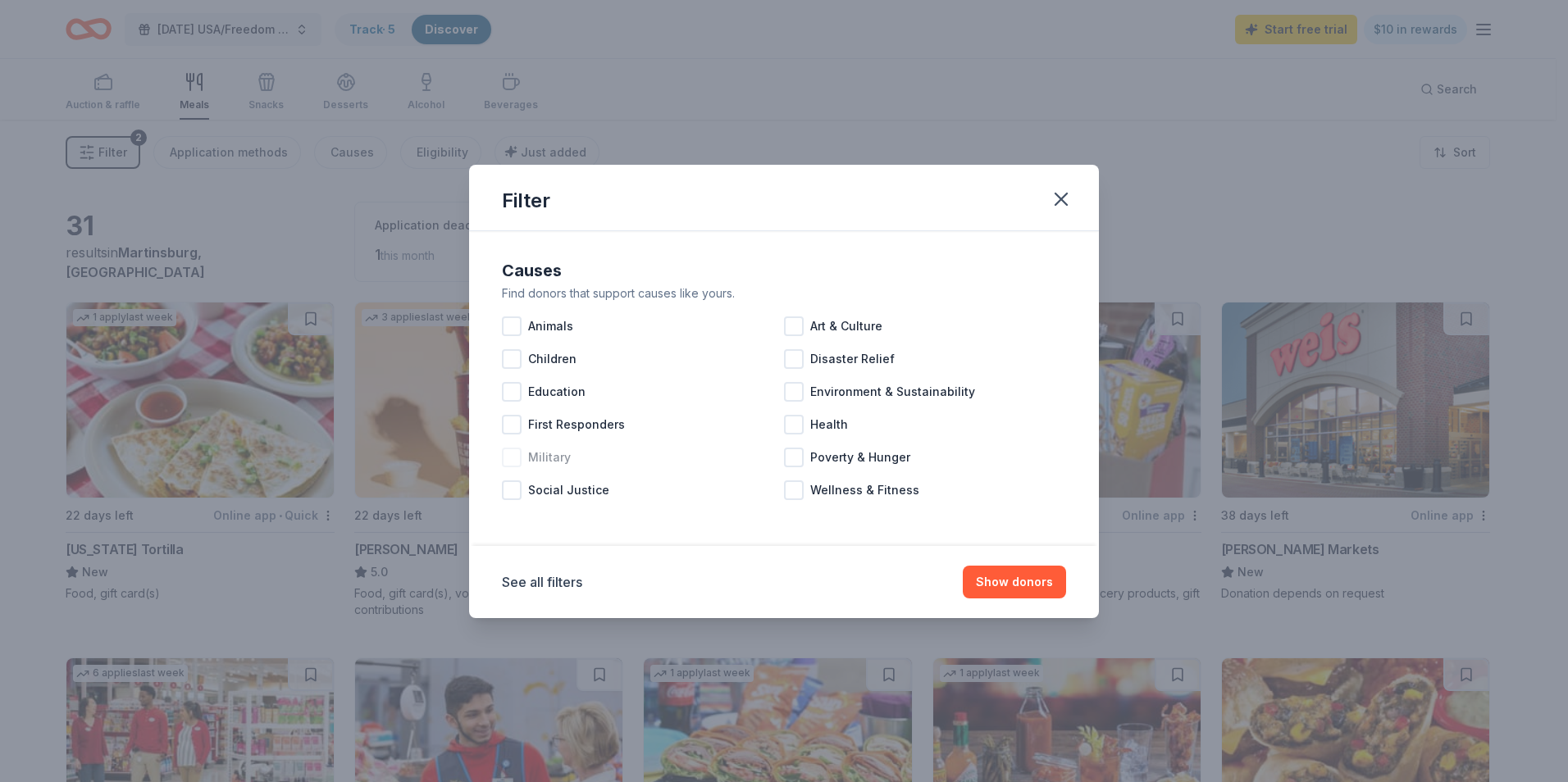
click at [509, 451] on div at bounding box center [511, 457] width 19 height 19
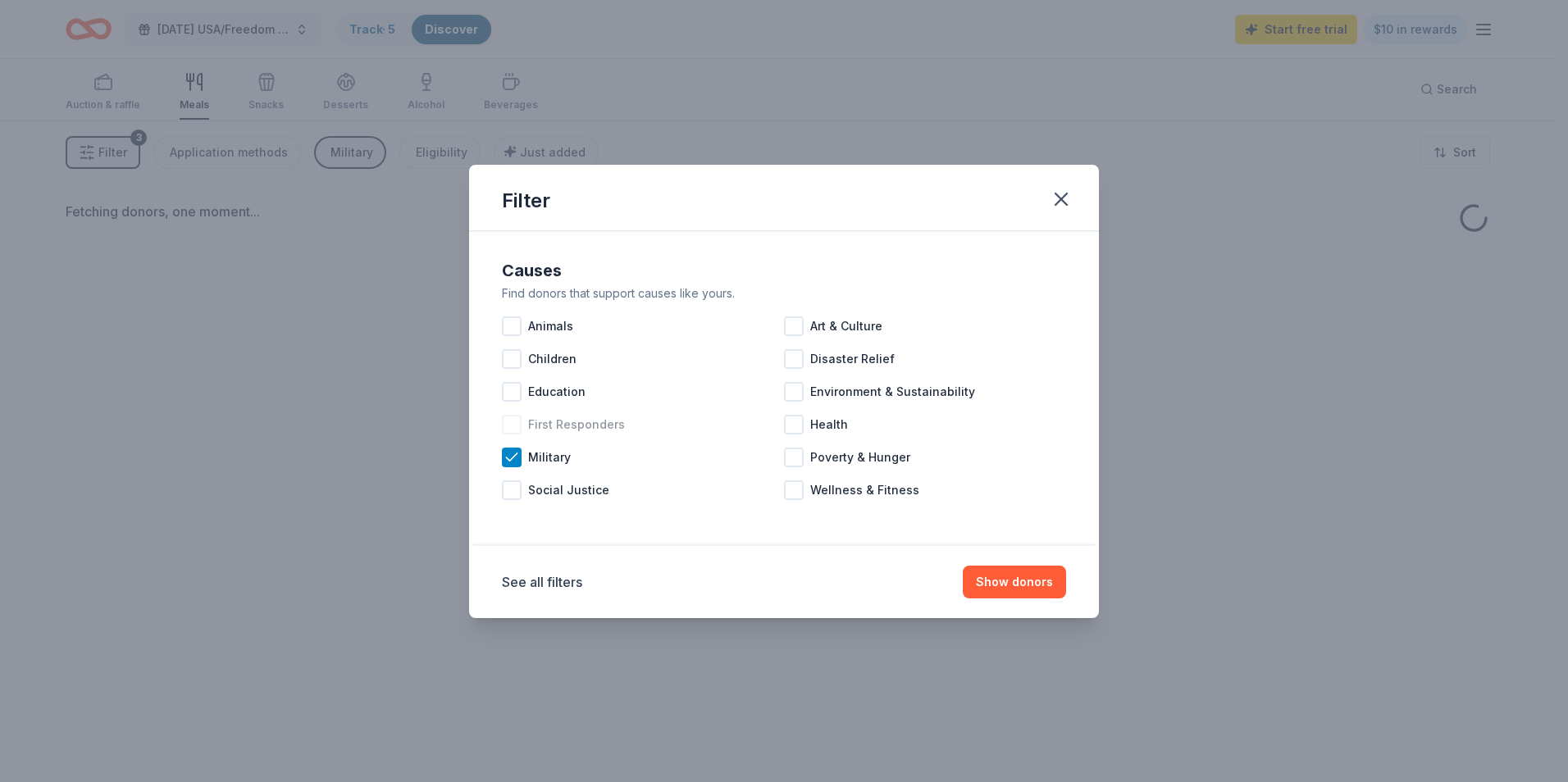
click at [515, 422] on div at bounding box center [511, 425] width 19 height 19
click at [795, 422] on div at bounding box center [794, 425] width 19 height 19
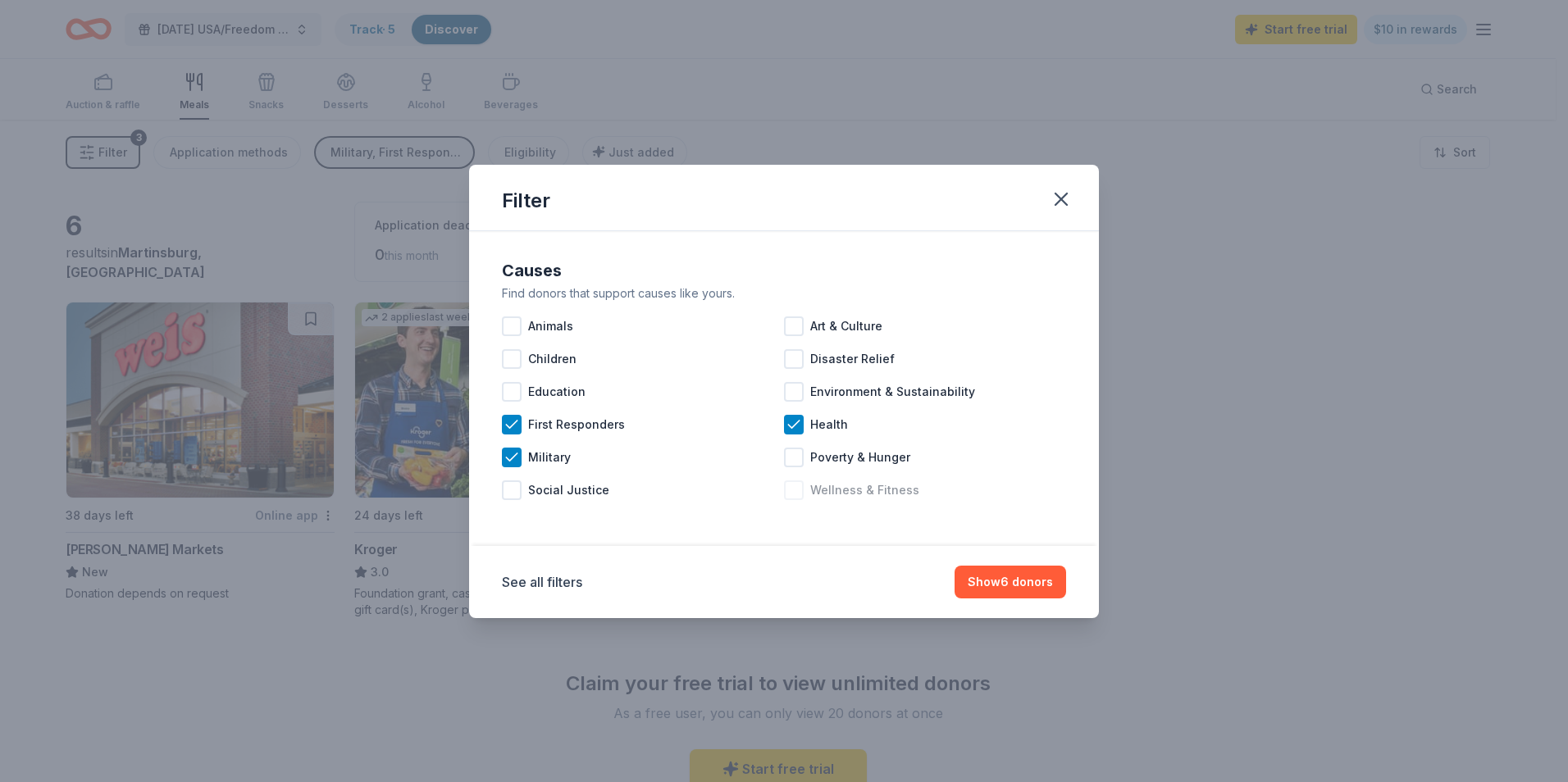
click at [797, 481] on div at bounding box center [794, 490] width 19 height 19
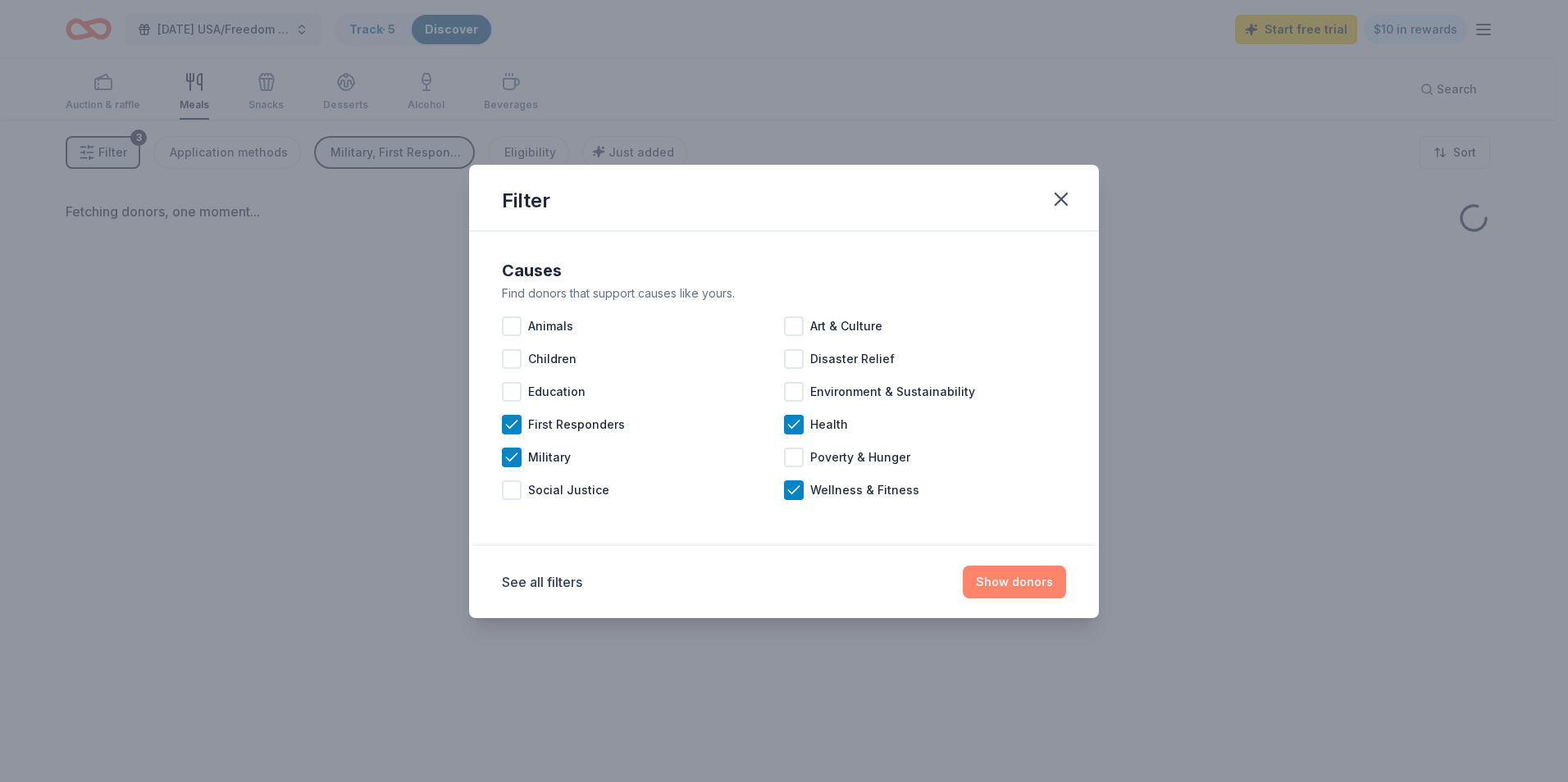
drag, startPoint x: 1017, startPoint y: 586, endPoint x: 1026, endPoint y: 588, distance: 9.2
click at [1018, 587] on button "Show donors" at bounding box center [1013, 582] width 103 height 33
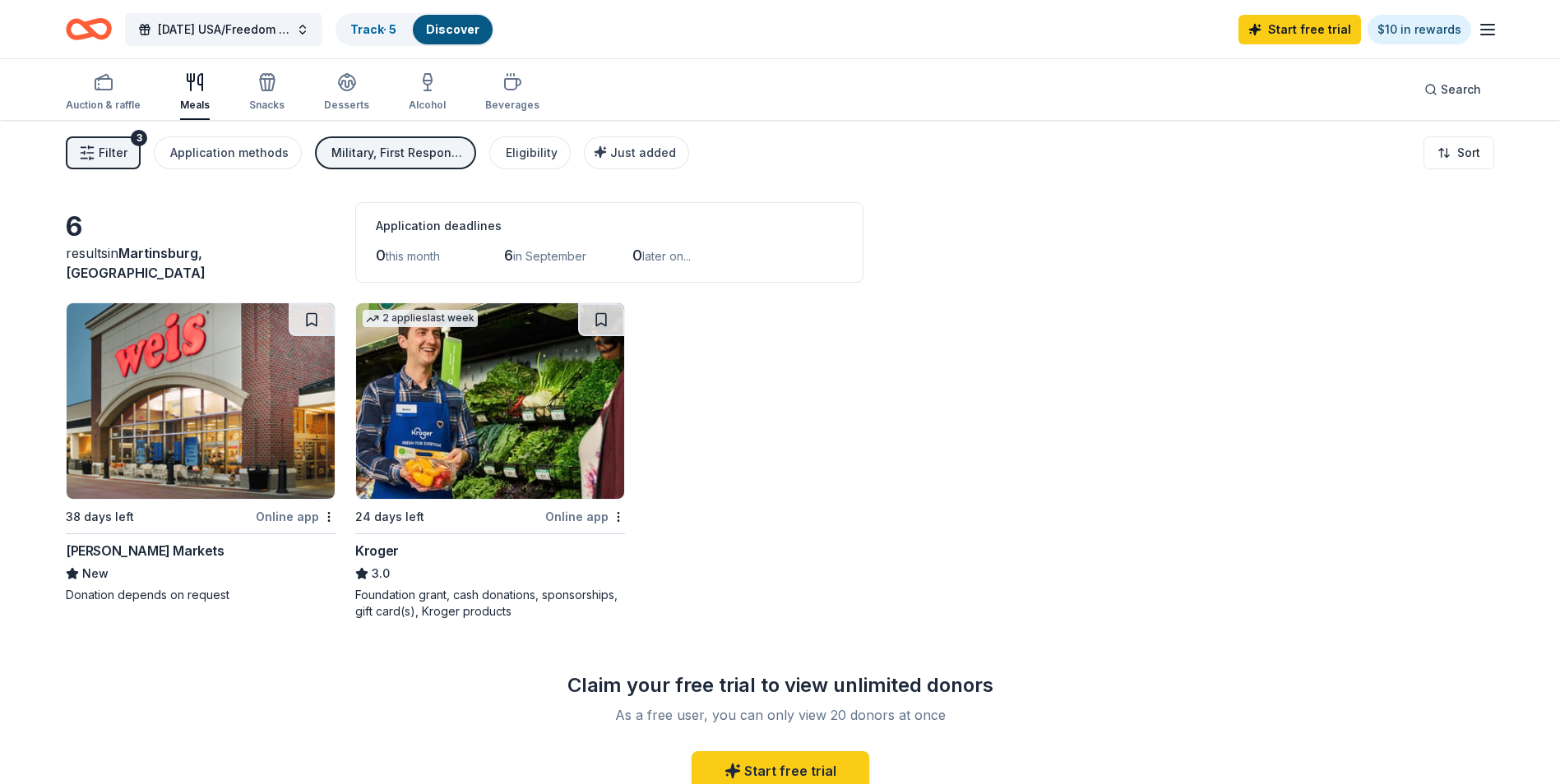
click at [417, 153] on div "Military, First Responders, Health, Wellness & Fitness" at bounding box center [397, 153] width 131 height 19
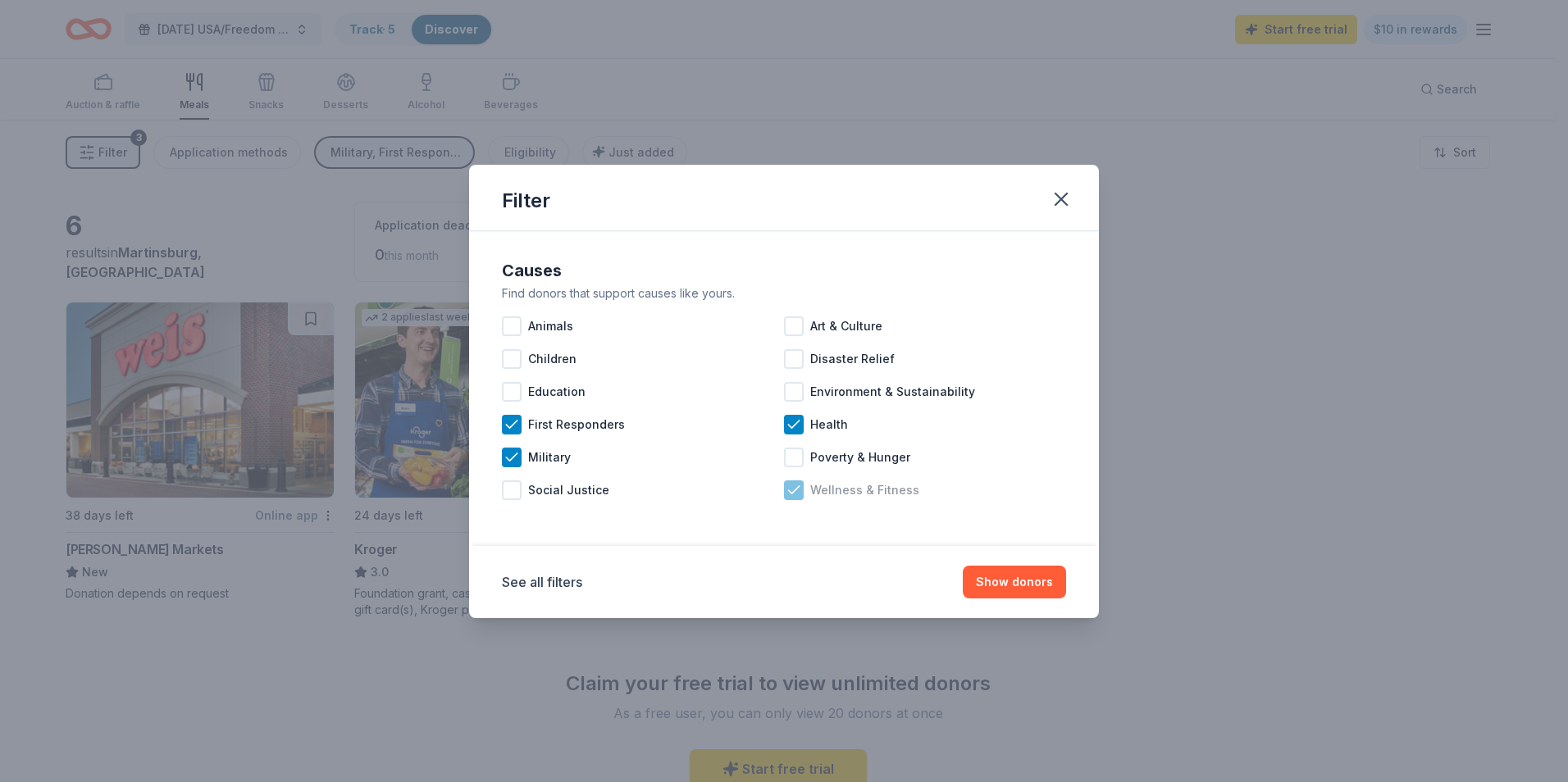
click at [796, 488] on icon at bounding box center [794, 490] width 16 height 16
click at [1011, 586] on button "Show donors" at bounding box center [1013, 582] width 103 height 33
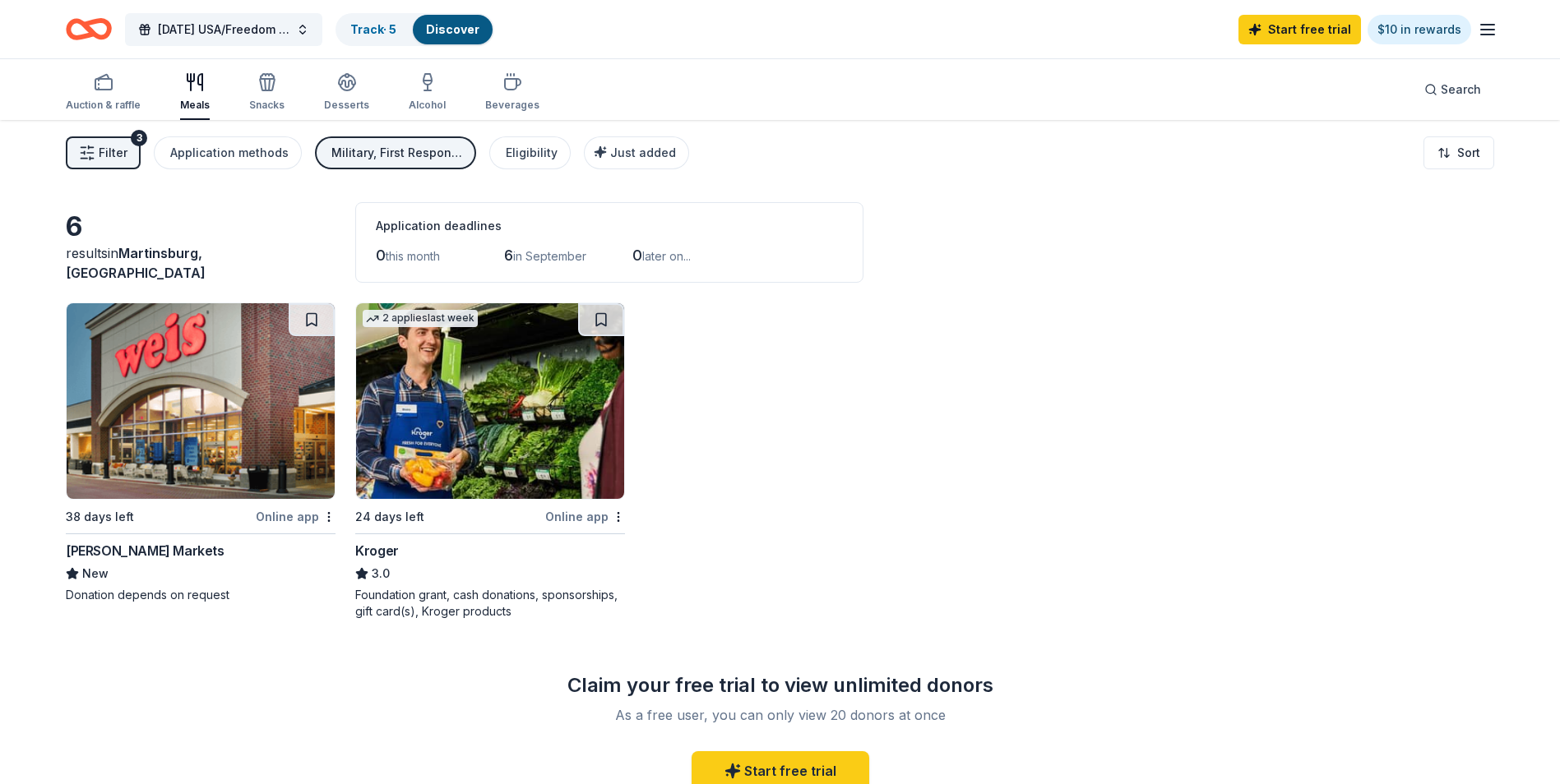
click at [410, 158] on div "Military, First Responders, Health" at bounding box center [397, 153] width 131 height 19
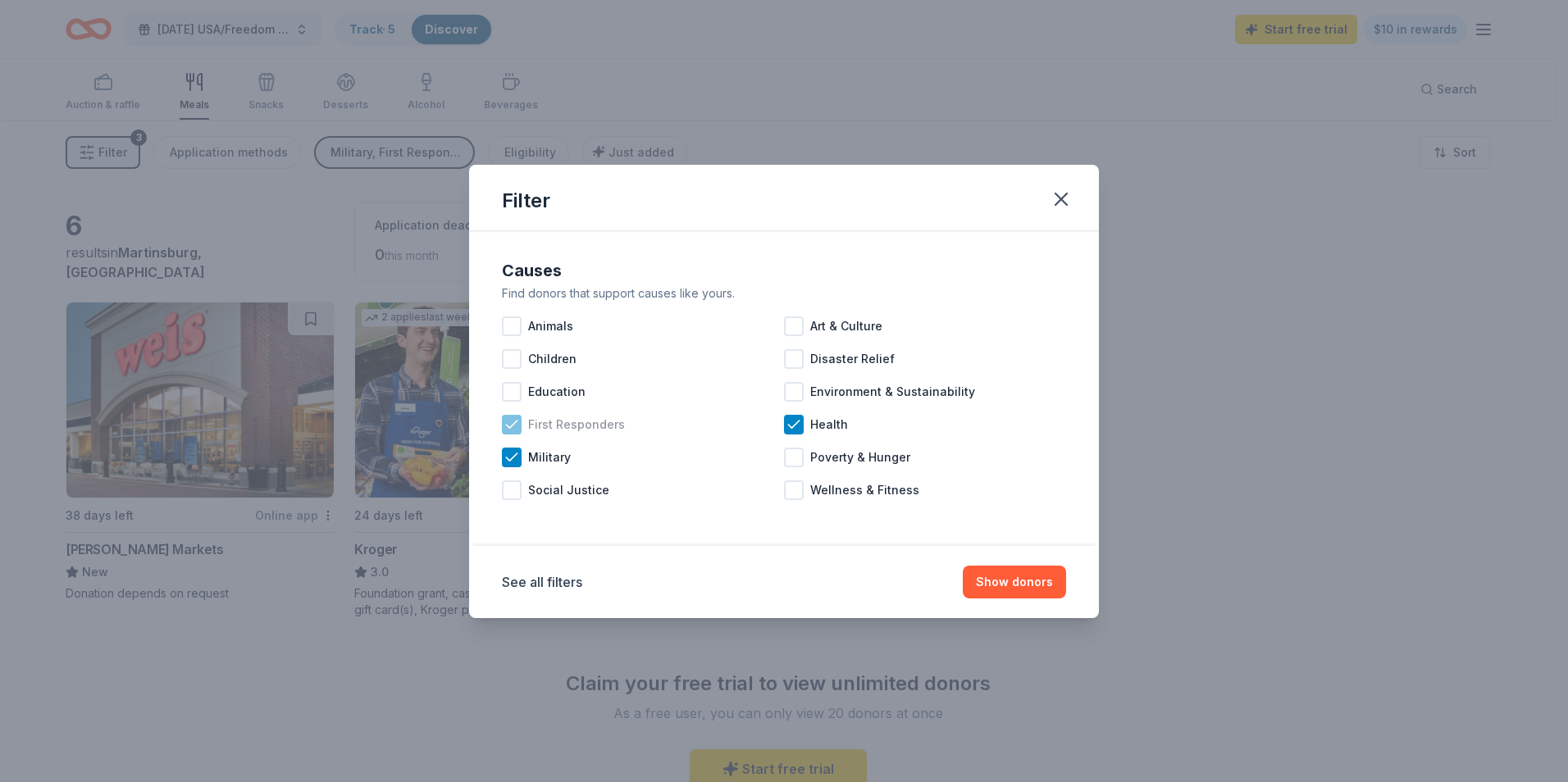
click at [513, 428] on icon at bounding box center [511, 424] width 16 height 16
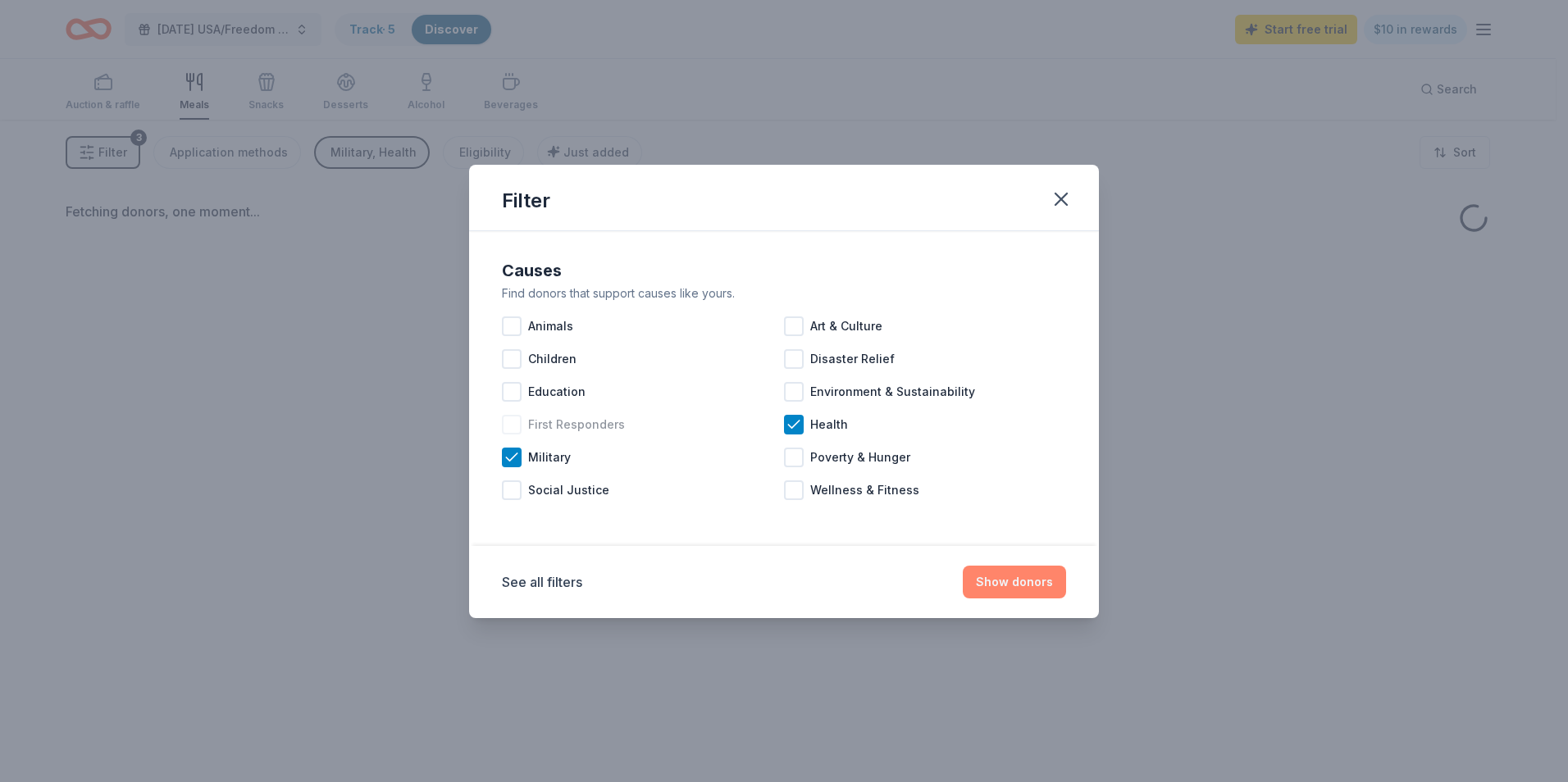
click at [1006, 573] on button "Show donors" at bounding box center [1013, 582] width 103 height 33
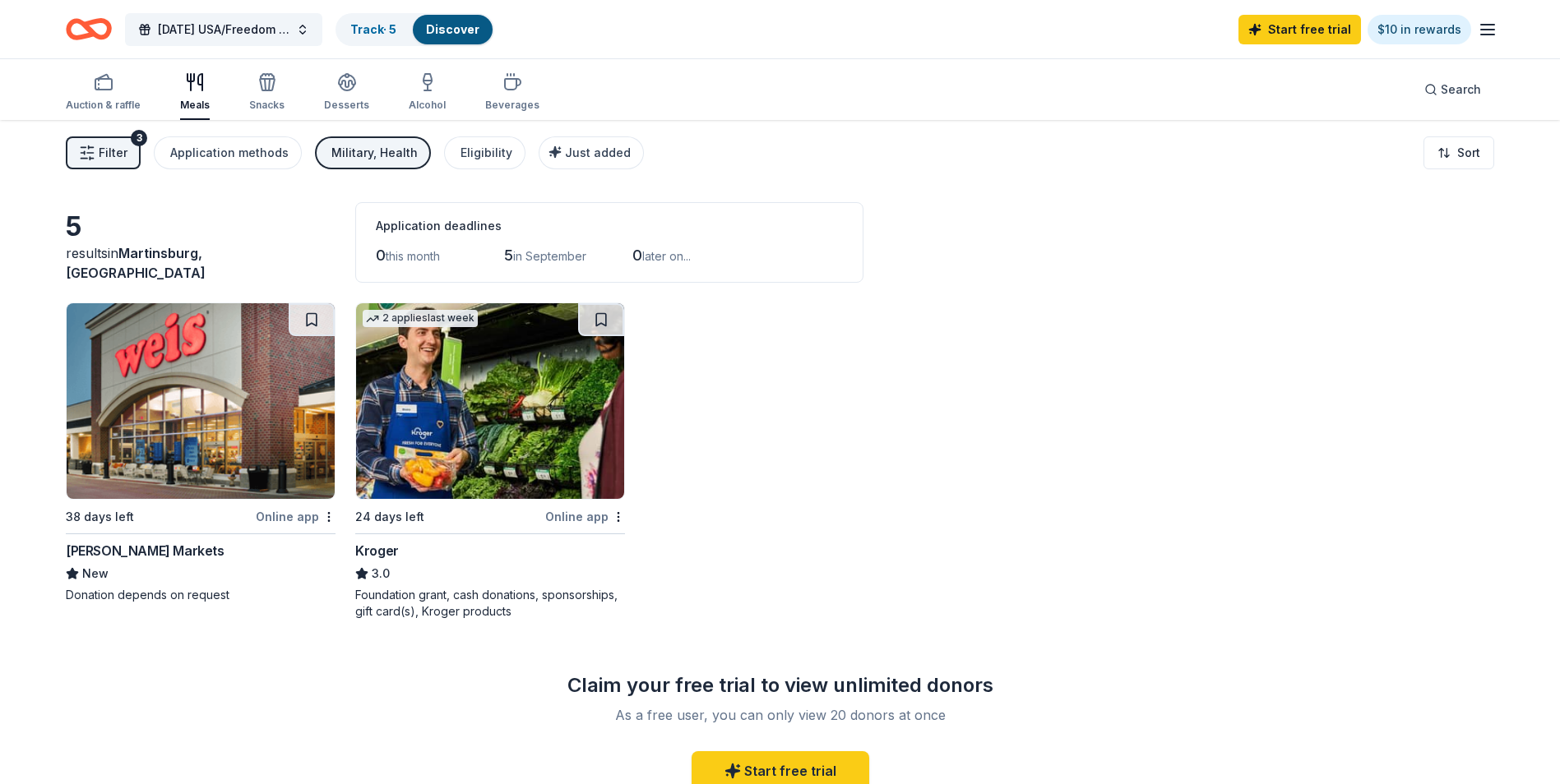
click at [388, 152] on div "Military, Health" at bounding box center [374, 153] width 86 height 19
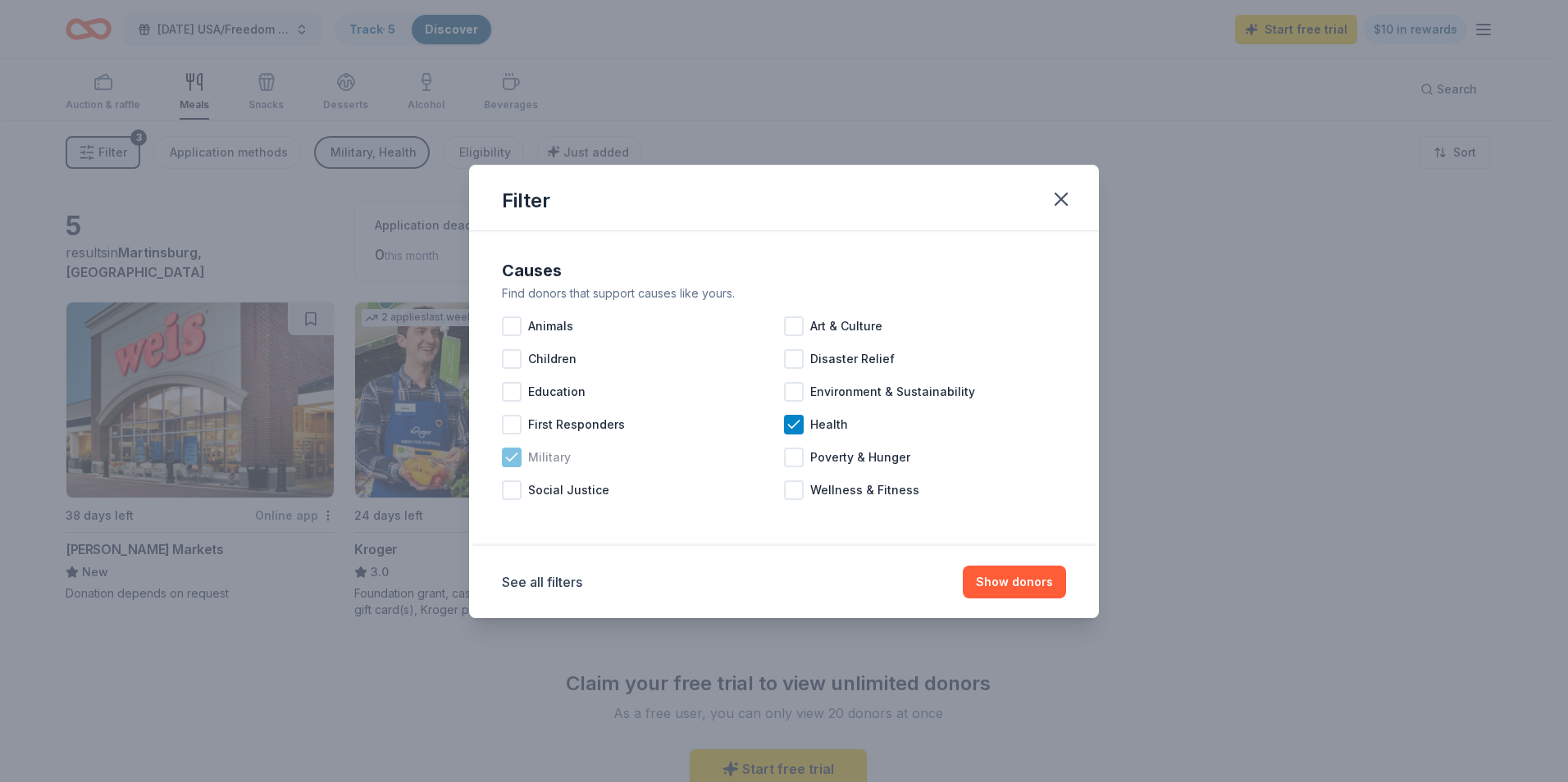
click at [510, 451] on icon at bounding box center [511, 457] width 16 height 16
click at [1016, 590] on button "Show 4 donors" at bounding box center [1010, 582] width 112 height 33
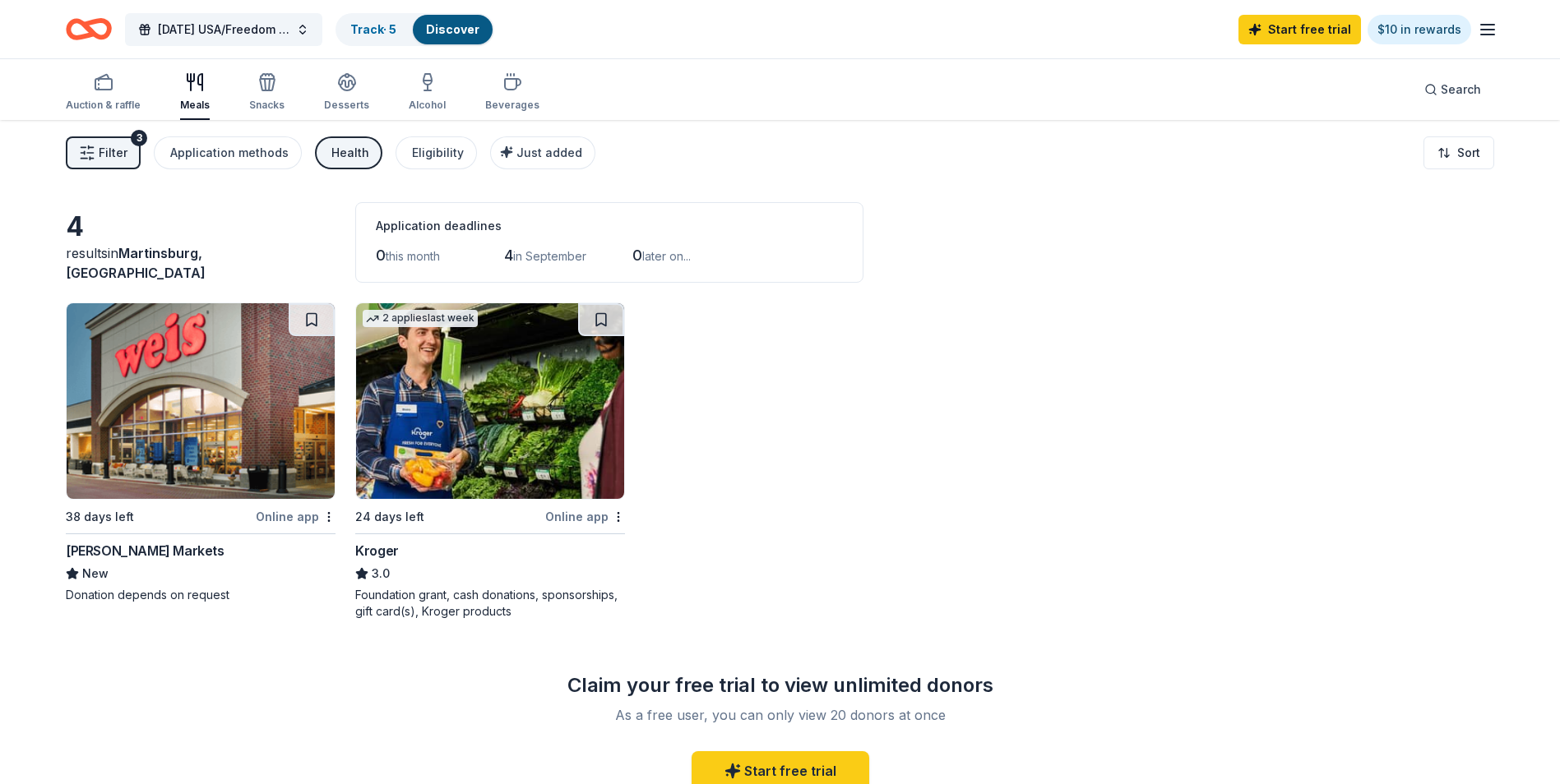
click at [350, 154] on div "Health" at bounding box center [350, 153] width 38 height 19
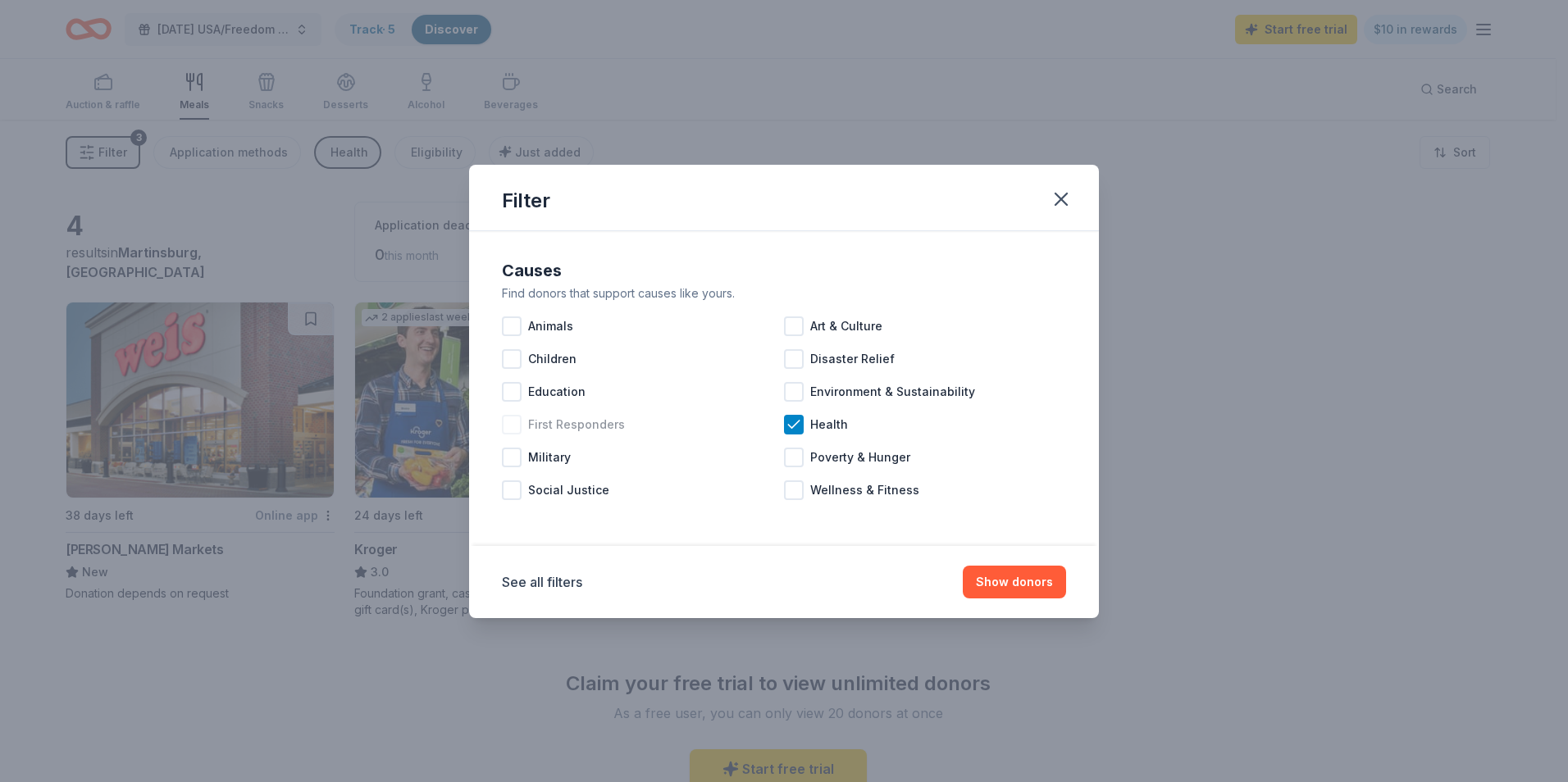
drag, startPoint x: 516, startPoint y: 458, endPoint x: 505, endPoint y: 422, distance: 37.6
click at [515, 456] on div at bounding box center [511, 457] width 19 height 19
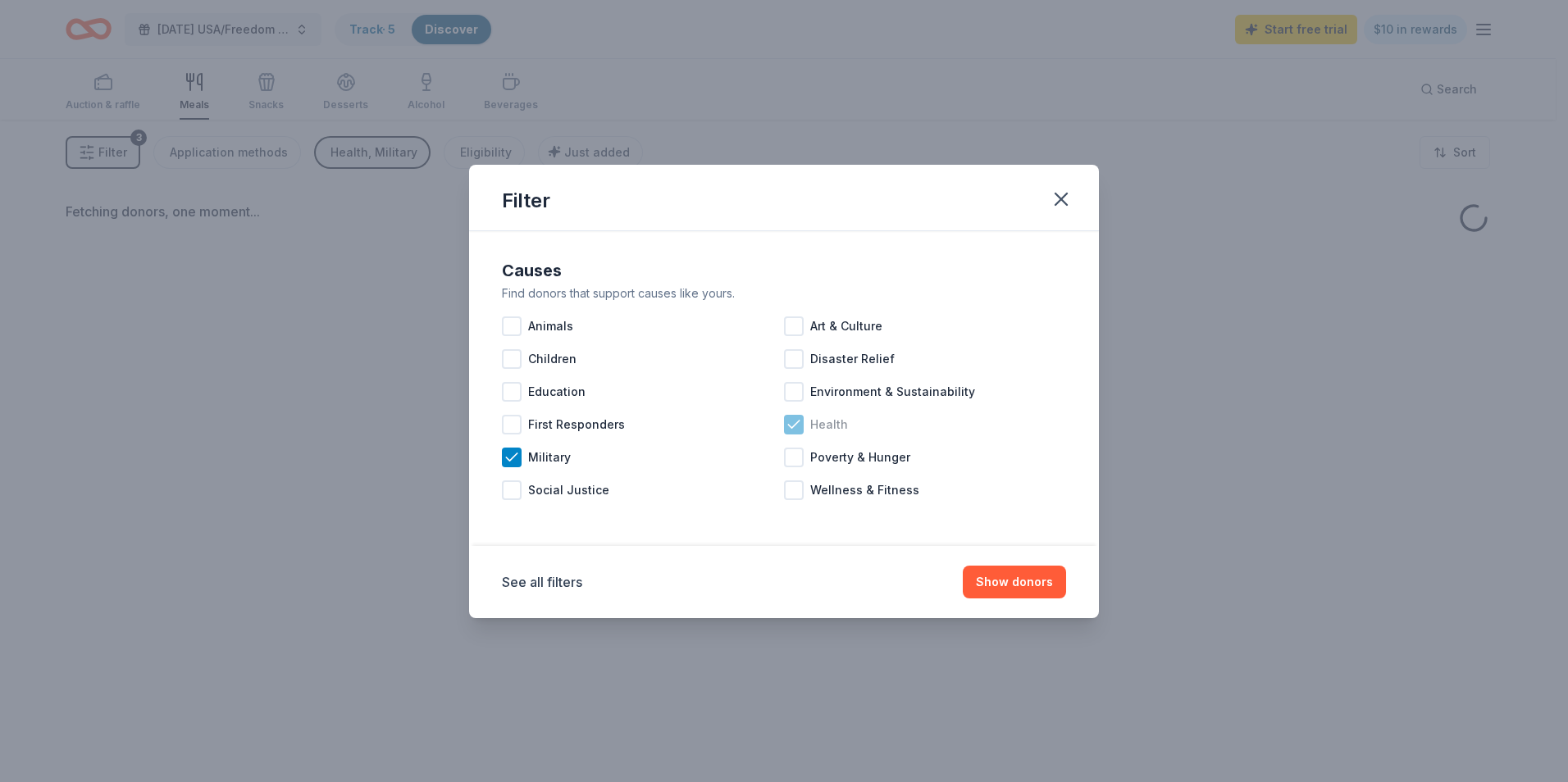
drag, startPoint x: 791, startPoint y: 422, endPoint x: 799, endPoint y: 428, distance: 10.0
click at [792, 422] on icon at bounding box center [794, 424] width 16 height 16
click at [1006, 583] on button "Show 1 donor" at bounding box center [1015, 582] width 102 height 33
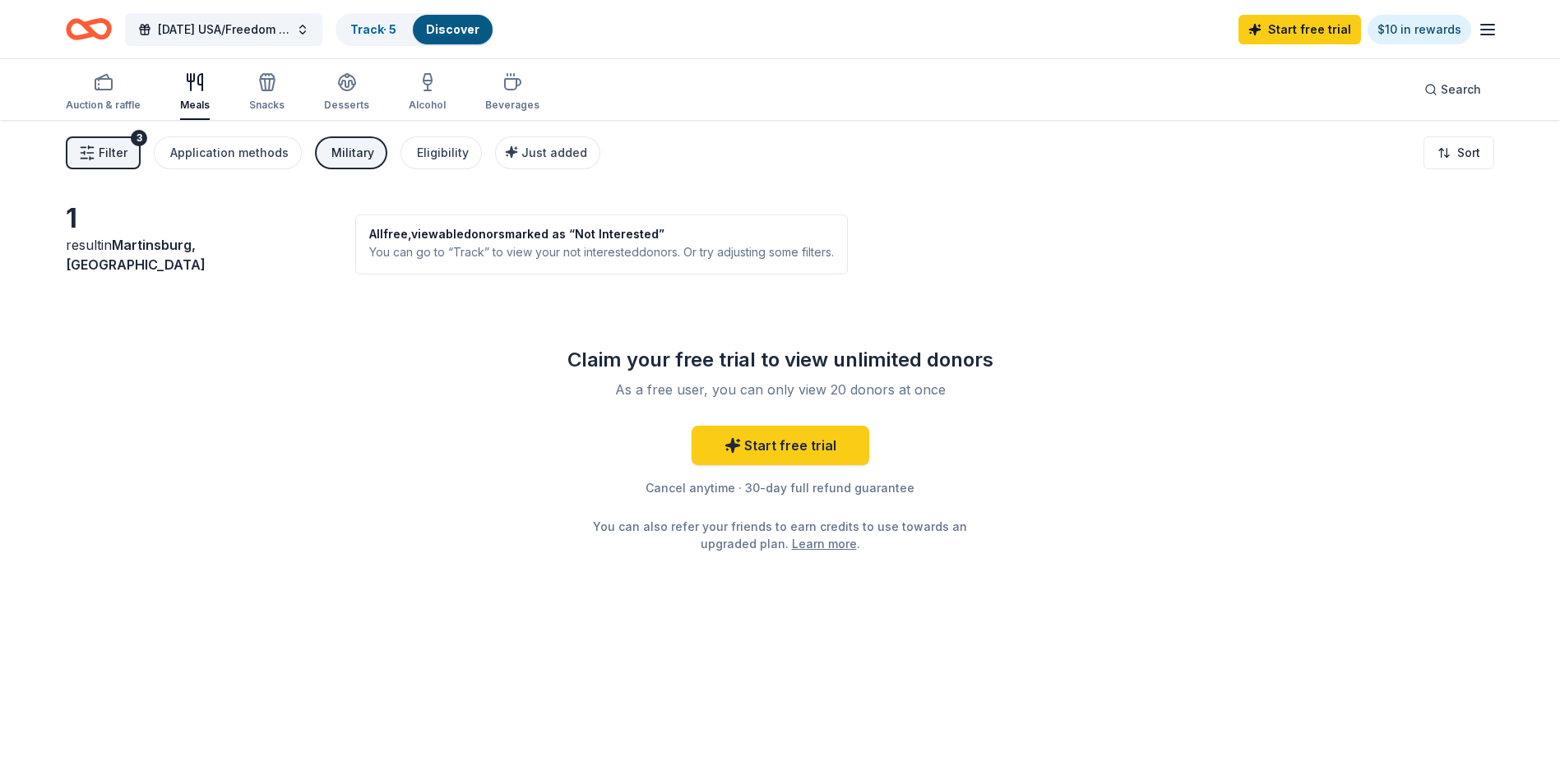
click at [352, 152] on div "Military" at bounding box center [353, 153] width 43 height 19
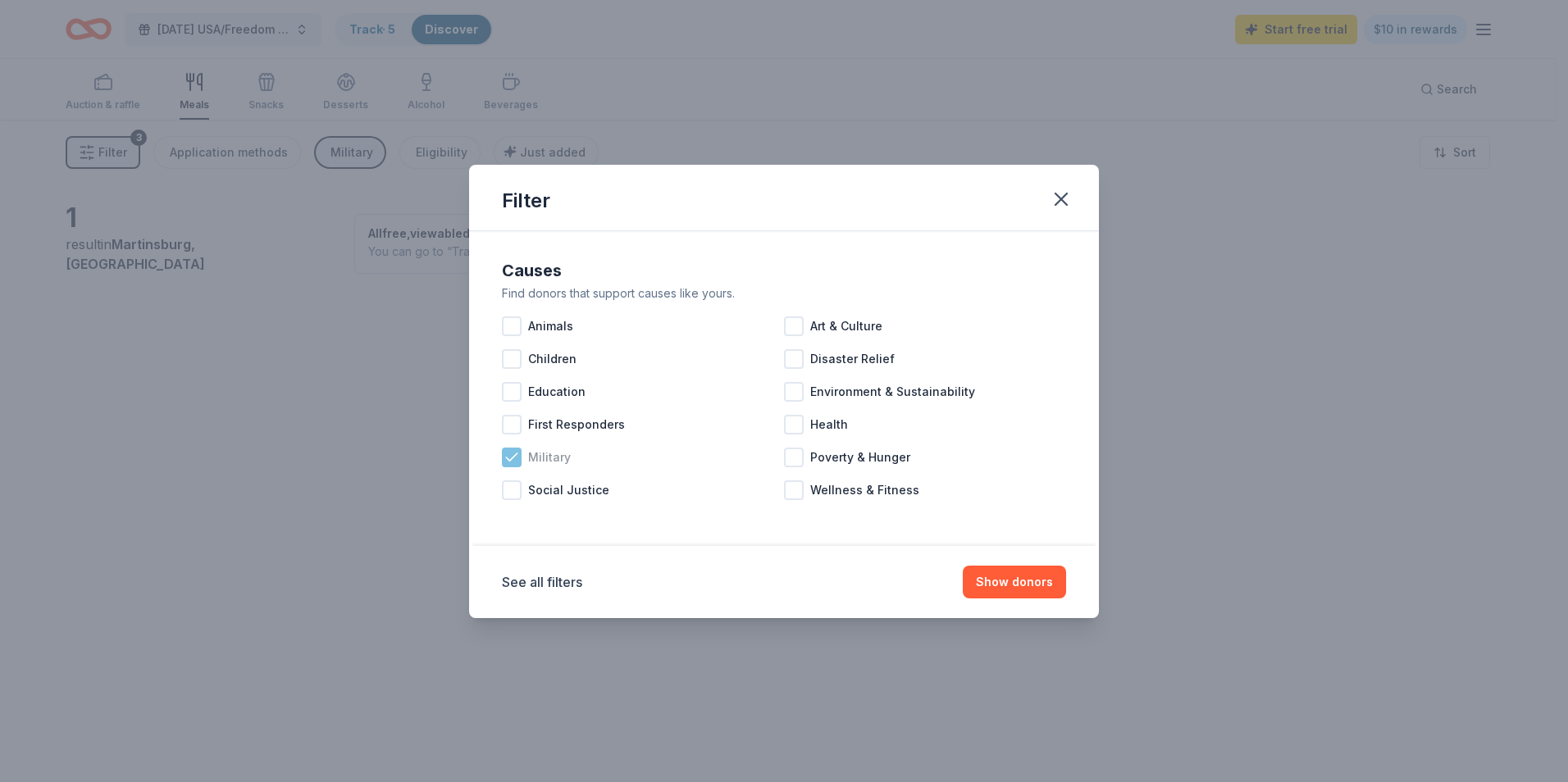
click at [510, 457] on icon at bounding box center [511, 457] width 16 height 16
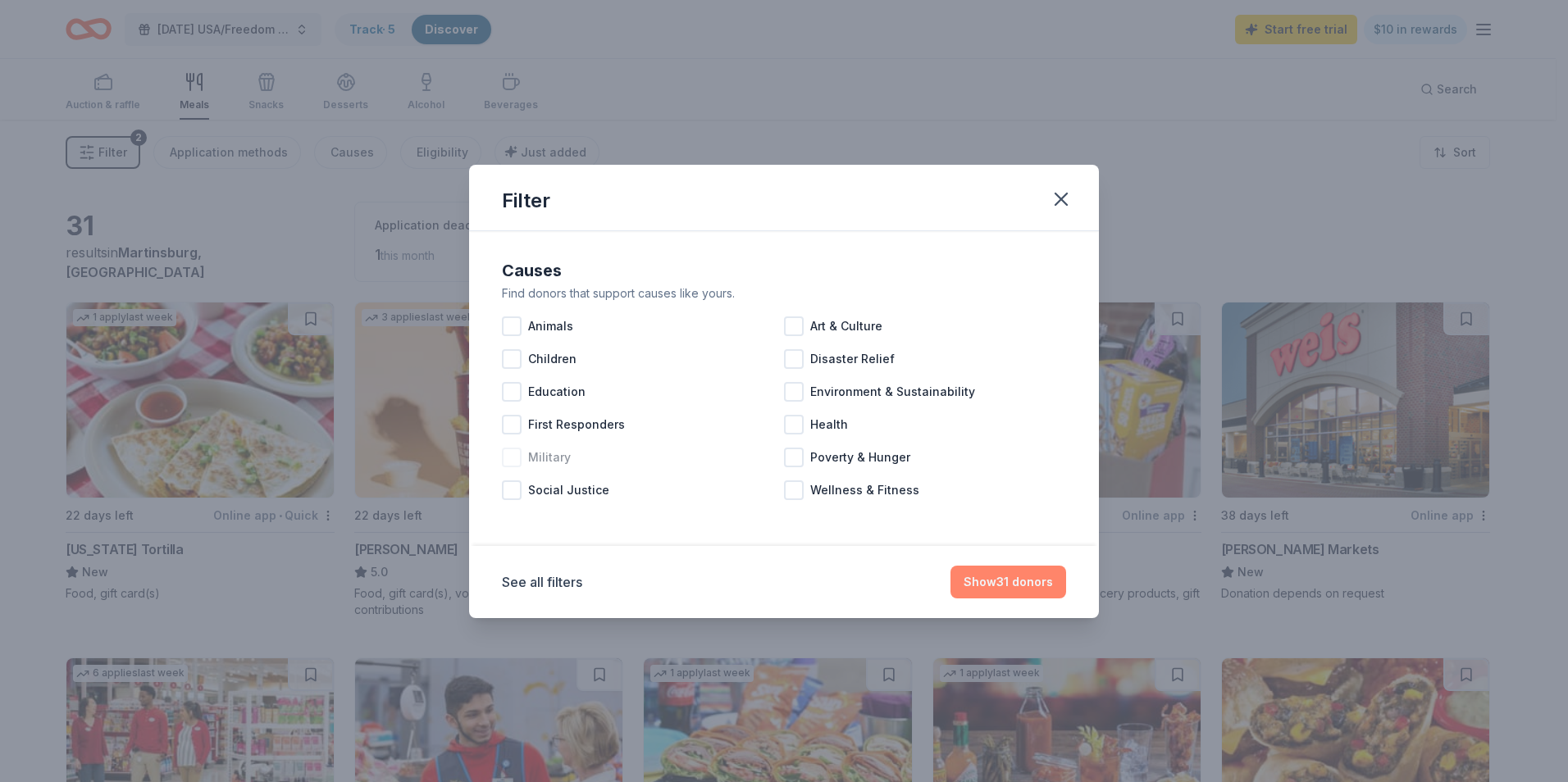
click at [984, 587] on button "Show 31 donors" at bounding box center [1008, 582] width 116 height 33
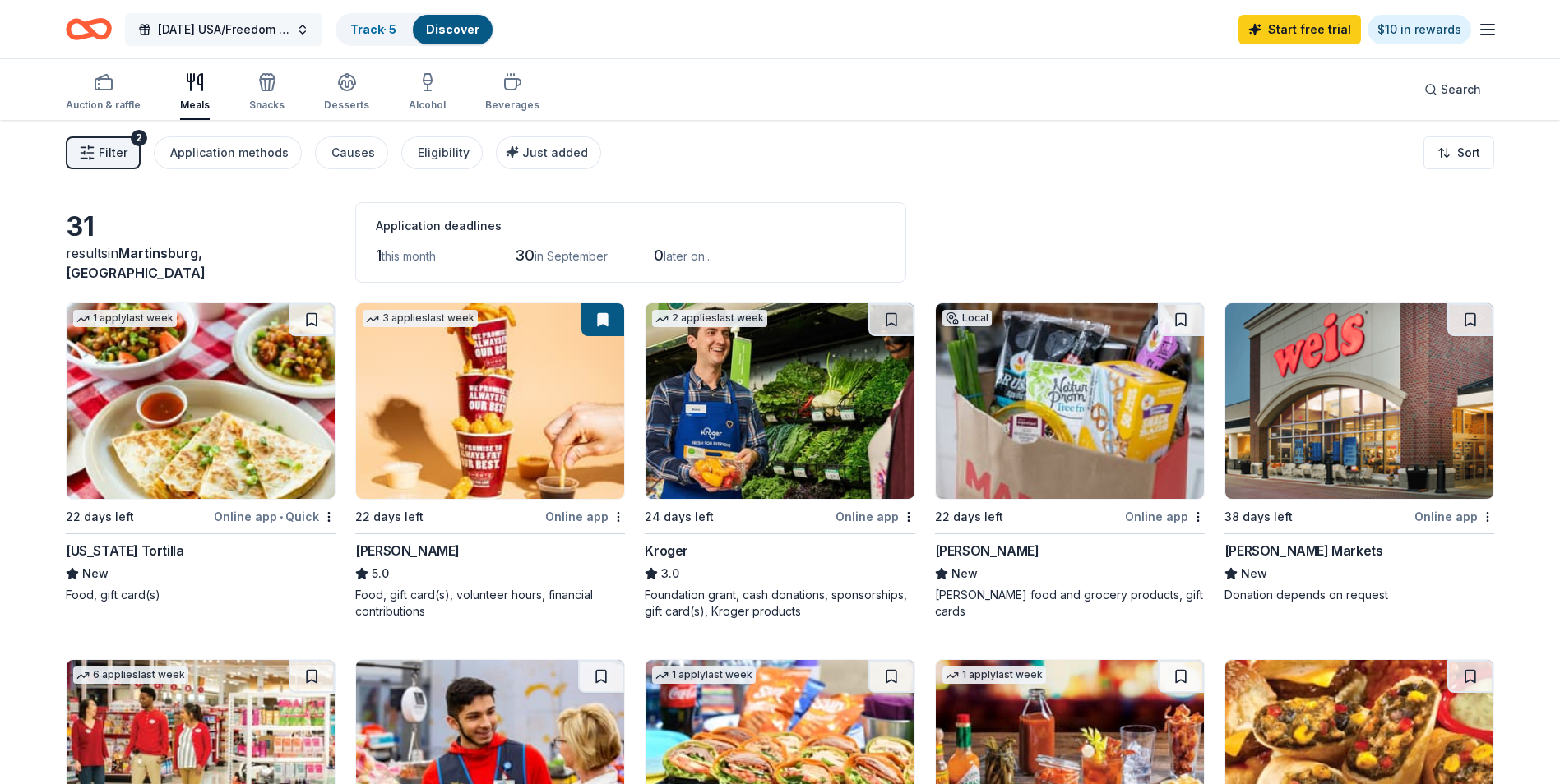
click at [285, 31] on span "[DATE] USA/Freedom Day at Tuscarora Dental 2025" at bounding box center [223, 29] width 131 height 19
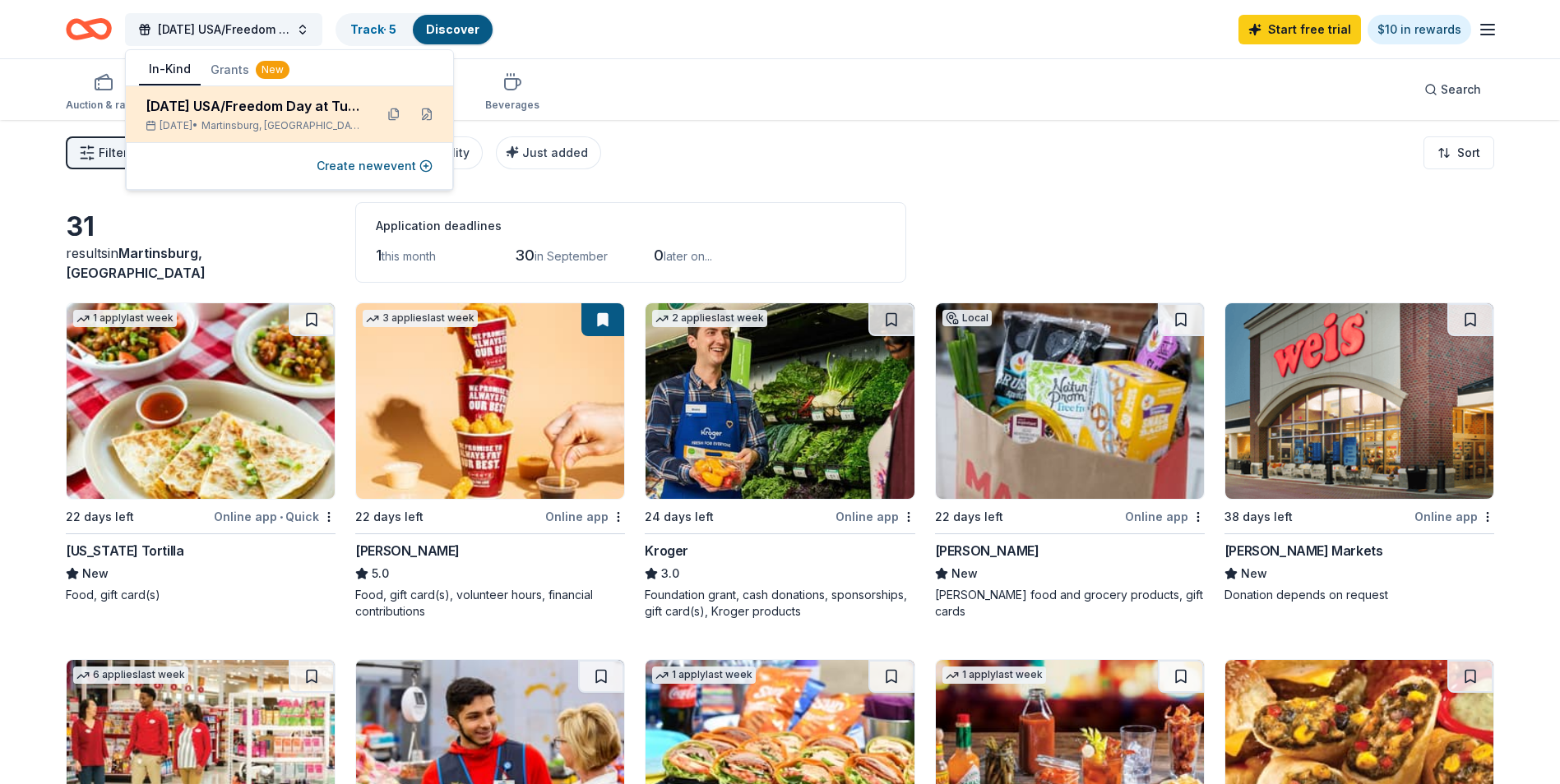
click at [287, 119] on span "Martinsburg, WV" at bounding box center [281, 126] width 159 height 14
click at [398, 113] on button at bounding box center [393, 114] width 26 height 26
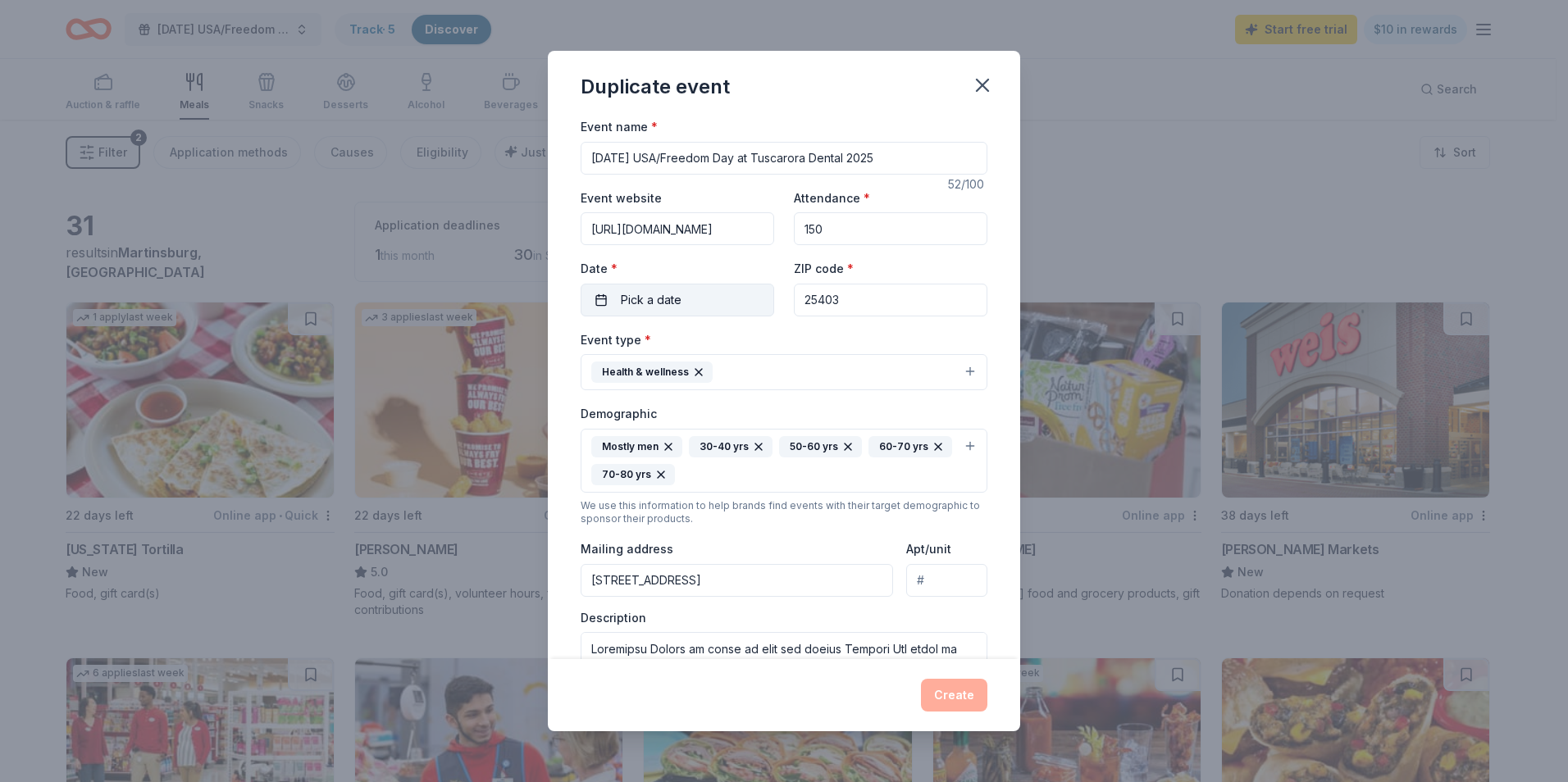
click at [731, 304] on button "Pick a date" at bounding box center [677, 300] width 194 height 33
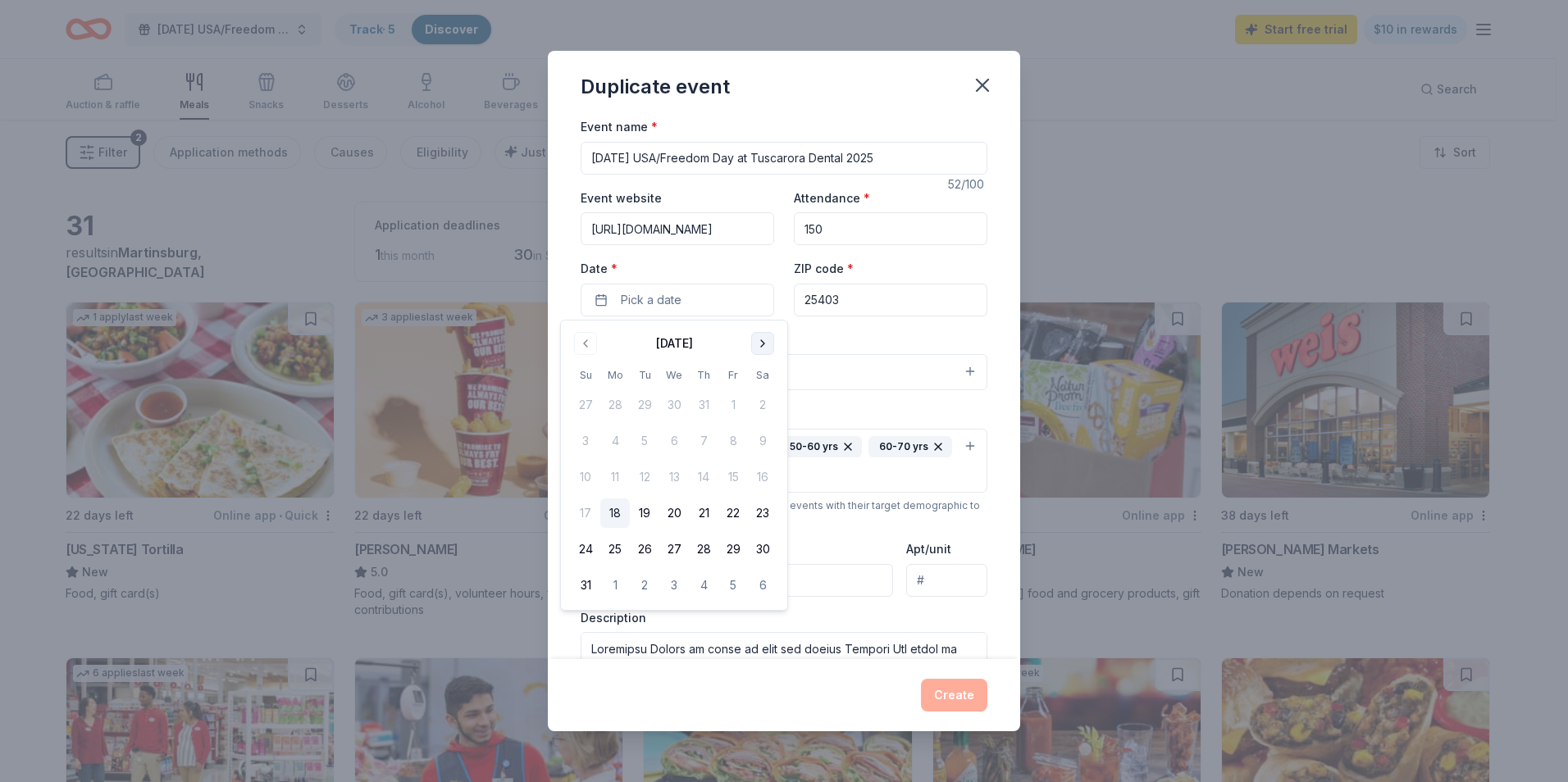
click at [761, 342] on button "Go to next month" at bounding box center [763, 344] width 23 height 23
click at [761, 341] on button "Go to next month" at bounding box center [763, 344] width 23 height 23
click at [699, 444] on button "9" at bounding box center [703, 441] width 30 height 30
click at [864, 339] on div "Event type * Health & wellness" at bounding box center [784, 360] width 406 height 62
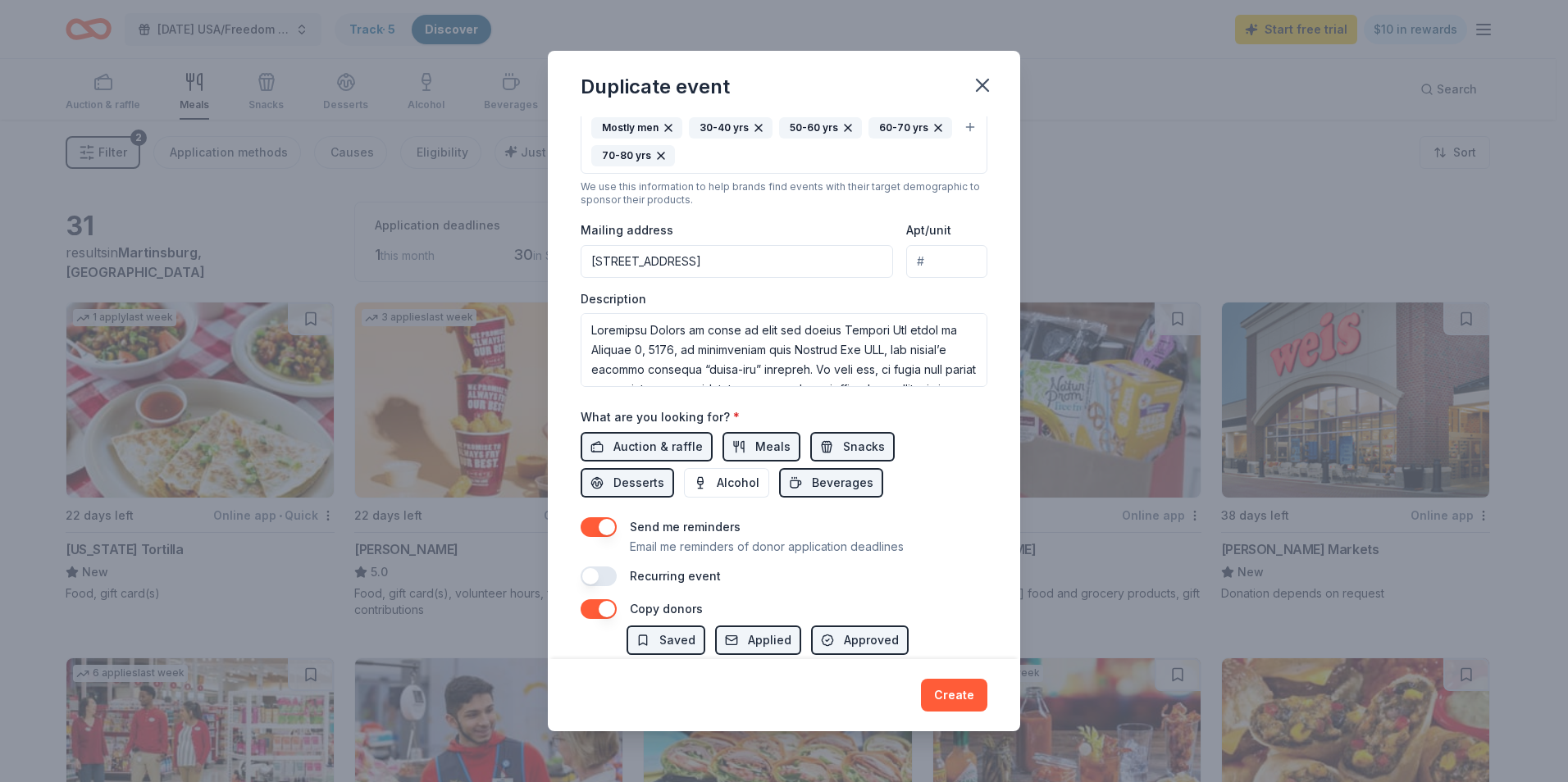
scroll to position [328, 0]
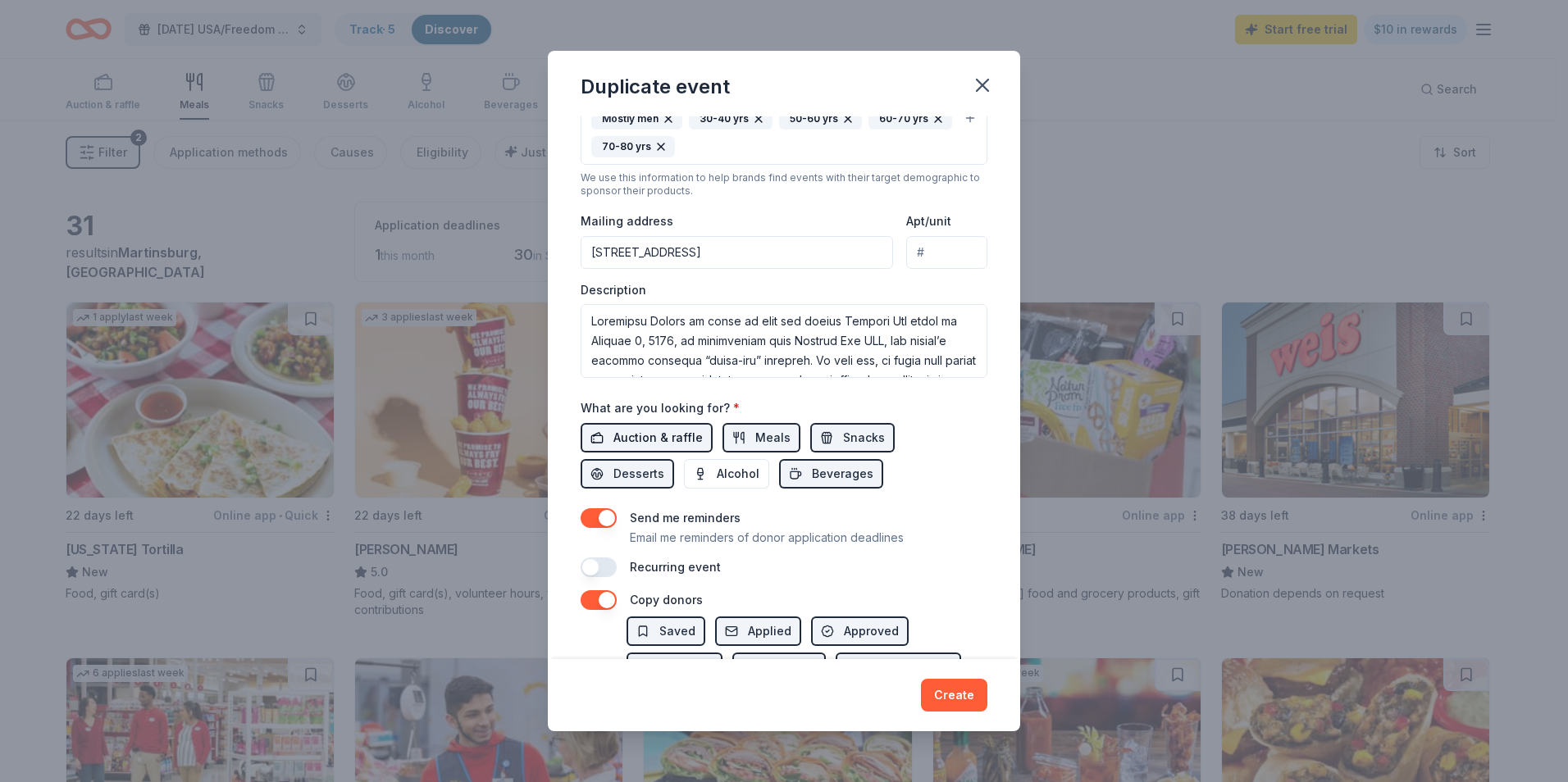
click at [676, 440] on span "Auction & raffle" at bounding box center [658, 437] width 90 height 19
click at [665, 440] on span "Auction & raffle" at bounding box center [658, 437] width 90 height 19
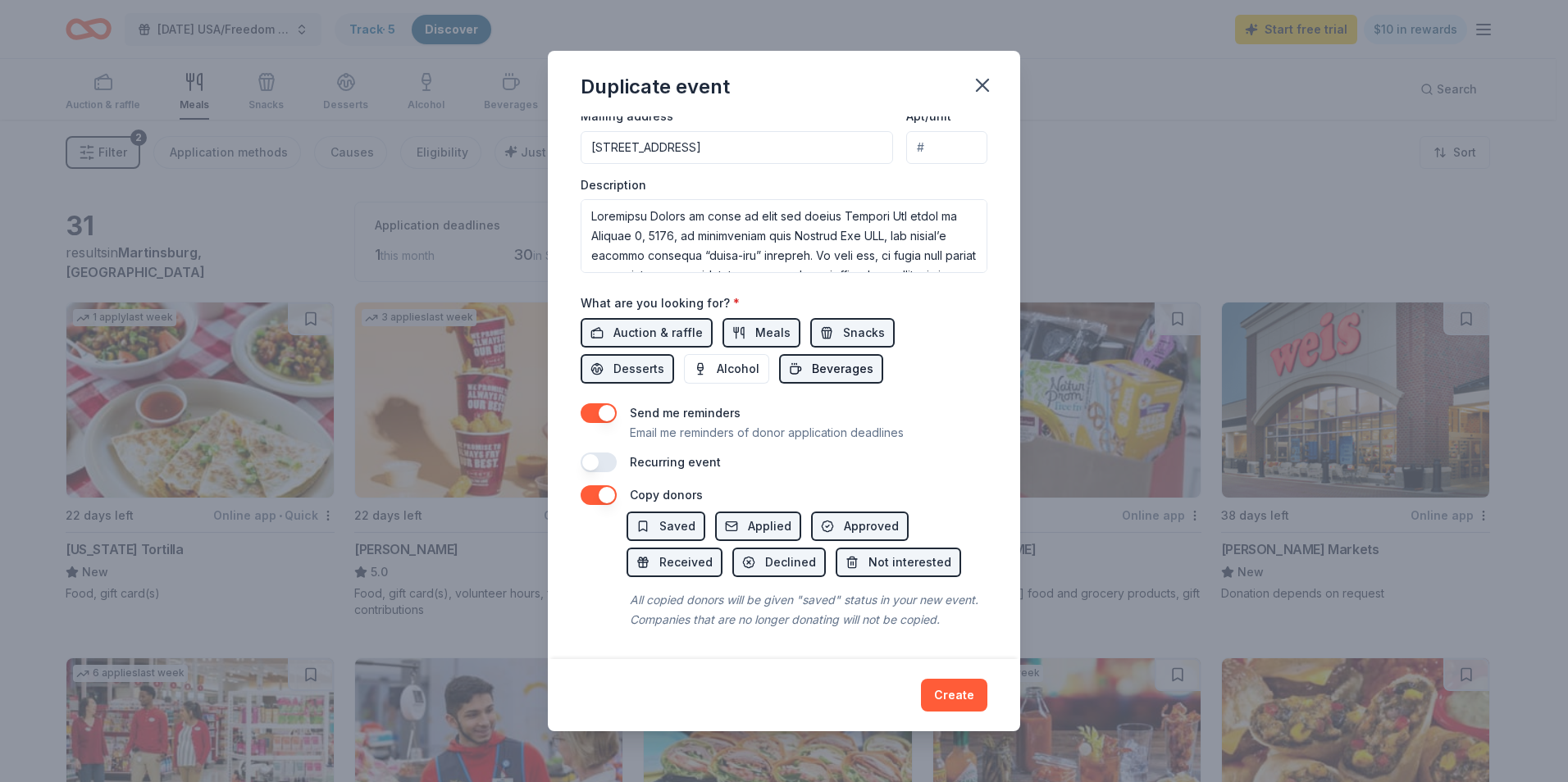
scroll to position [453, 0]
click at [588, 453] on button "button" at bounding box center [598, 462] width 36 height 19
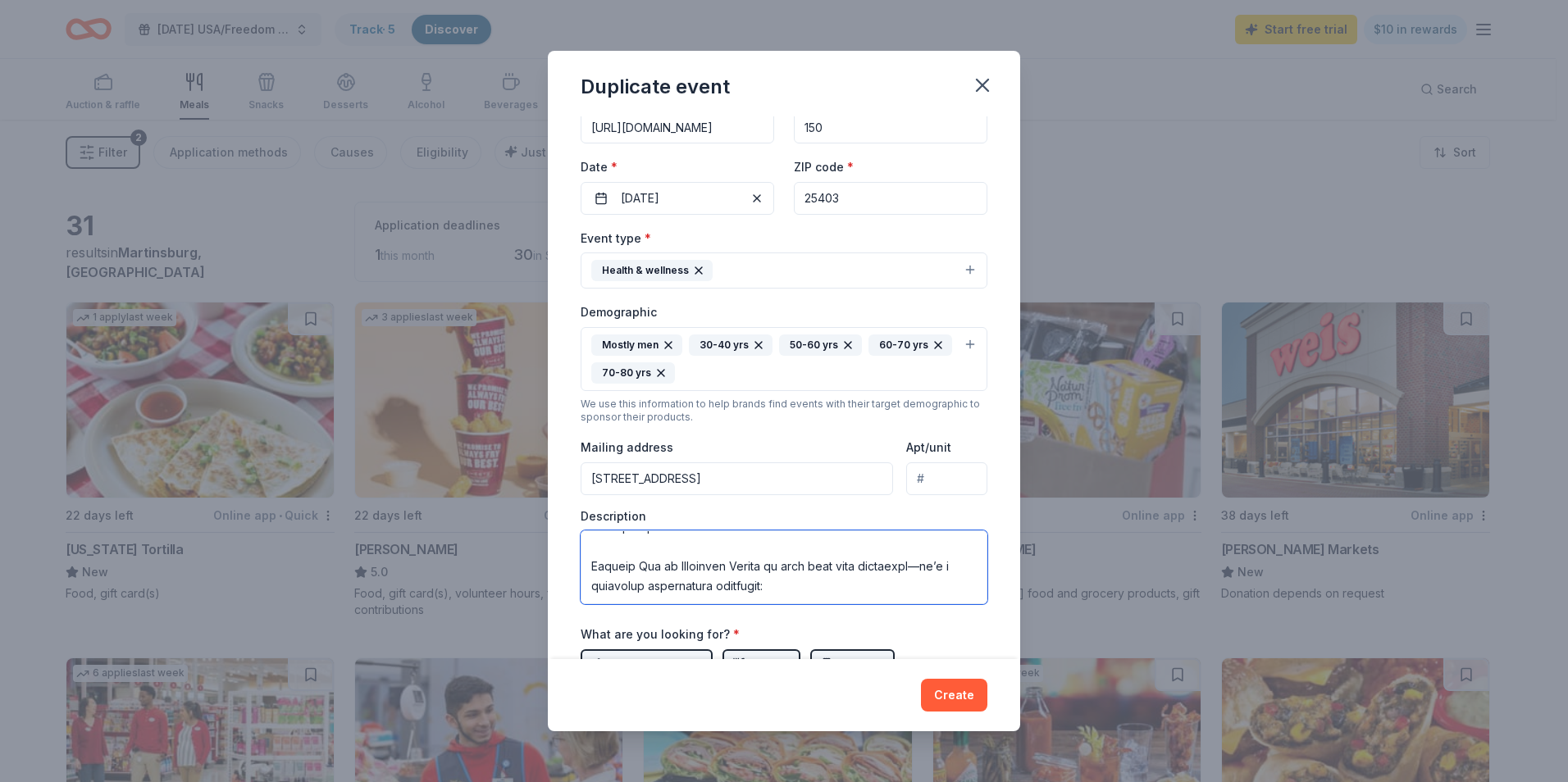
scroll to position [0, 0]
drag, startPoint x: 684, startPoint y: 592, endPoint x: 592, endPoint y: 515, distance: 120.0
click at [592, 515] on div "Description" at bounding box center [784, 557] width 406 height 96
paste textarea "I’m reaching out on behalf of Tuscarora Dental in Martinsburg, West Virginia, t…"
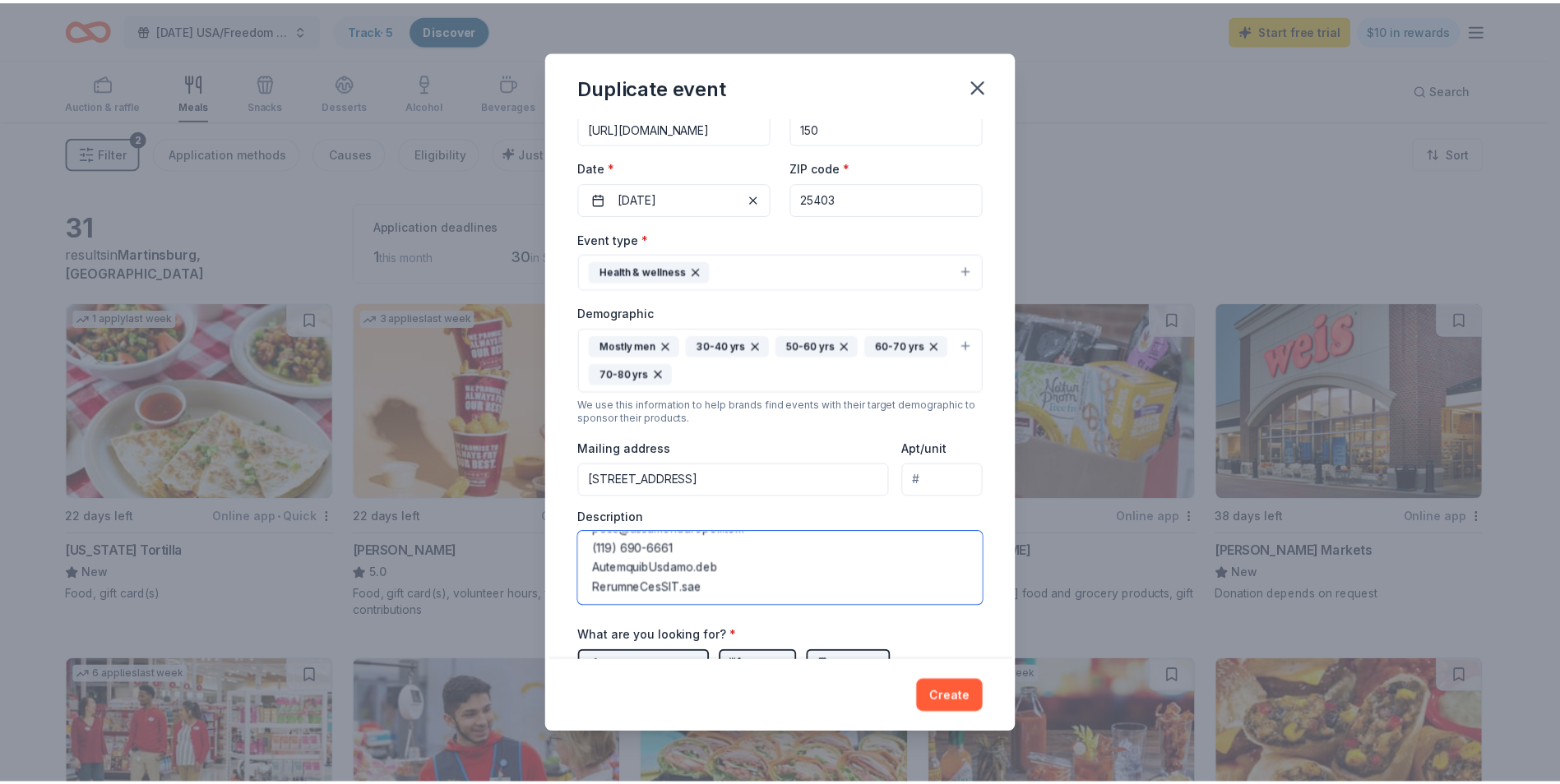
scroll to position [1440, 0]
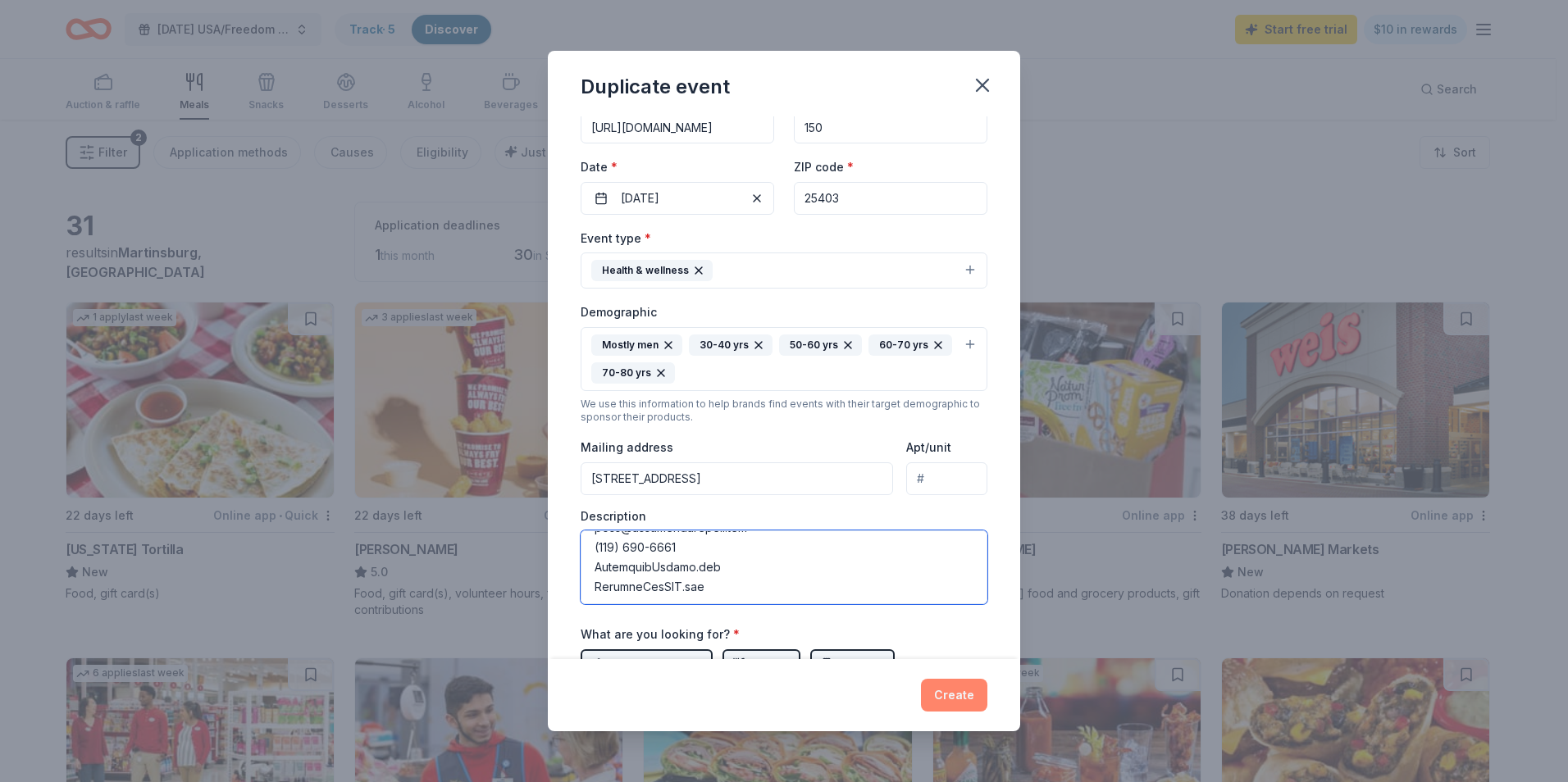
type textarea "I’m reaching out on behalf of Tuscarora Dental in Martinsburg, West Virginia, t…"
click at [949, 703] on button "Create" at bounding box center [954, 695] width 66 height 33
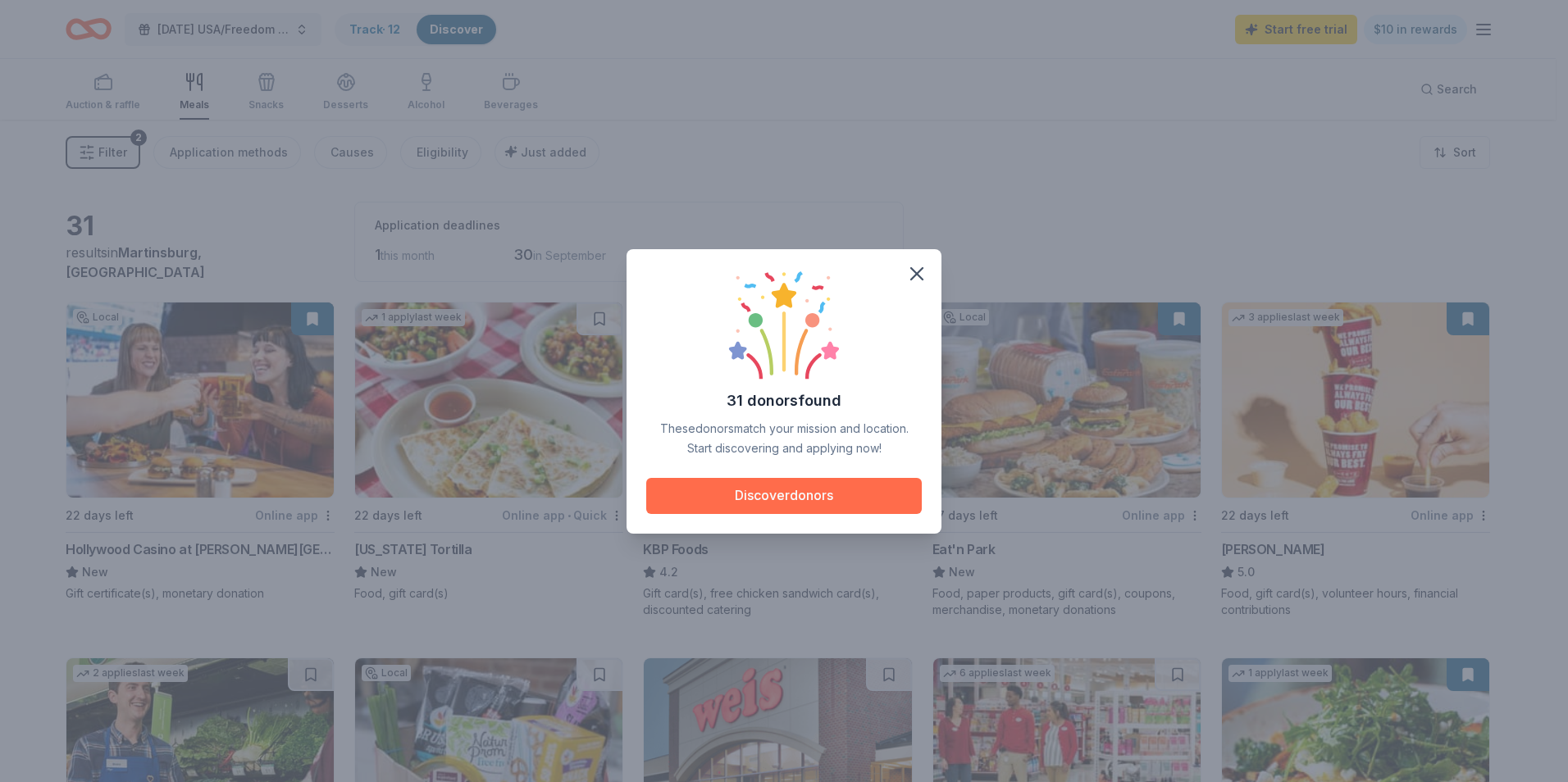
click at [780, 503] on button "Discover donors" at bounding box center [784, 495] width 275 height 36
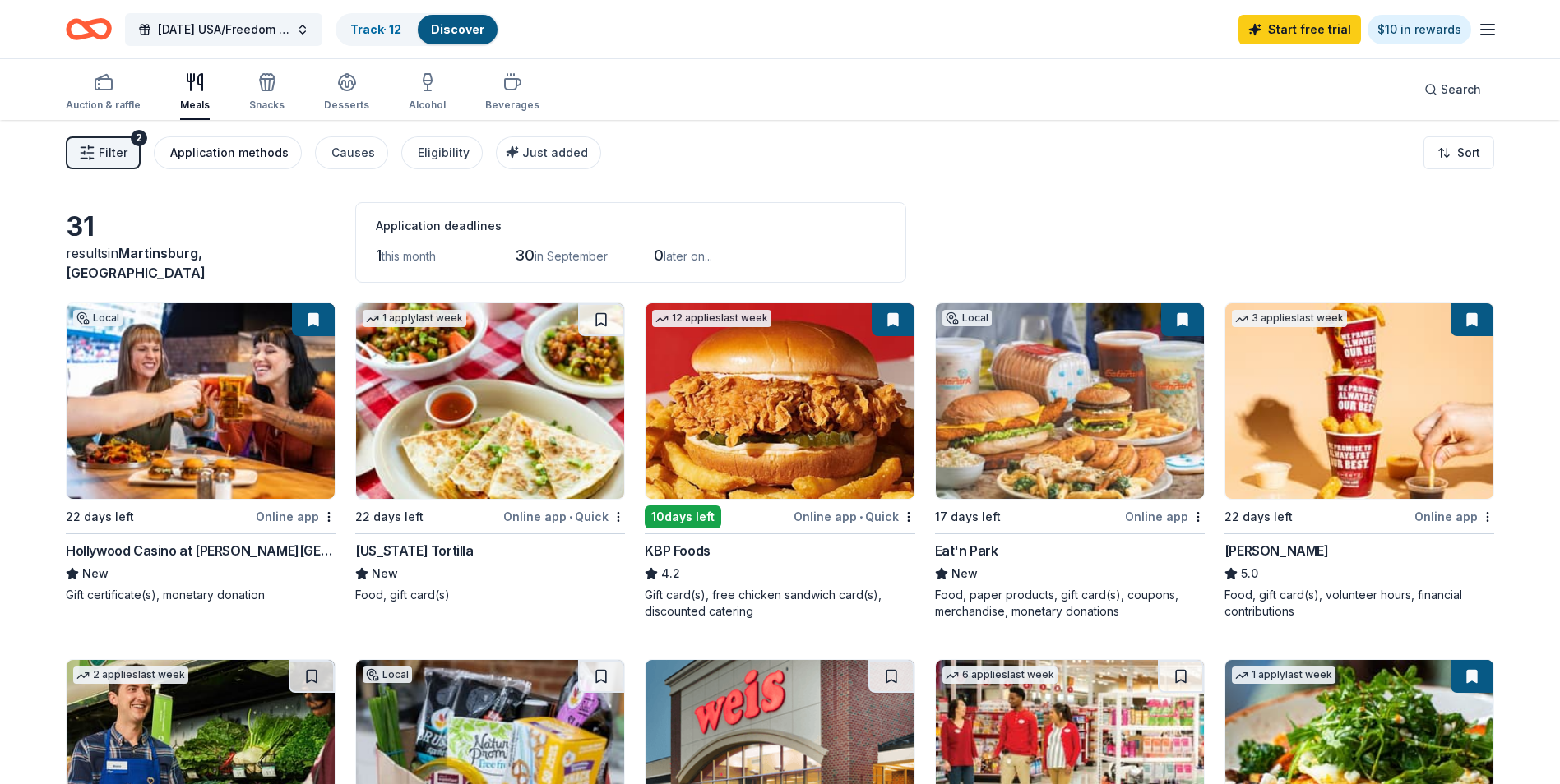
click at [220, 154] on div "Application methods" at bounding box center [229, 153] width 119 height 19
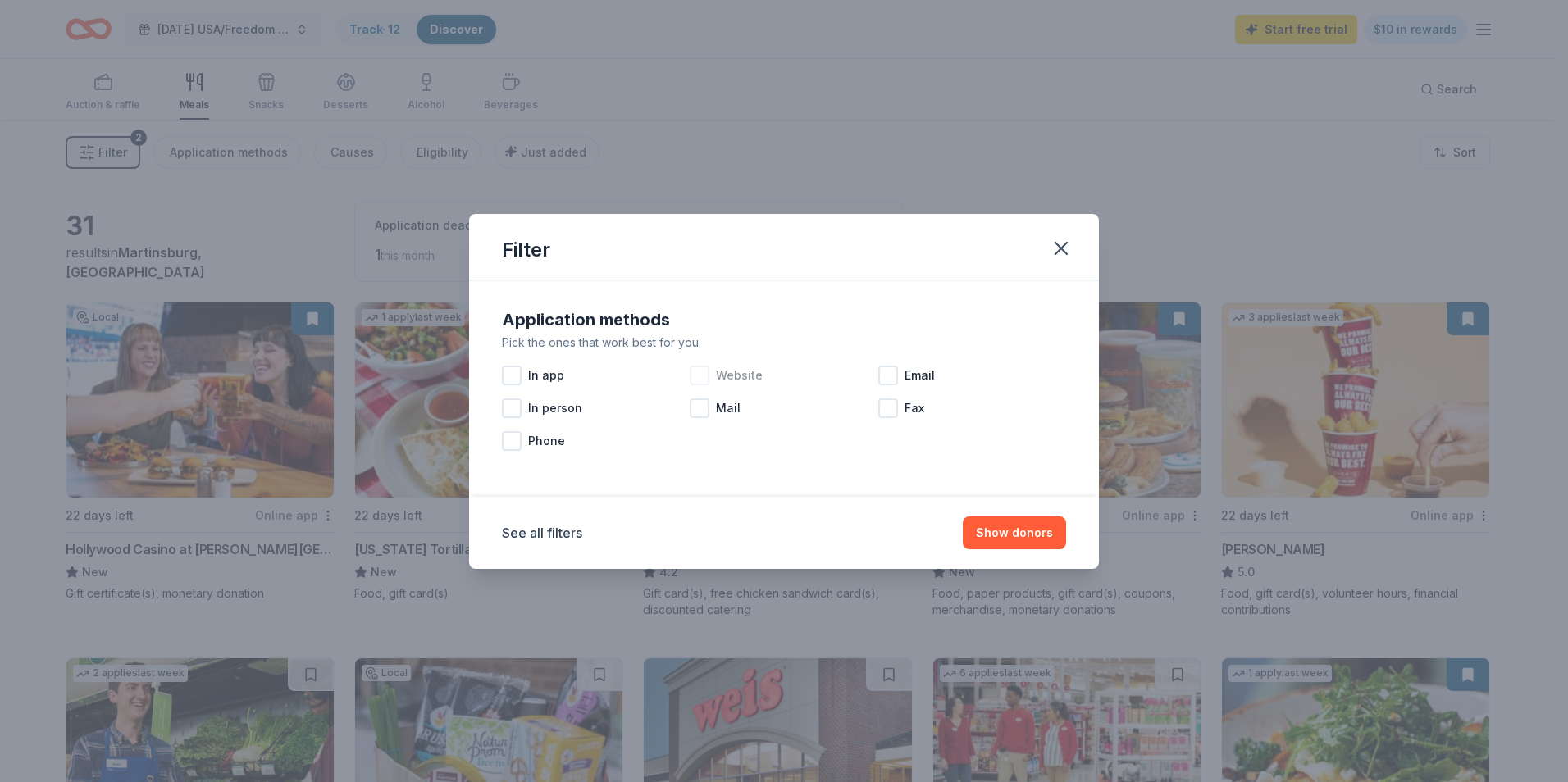
click at [696, 370] on div at bounding box center [699, 376] width 19 height 19
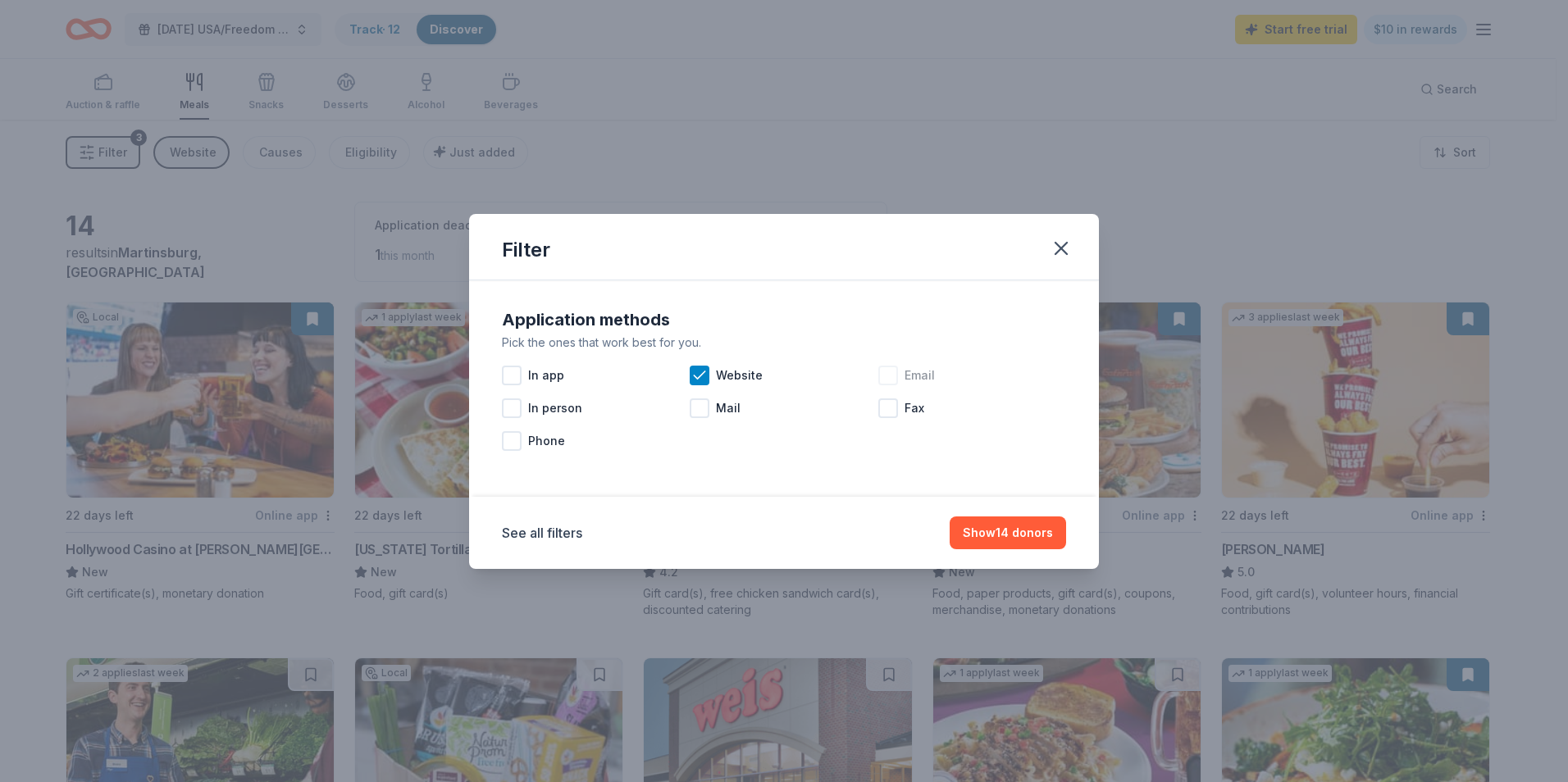
click at [891, 373] on div at bounding box center [888, 376] width 19 height 19
click at [998, 532] on button "Show 17 donors" at bounding box center [1008, 533] width 116 height 33
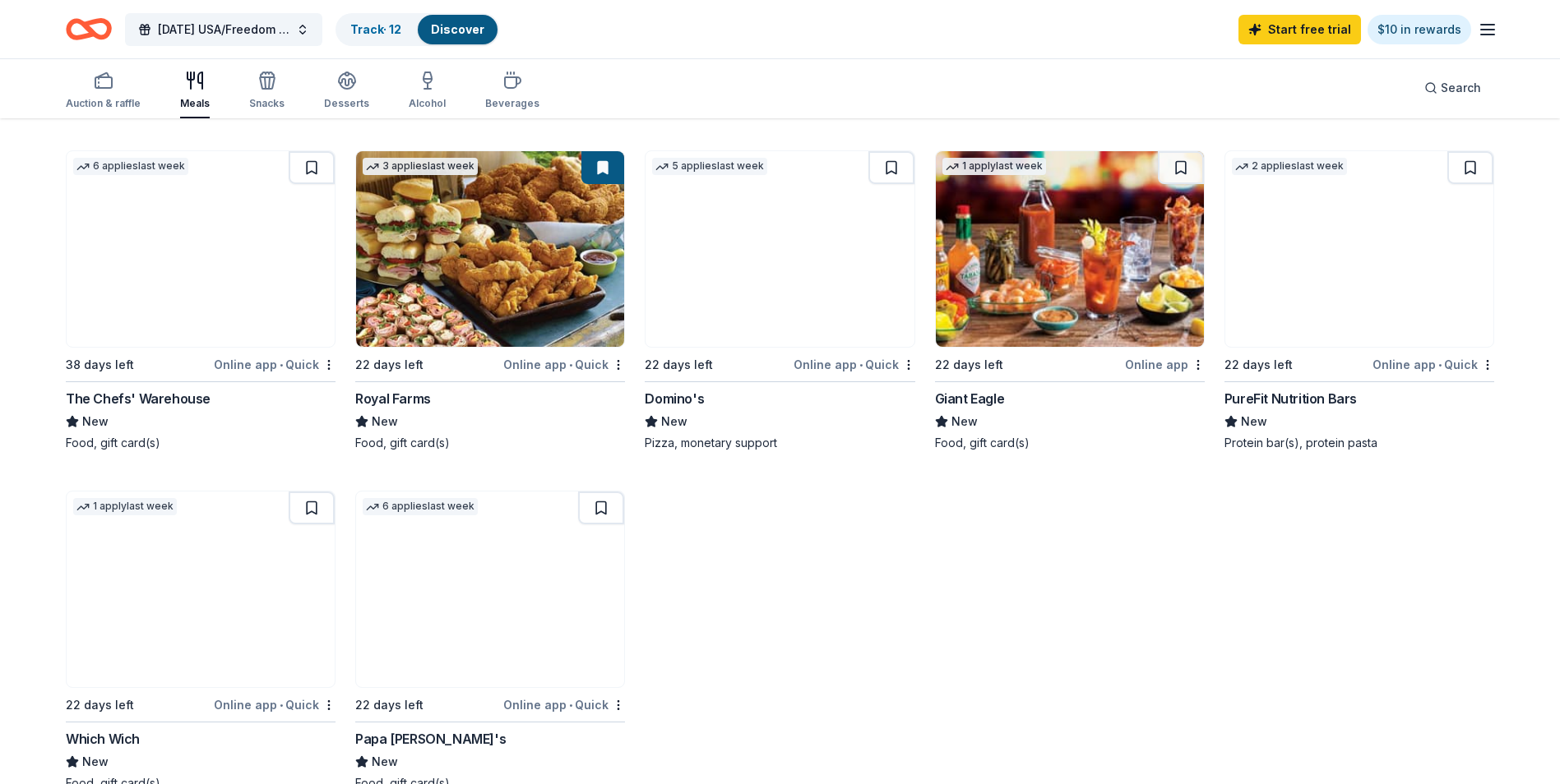
scroll to position [904, 0]
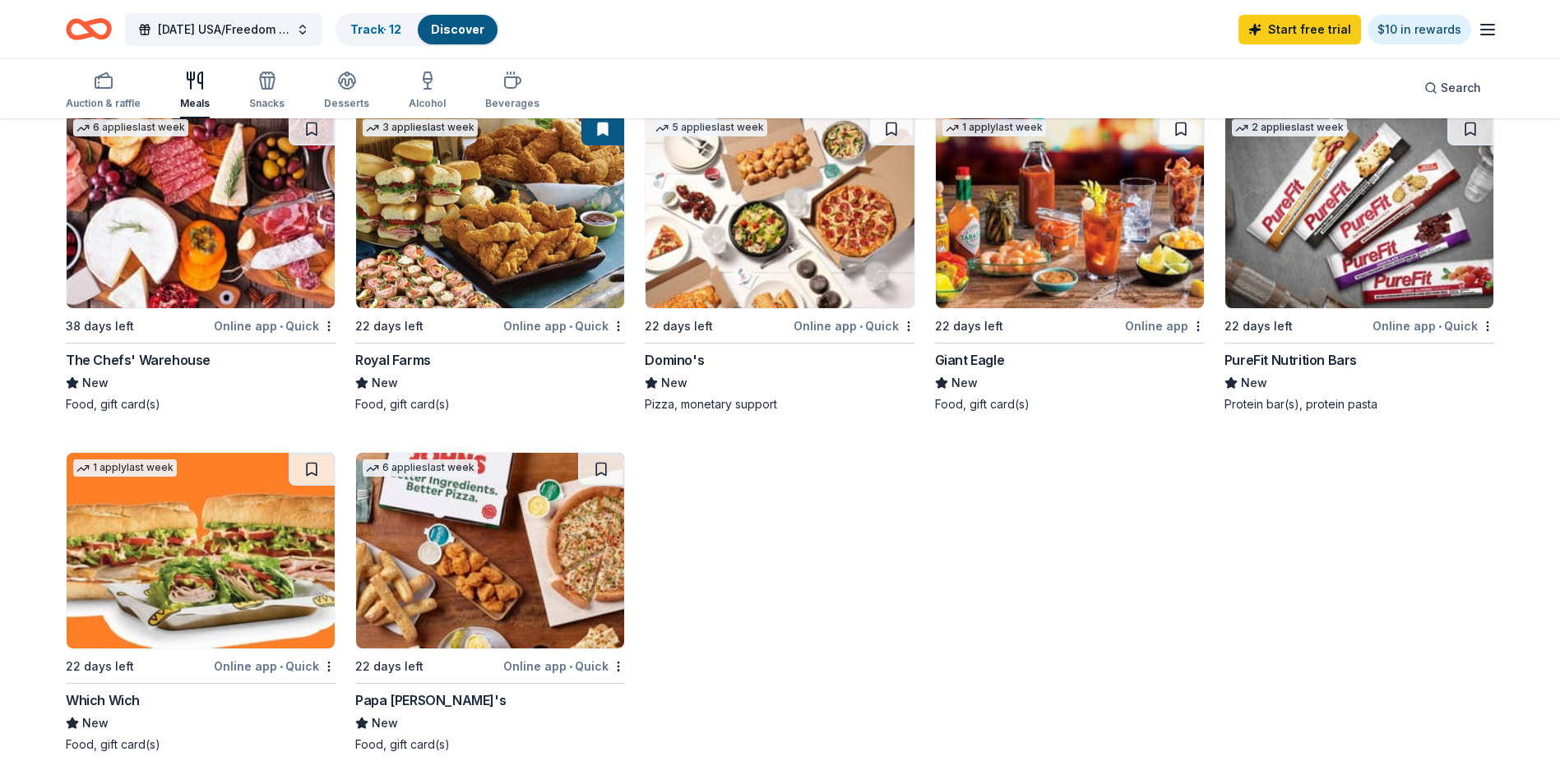
click at [549, 531] on img at bounding box center [491, 550] width 269 height 196
click at [1383, 248] on img at bounding box center [1359, 210] width 269 height 196
click at [1485, 36] on icon "button" at bounding box center [1488, 29] width 19 height 19
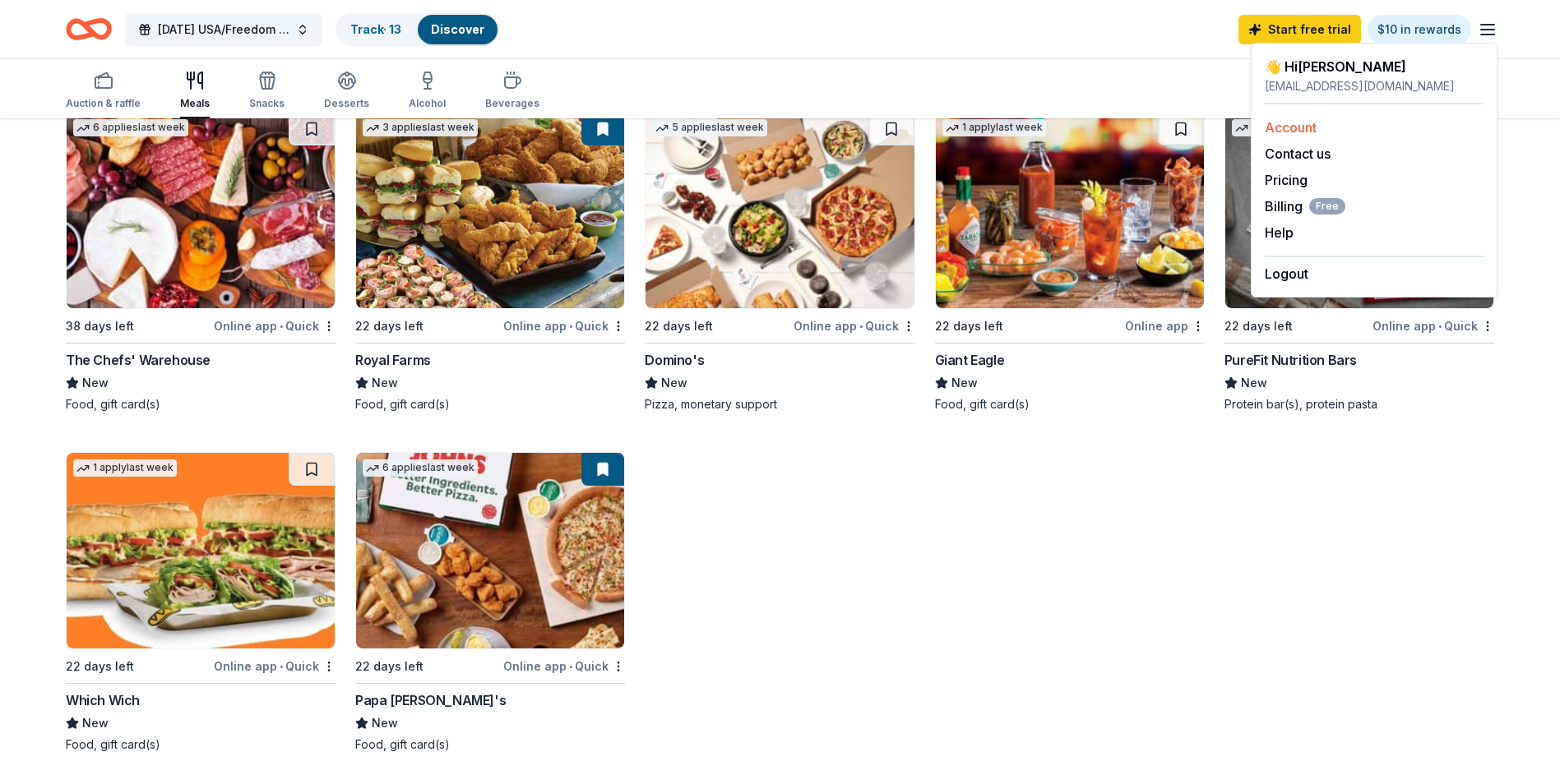
click at [1313, 125] on link "Account" at bounding box center [1291, 126] width 52 height 16
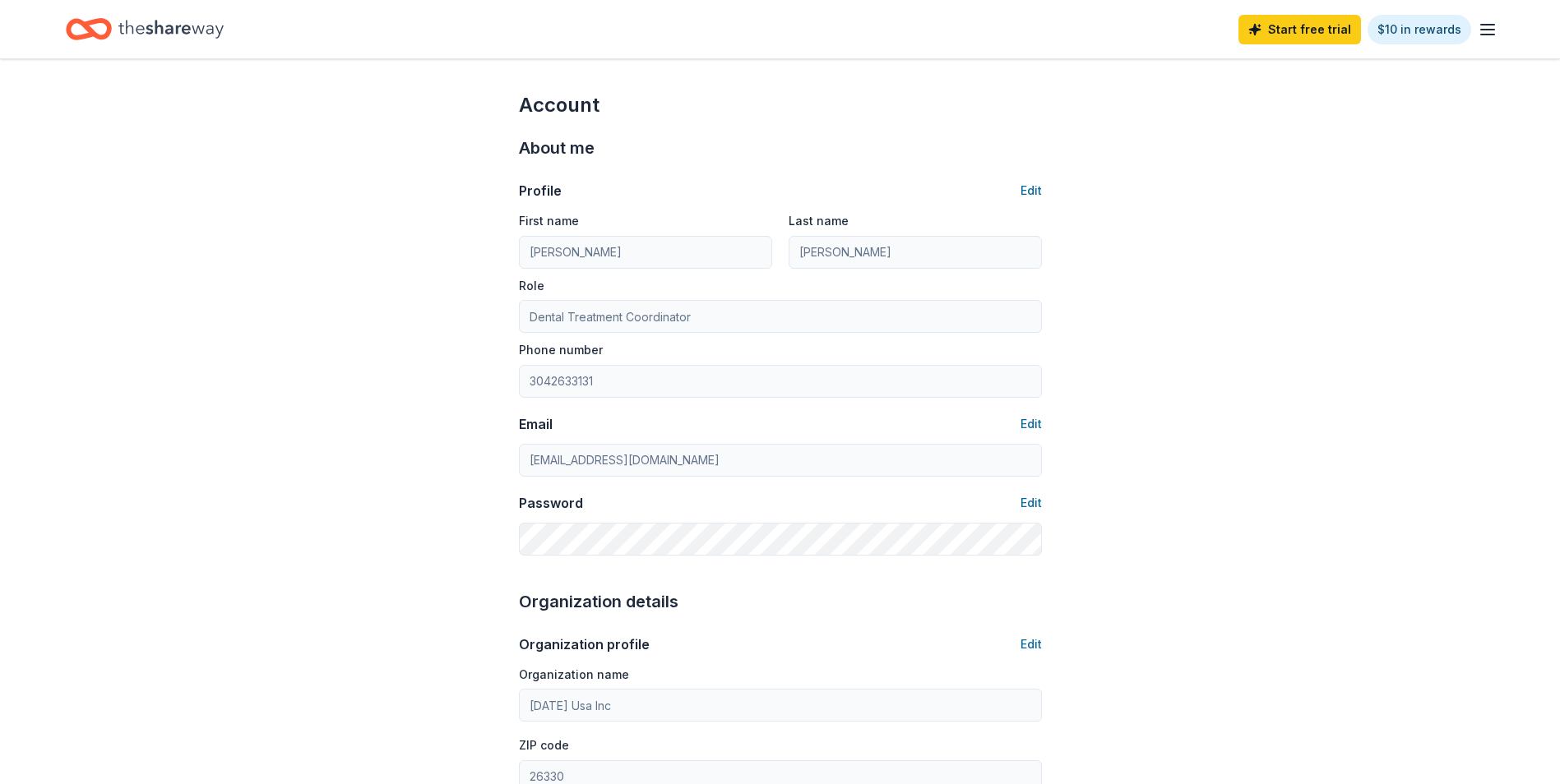
click at [1486, 28] on icon "button" at bounding box center [1488, 29] width 19 height 19
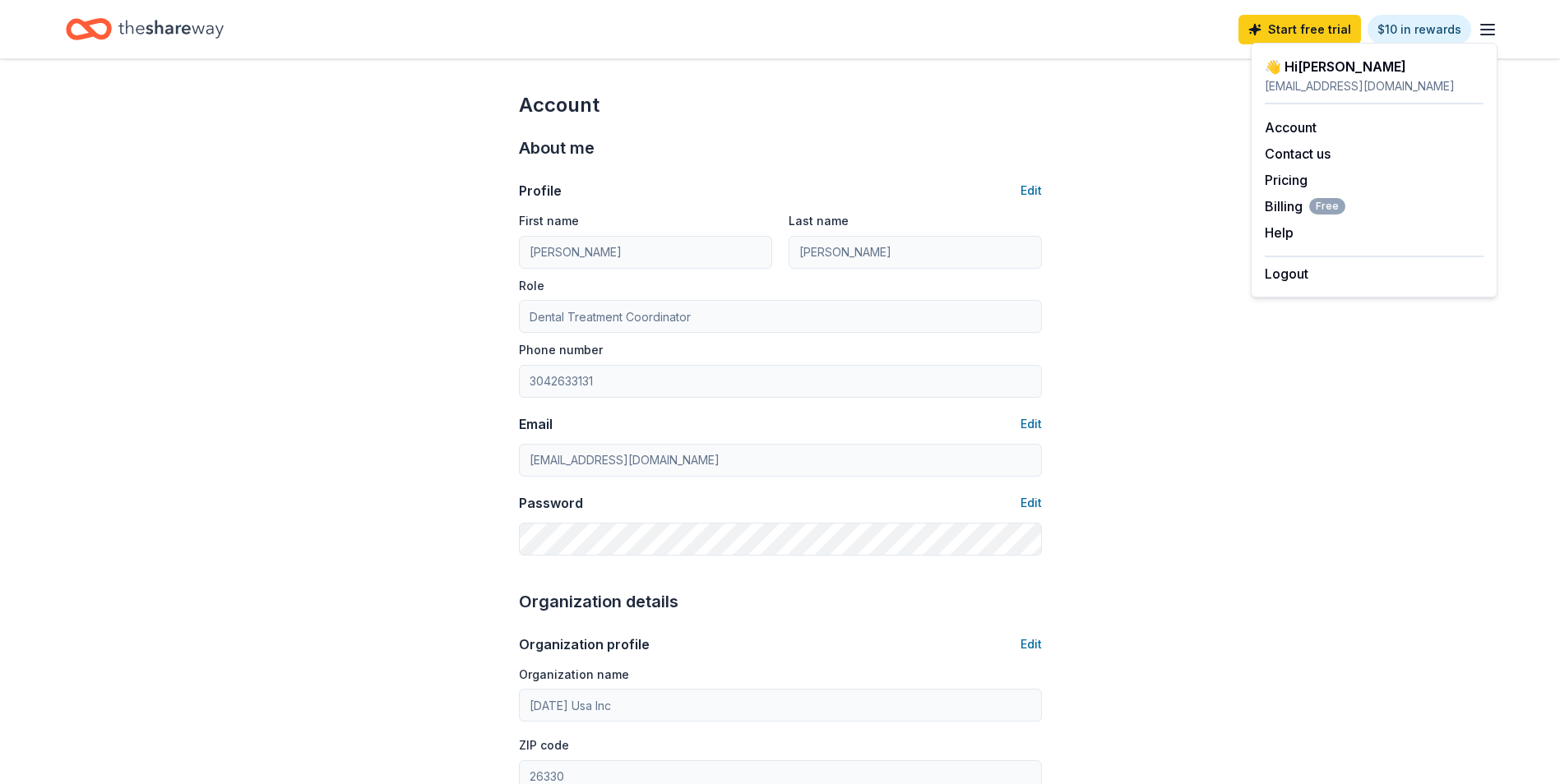
click at [1328, 89] on div "cstaubstfdc@gmail.com" at bounding box center [1374, 86] width 218 height 19
click at [1402, 91] on div "cstaubstfdc@gmail.com" at bounding box center [1374, 86] width 218 height 19
click at [1333, 66] on div "👋 Hi Candice" at bounding box center [1374, 67] width 218 height 19
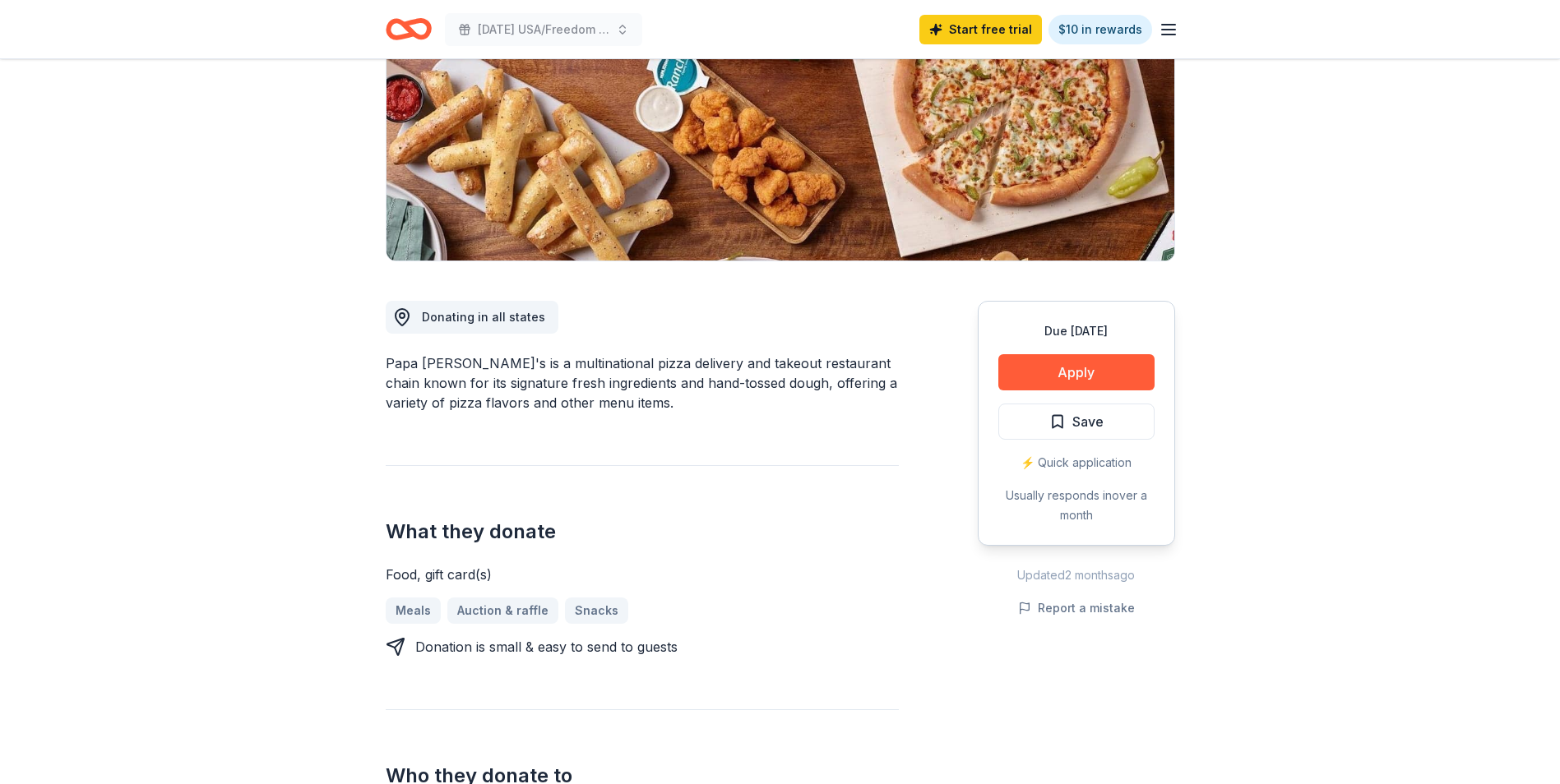
scroll to position [246, 0]
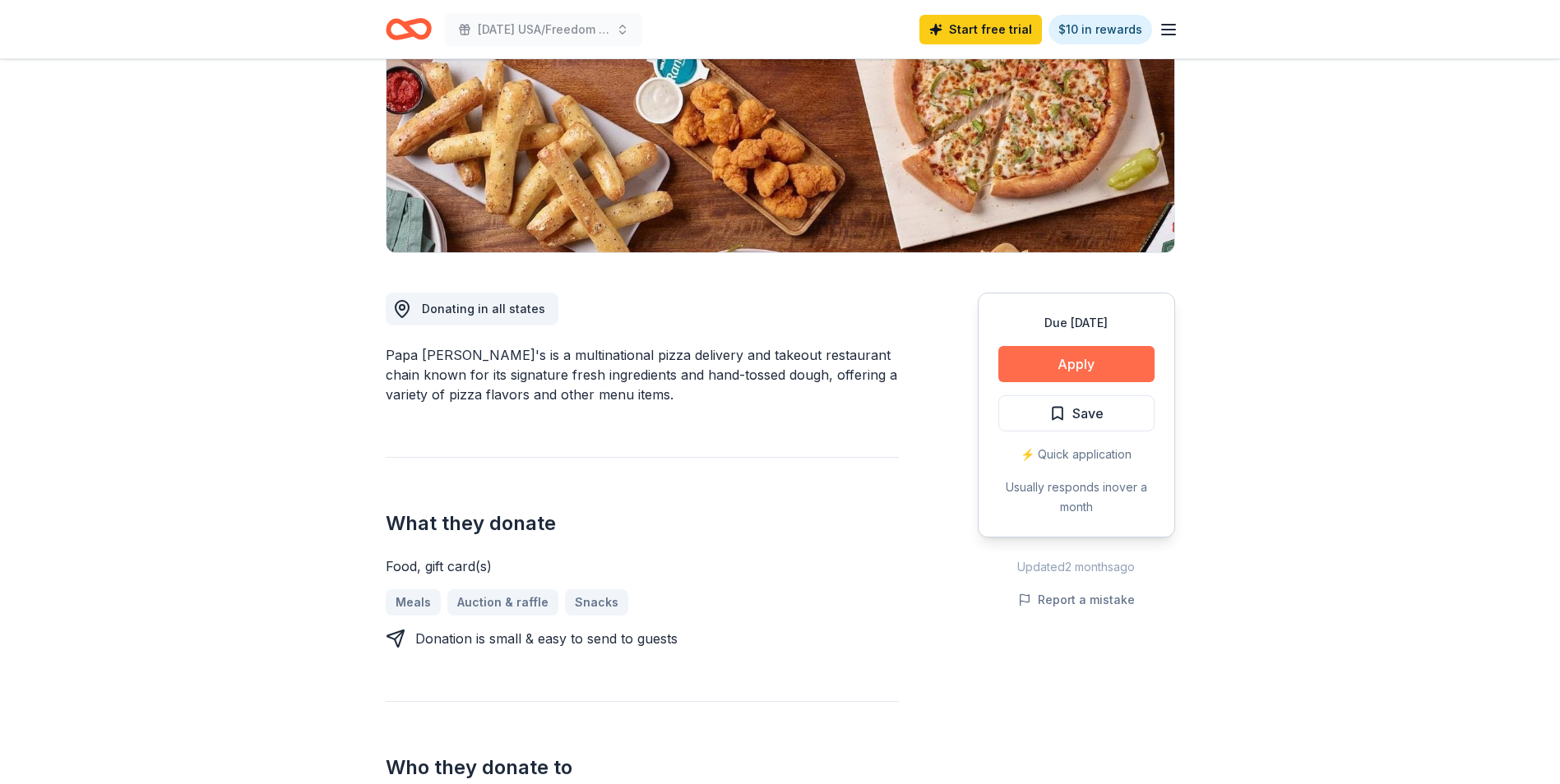
click at [1056, 359] on button "Apply" at bounding box center [1076, 363] width 156 height 36
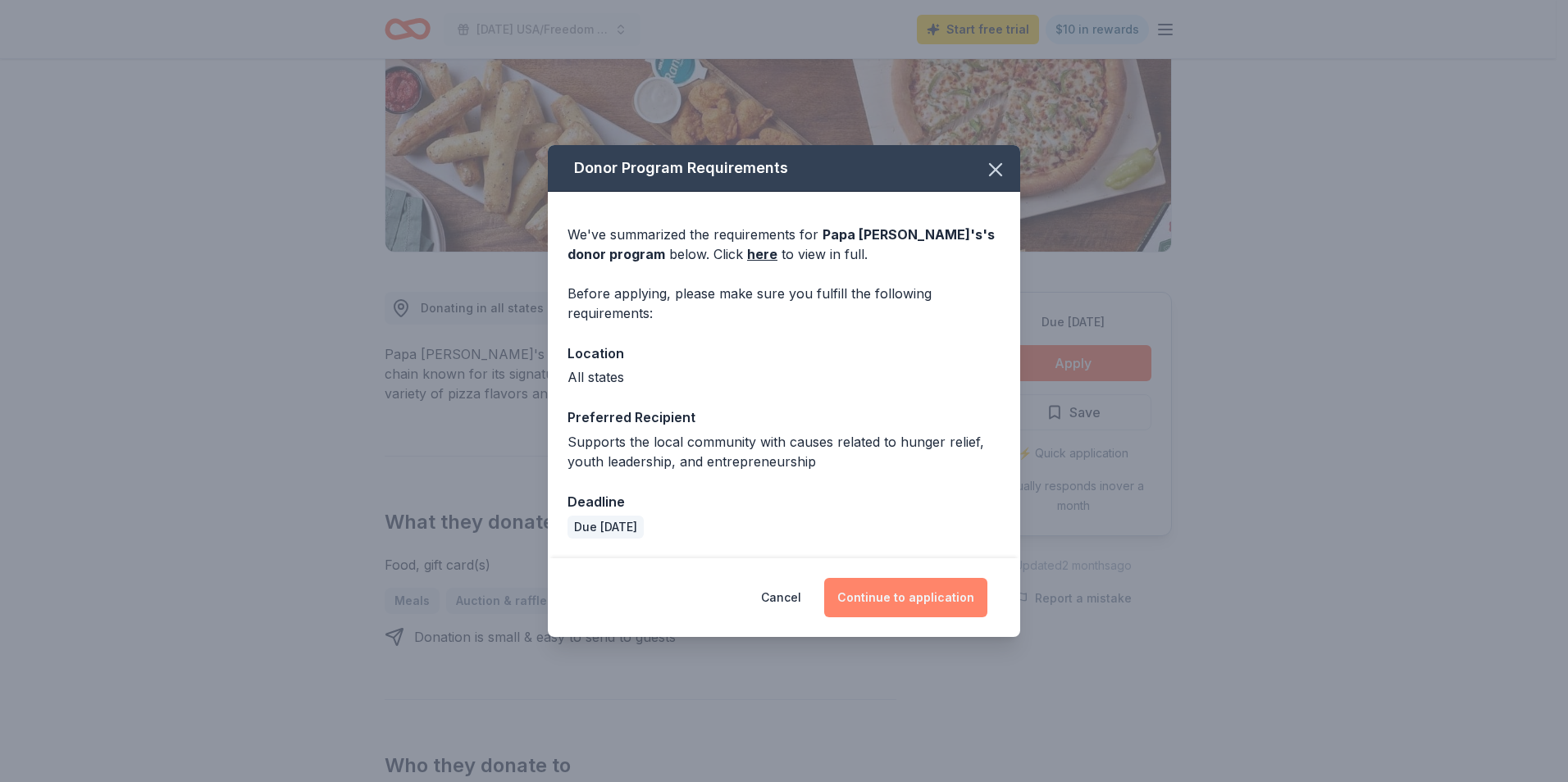
click at [891, 595] on button "Continue to application" at bounding box center [905, 597] width 163 height 39
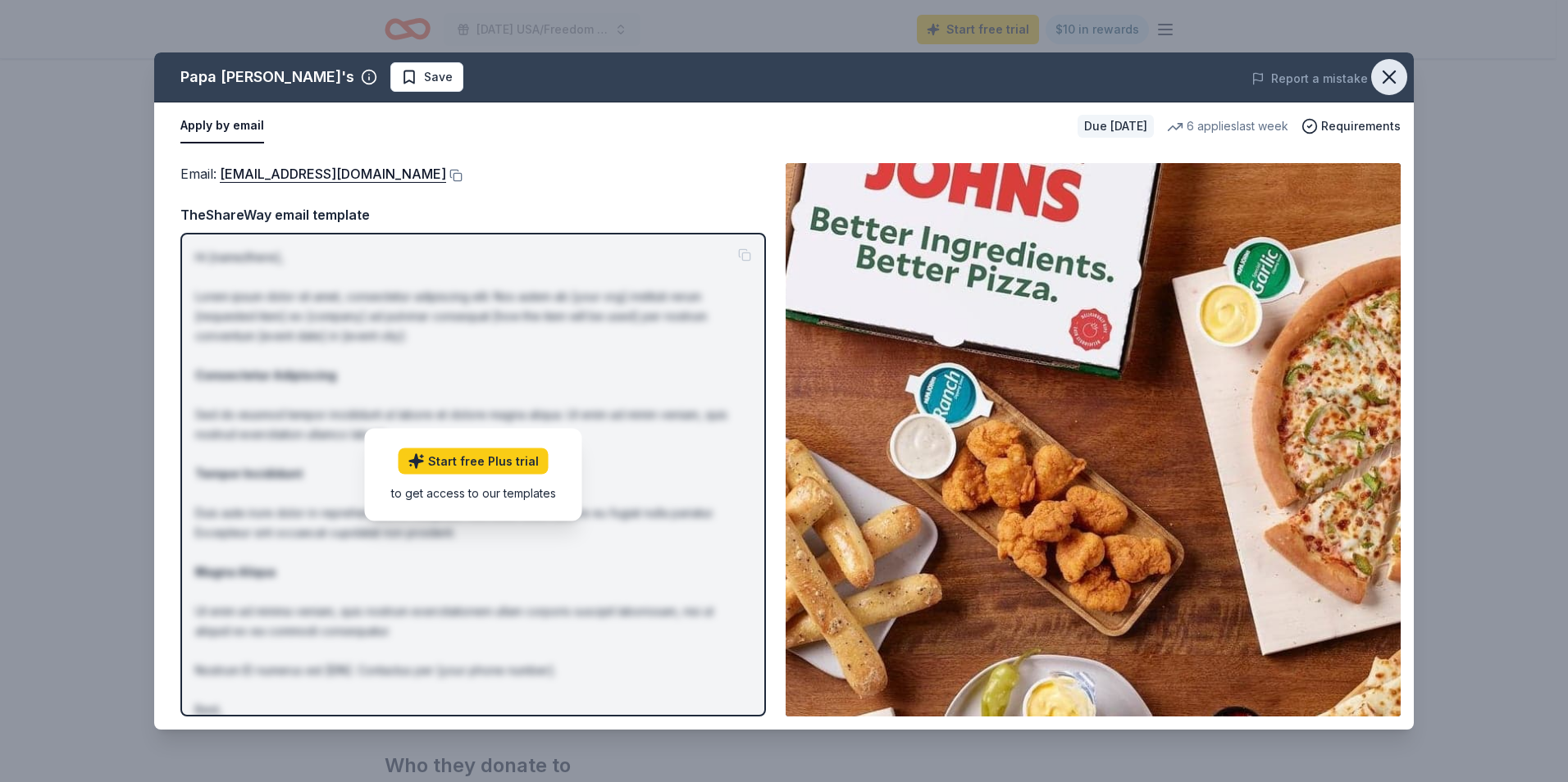
click at [1382, 75] on icon "button" at bounding box center [1389, 77] width 23 height 23
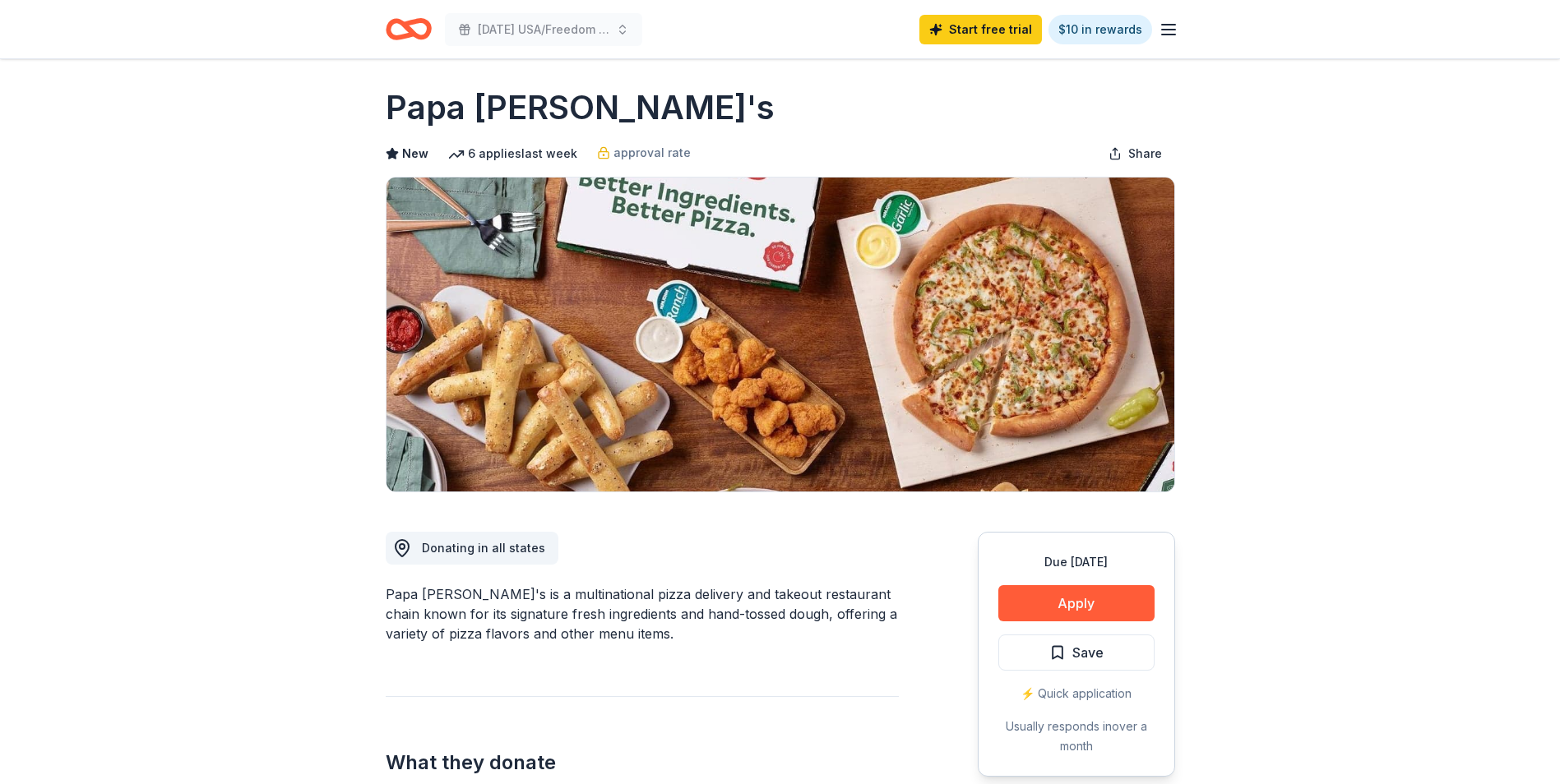
scroll to position [0, 0]
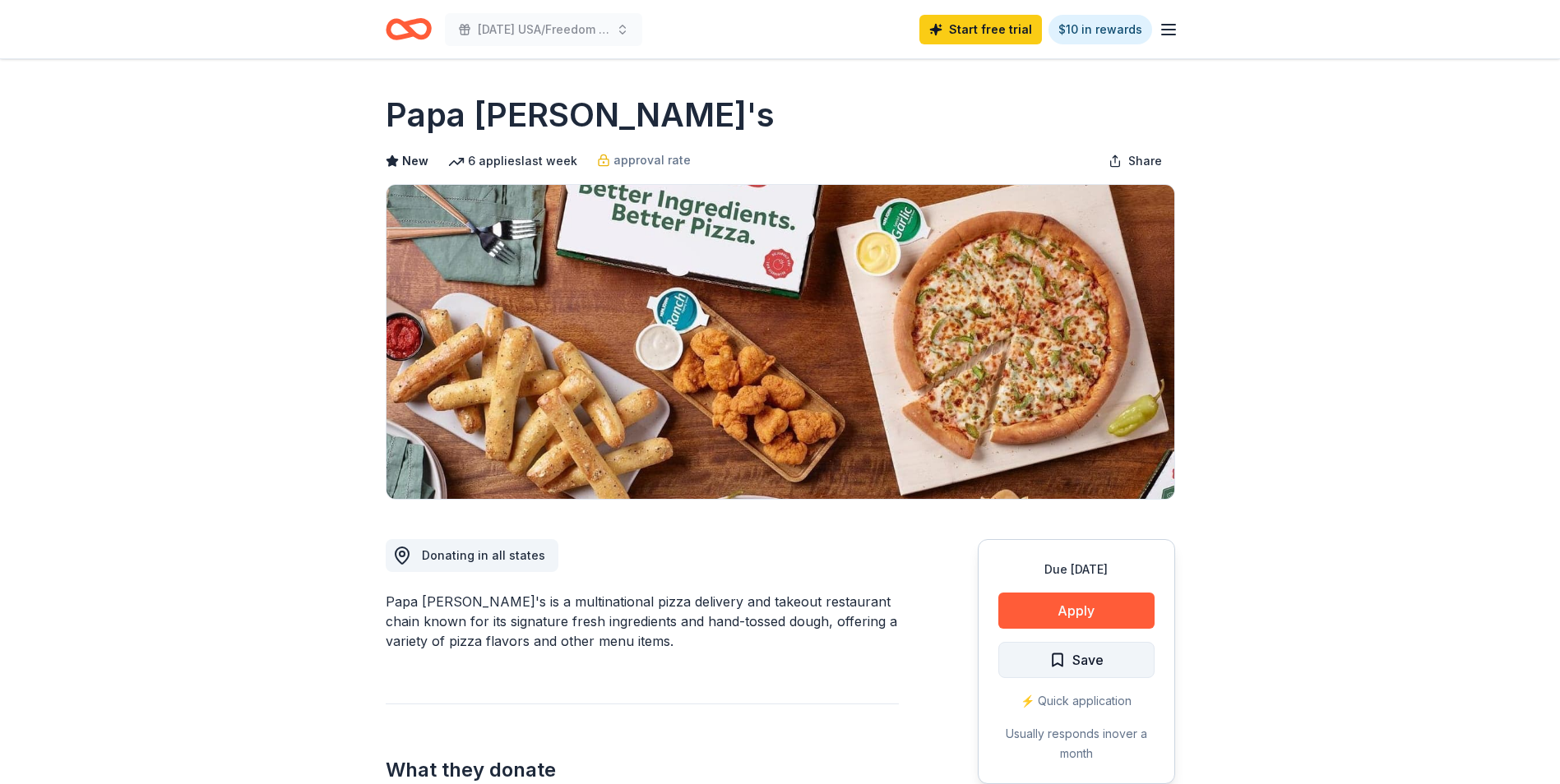
click at [1114, 663] on button "Save" at bounding box center [1076, 659] width 156 height 36
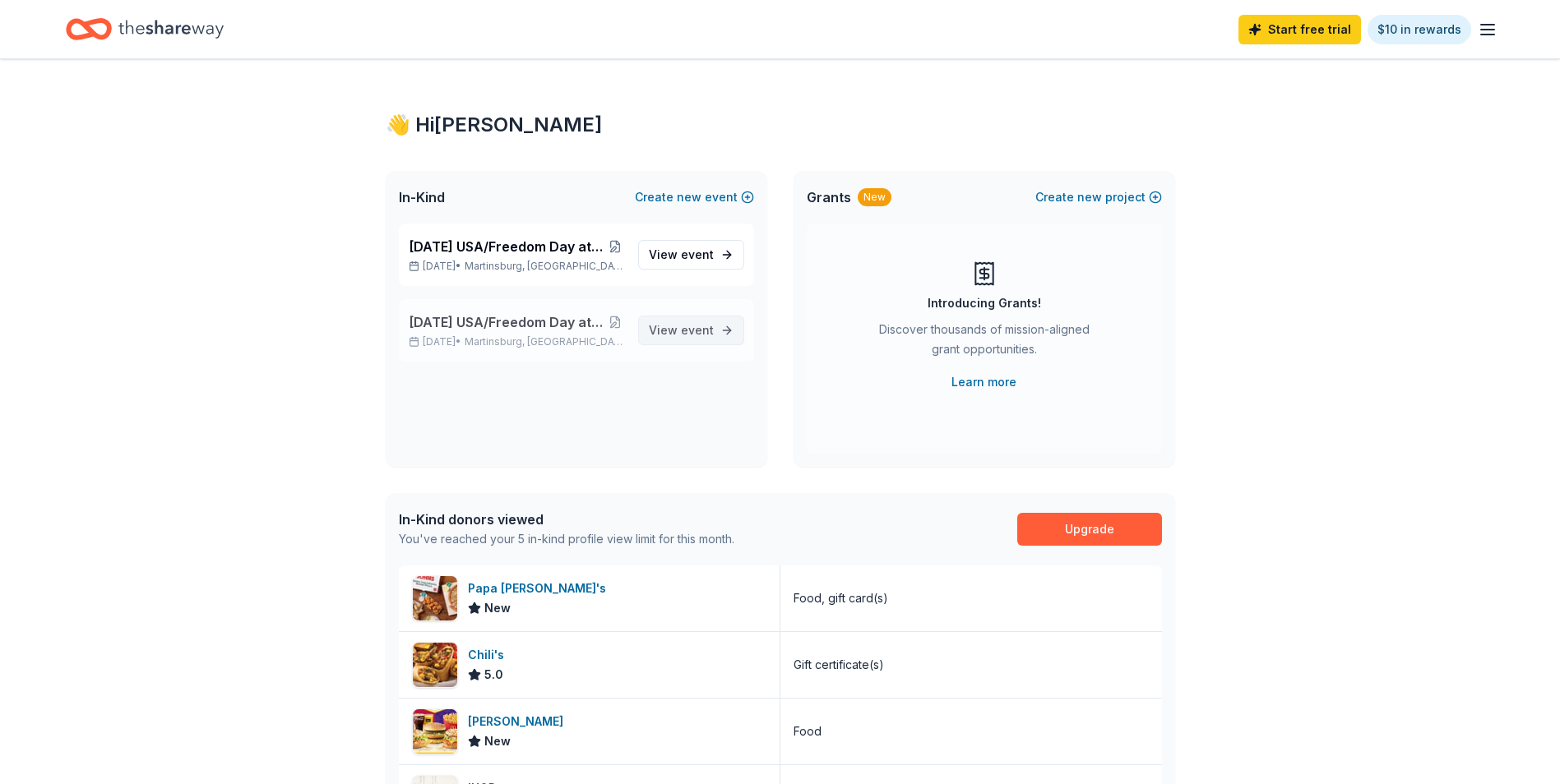
click at [695, 327] on span "event" at bounding box center [697, 330] width 33 height 14
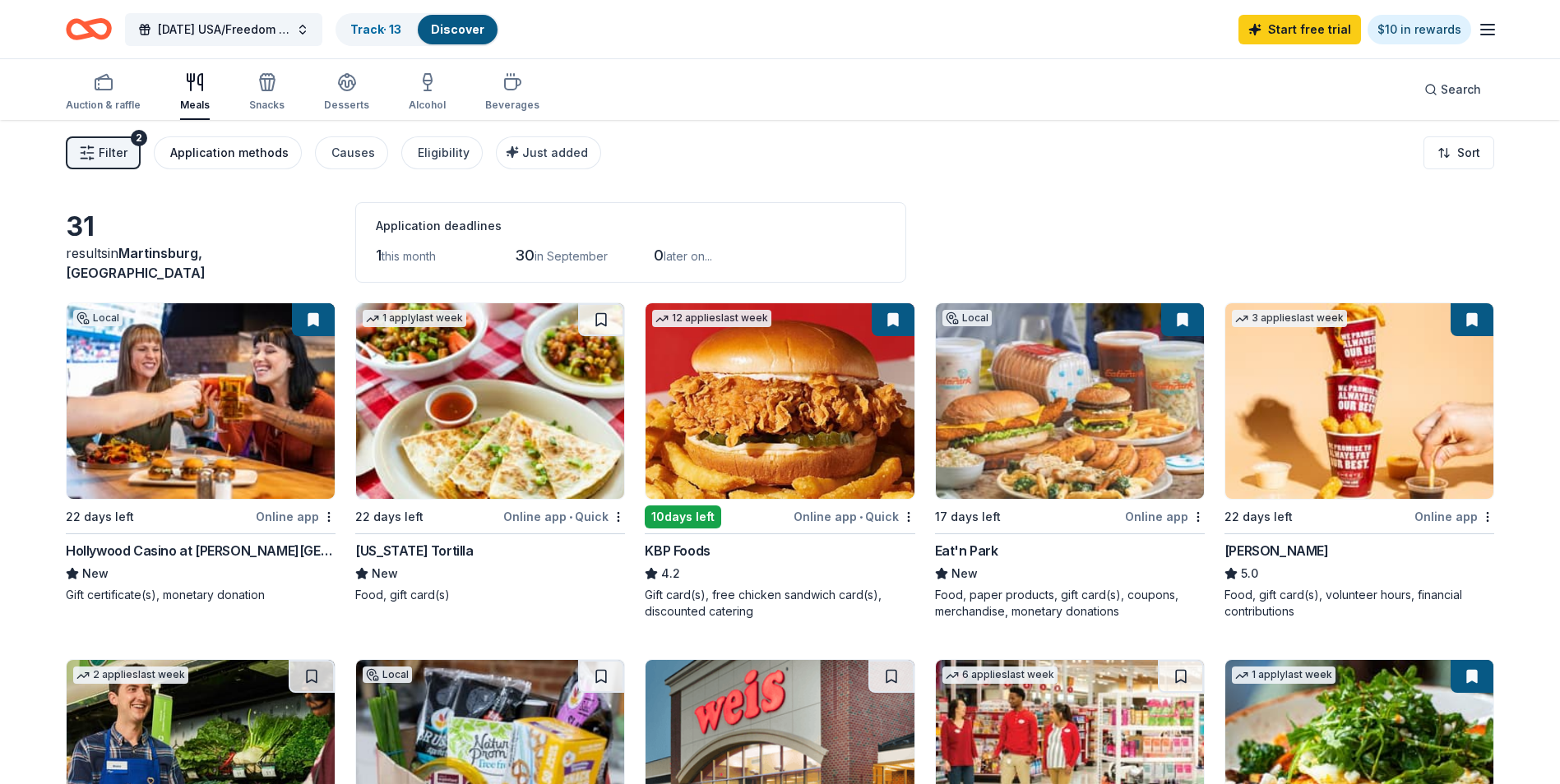
click at [229, 152] on div "Application methods" at bounding box center [229, 153] width 119 height 19
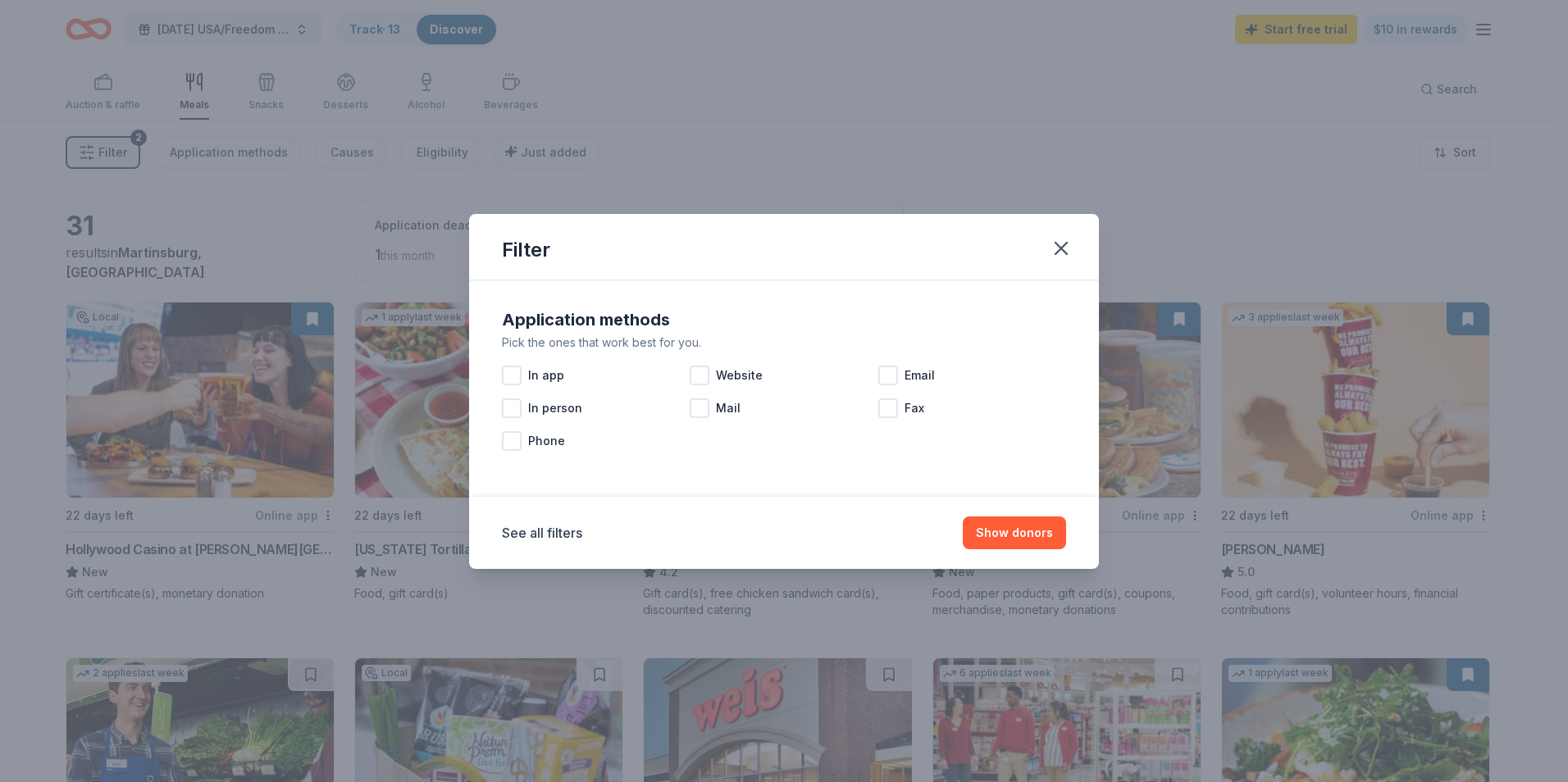
click at [879, 352] on div "Pick the ones that work best for you." at bounding box center [784, 343] width 564 height 19
click at [889, 378] on div at bounding box center [888, 376] width 19 height 19
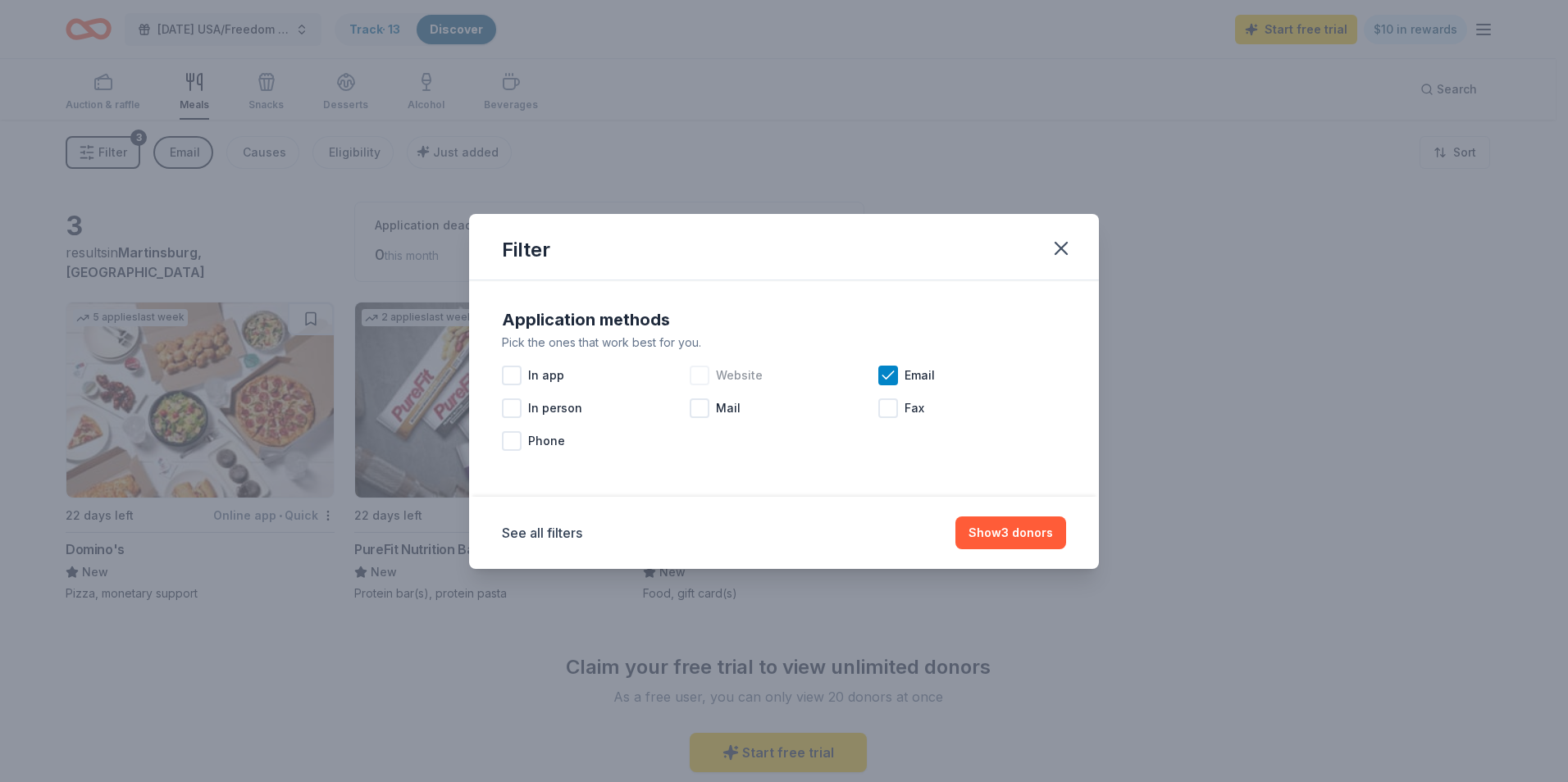
click at [703, 377] on div at bounding box center [699, 376] width 19 height 19
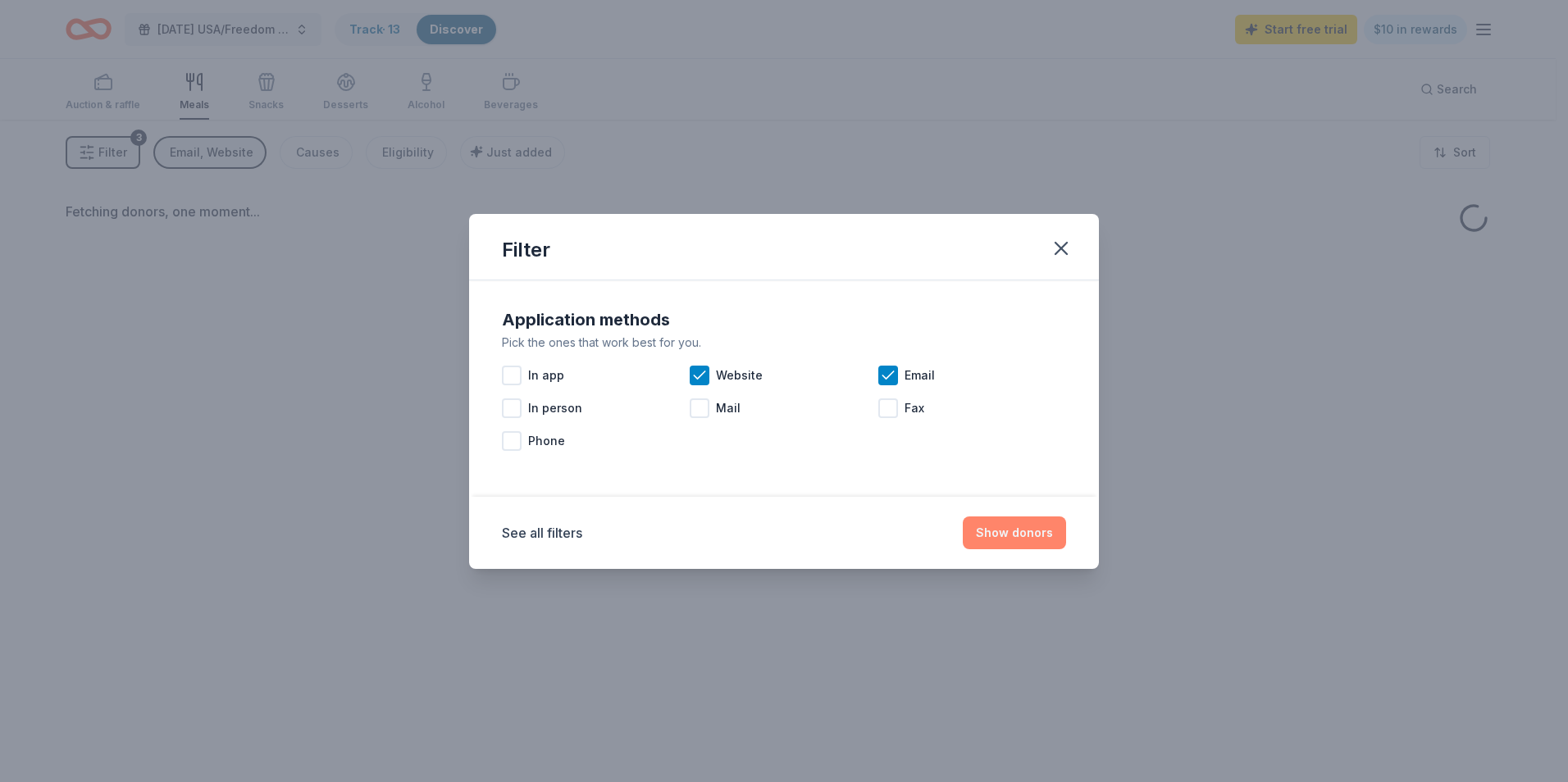
click at [980, 517] on button "Show donors" at bounding box center [1013, 533] width 103 height 33
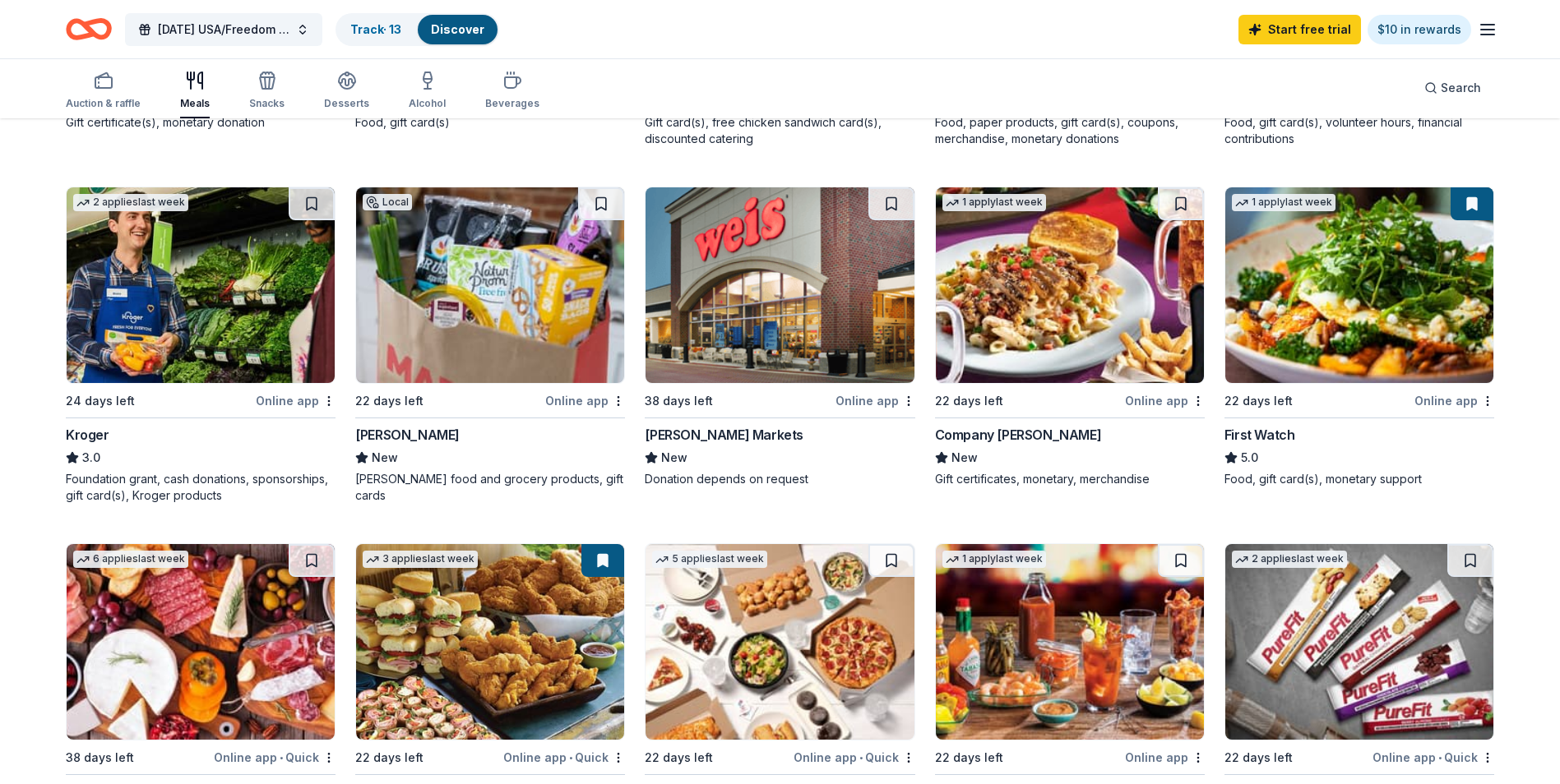
scroll to position [575, 0]
